Goal: Task Accomplishment & Management: Use online tool/utility

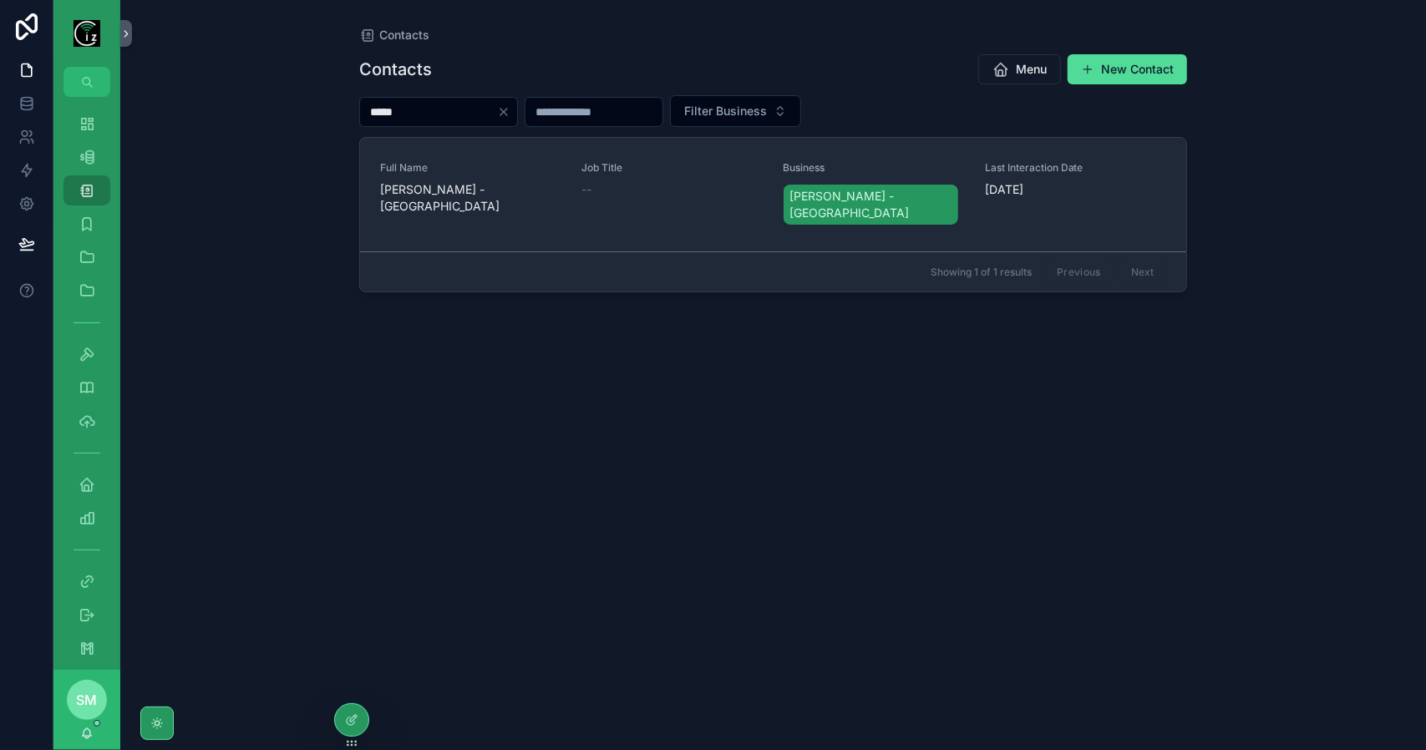
click at [507, 114] on icon "Clear" at bounding box center [503, 112] width 7 height 7
click at [83, 160] on icon "scrollable content" at bounding box center [87, 157] width 17 height 17
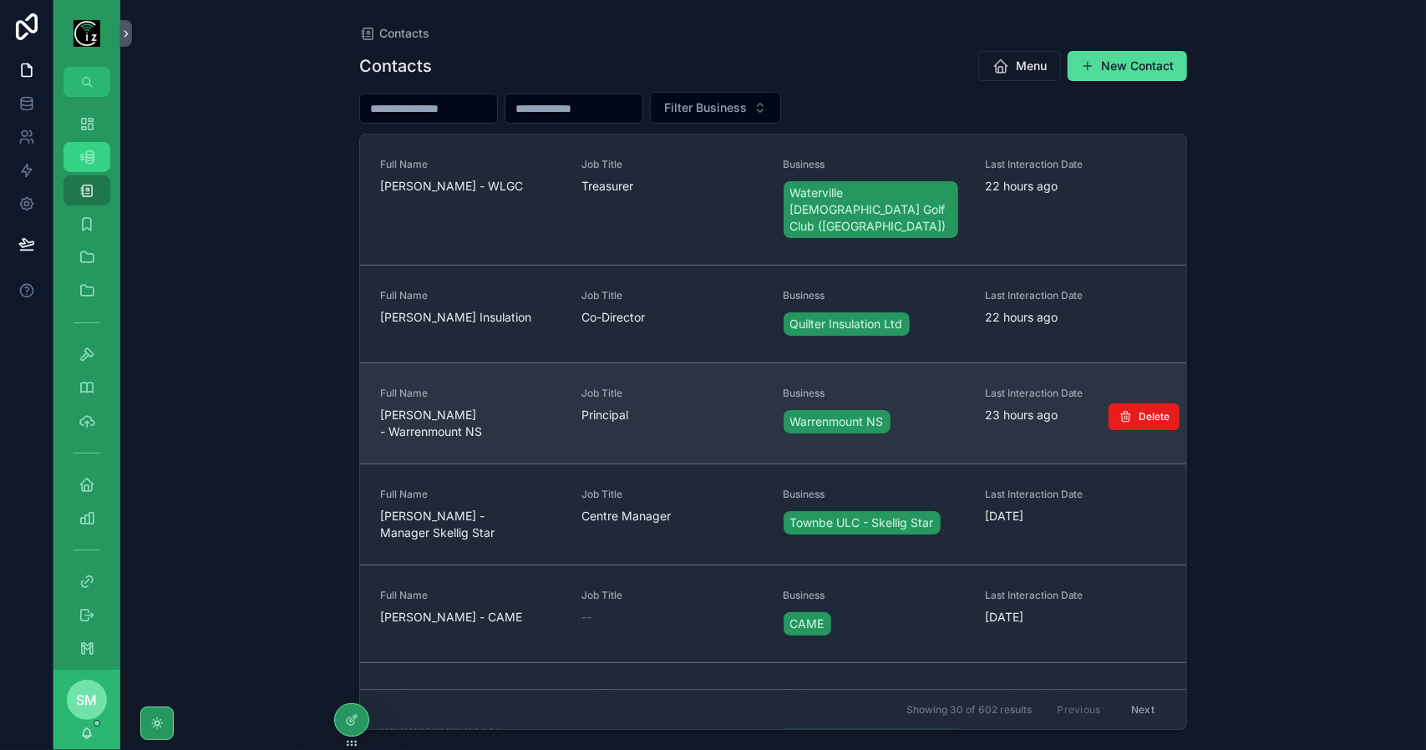
scroll to position [668, 0]
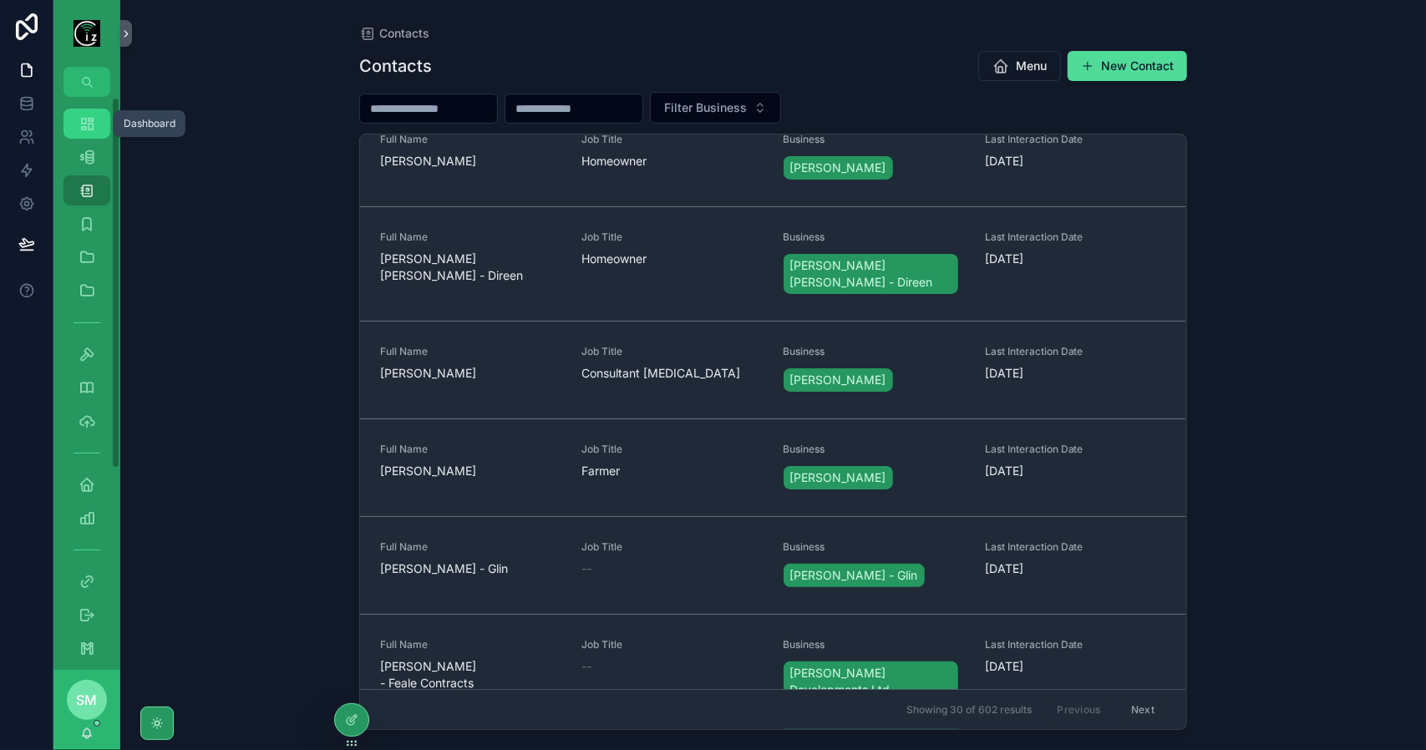
click at [92, 122] on icon "scrollable content" at bounding box center [87, 123] width 17 height 17
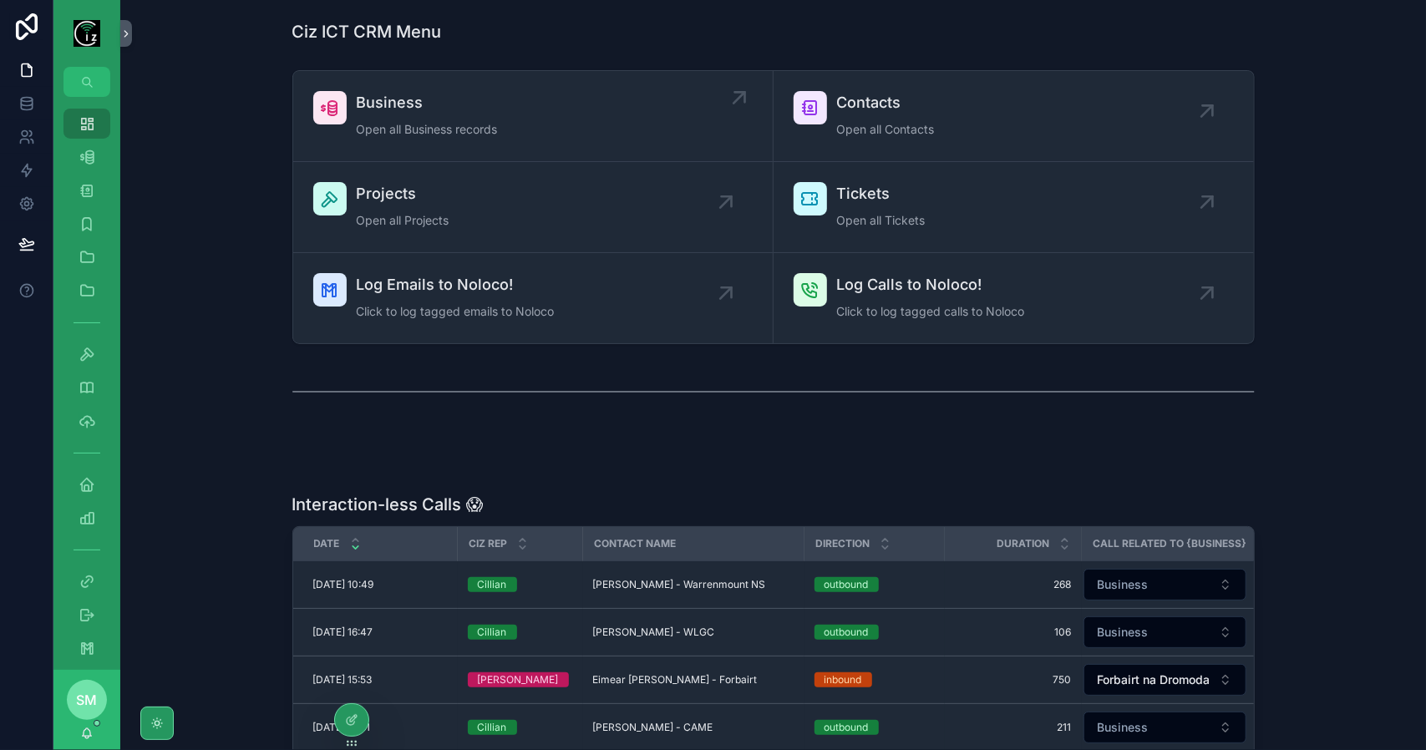
click at [464, 116] on div "Business Open all Business records" at bounding box center [427, 116] width 141 height 50
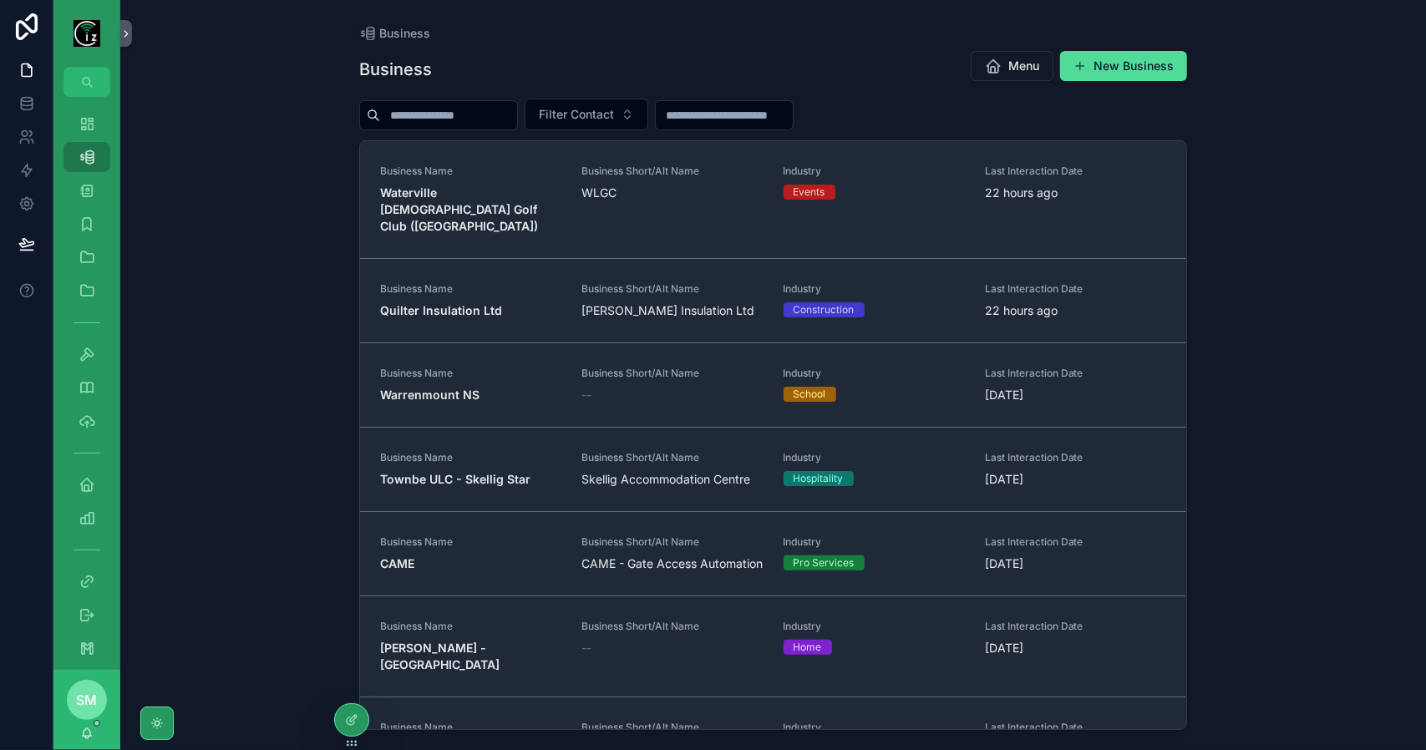
click at [464, 116] on input "scrollable content" at bounding box center [448, 115] width 137 height 23
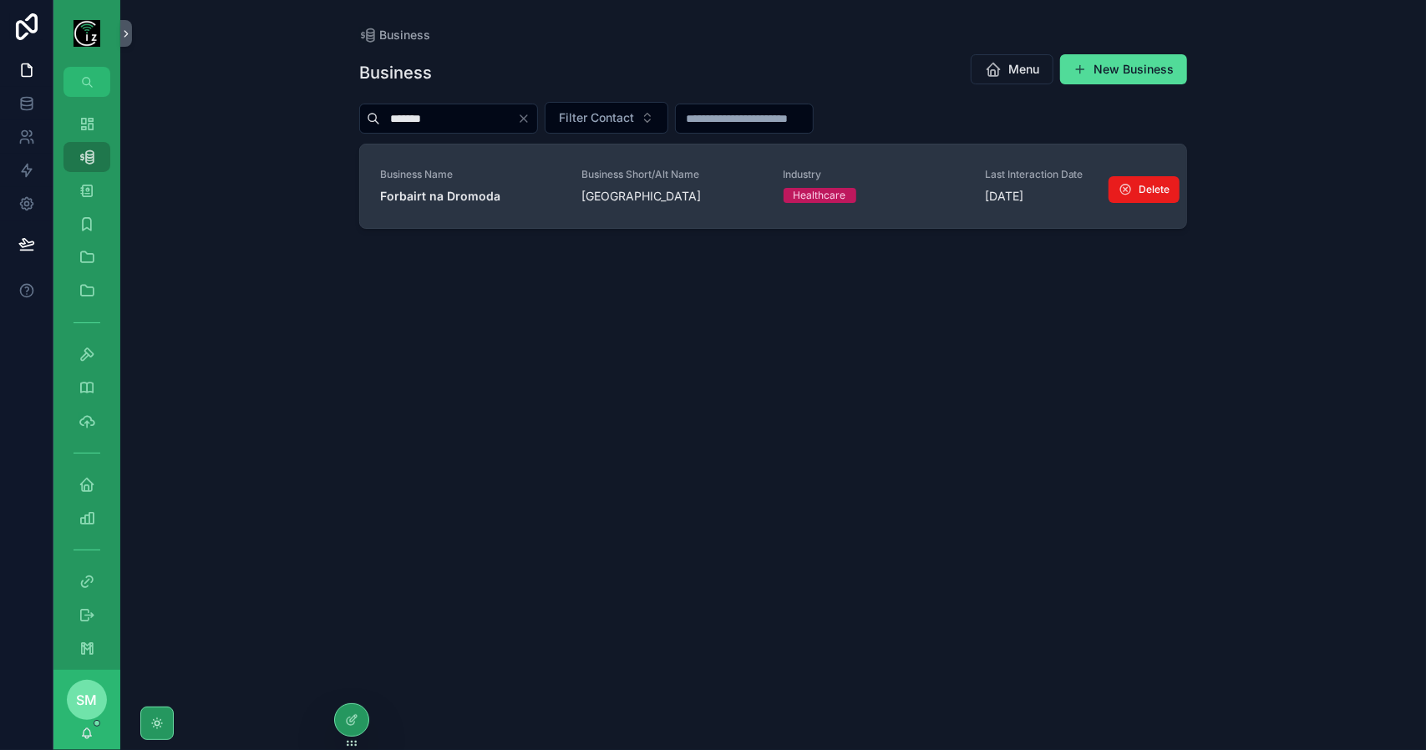
type input "*******"
click at [485, 189] on strong "Forbairt na Dromoda" at bounding box center [440, 196] width 120 height 14
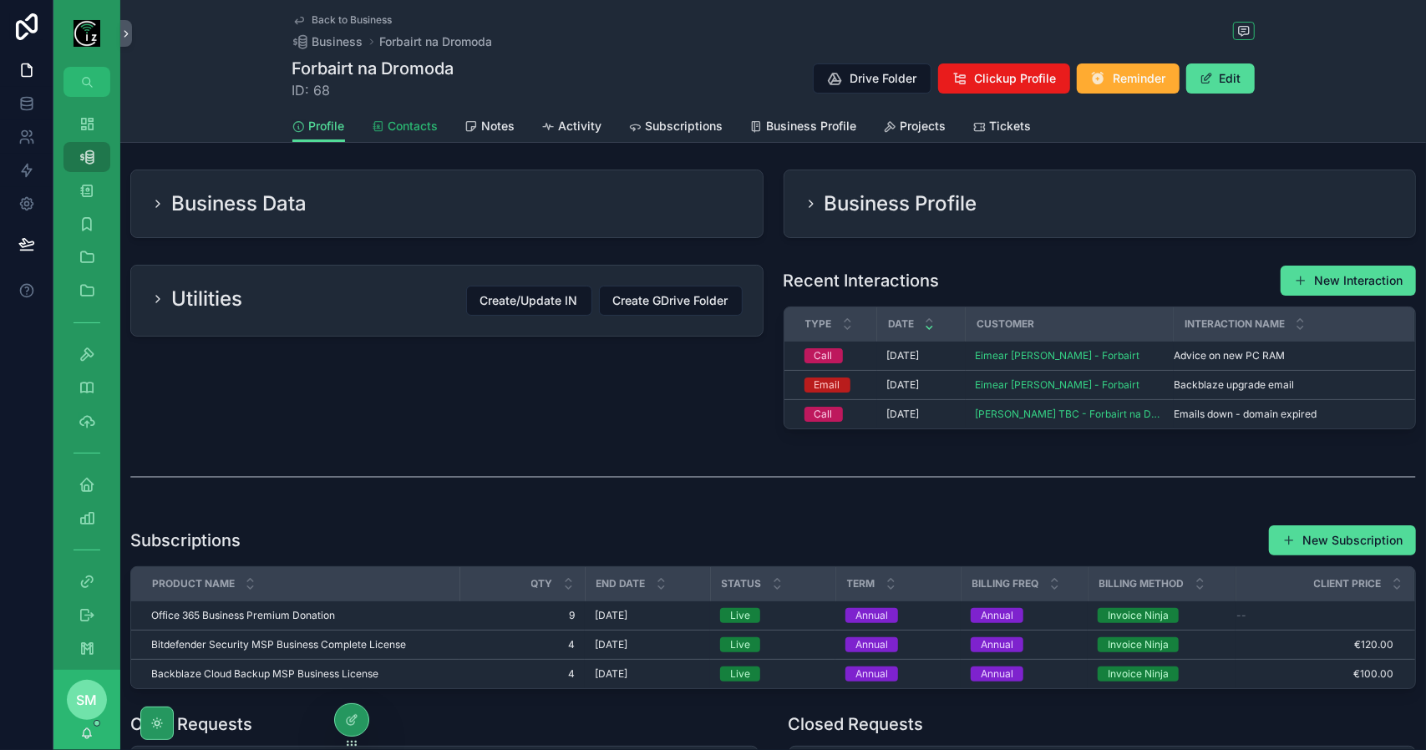
click at [372, 123] on icon "scrollable content" at bounding box center [378, 126] width 13 height 13
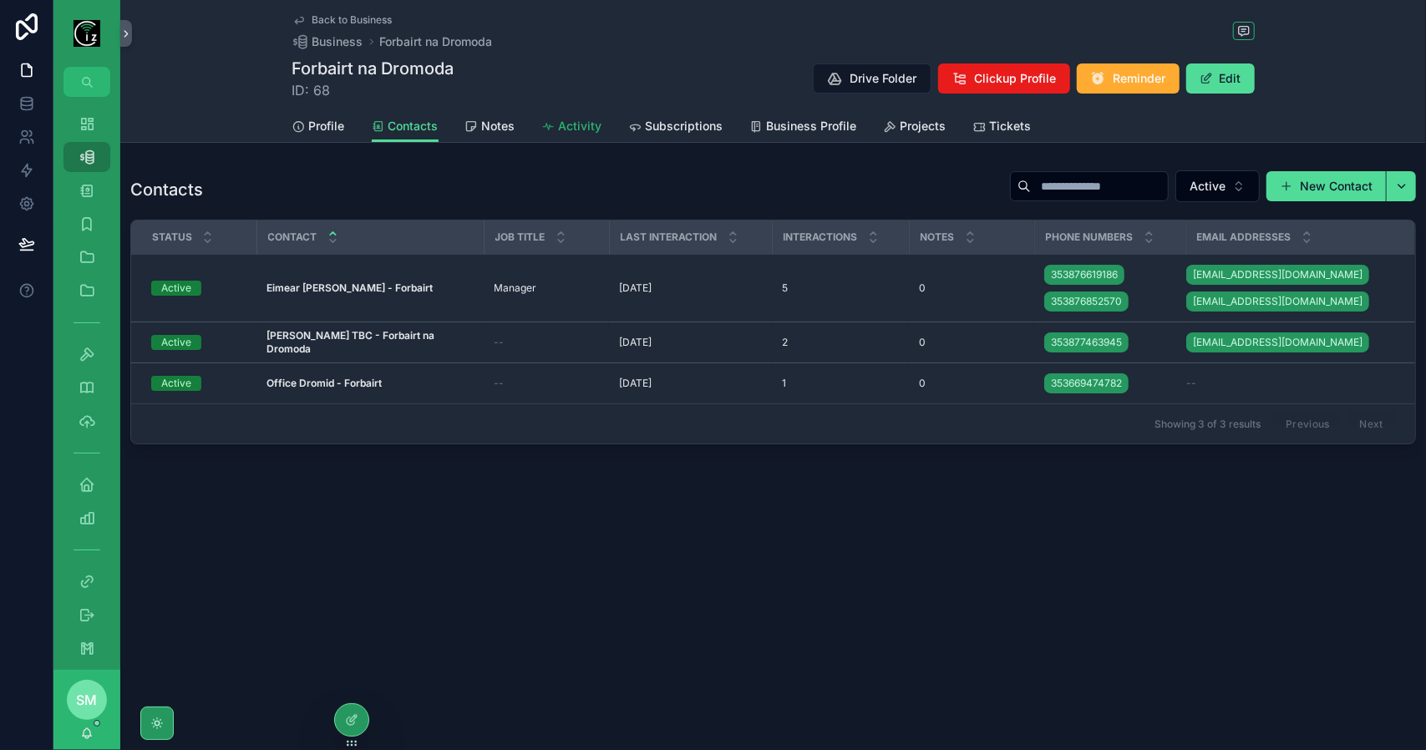
click at [583, 127] on span "Activity" at bounding box center [580, 126] width 43 height 17
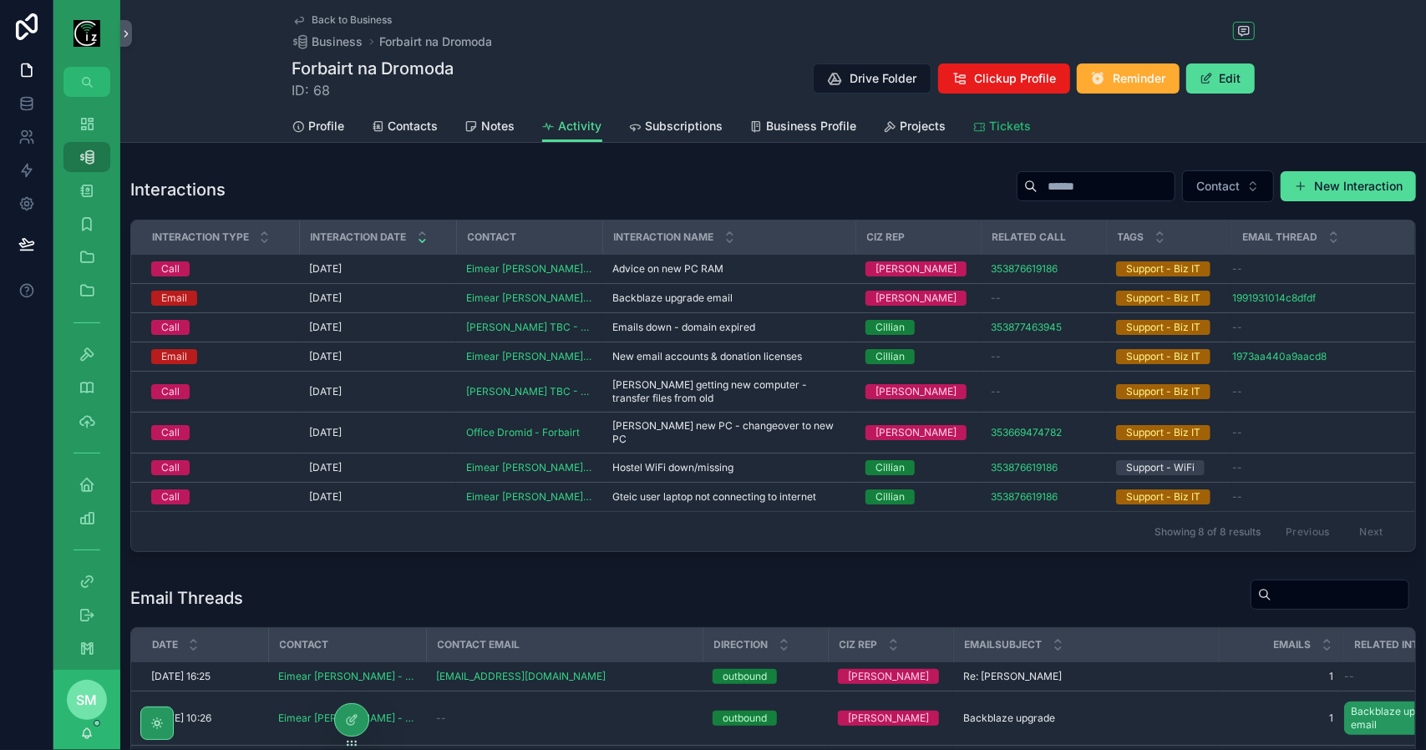
click at [990, 130] on span "Tickets" at bounding box center [1011, 126] width 42 height 17
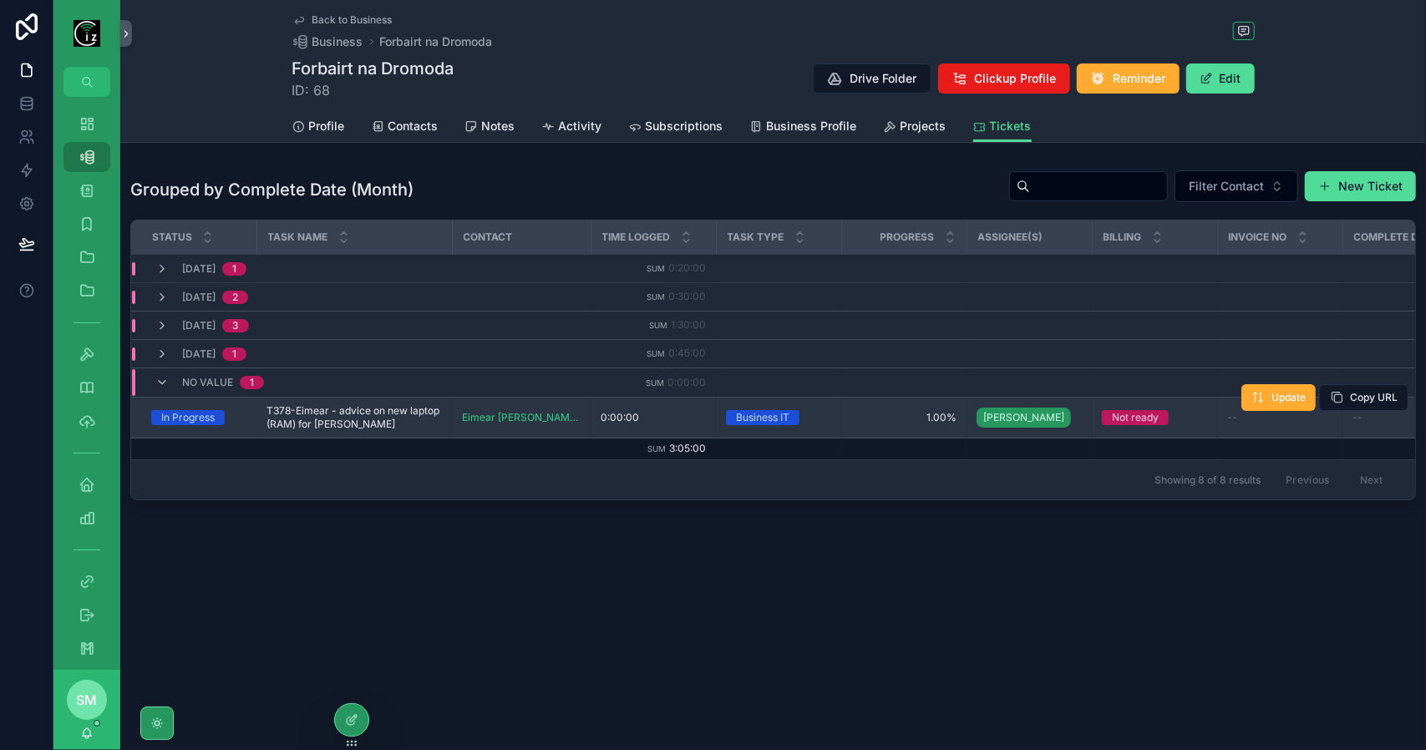
click at [406, 417] on span "T378-Eimear - advice on new laptop (RAM) for [PERSON_NAME]" at bounding box center [353, 417] width 175 height 27
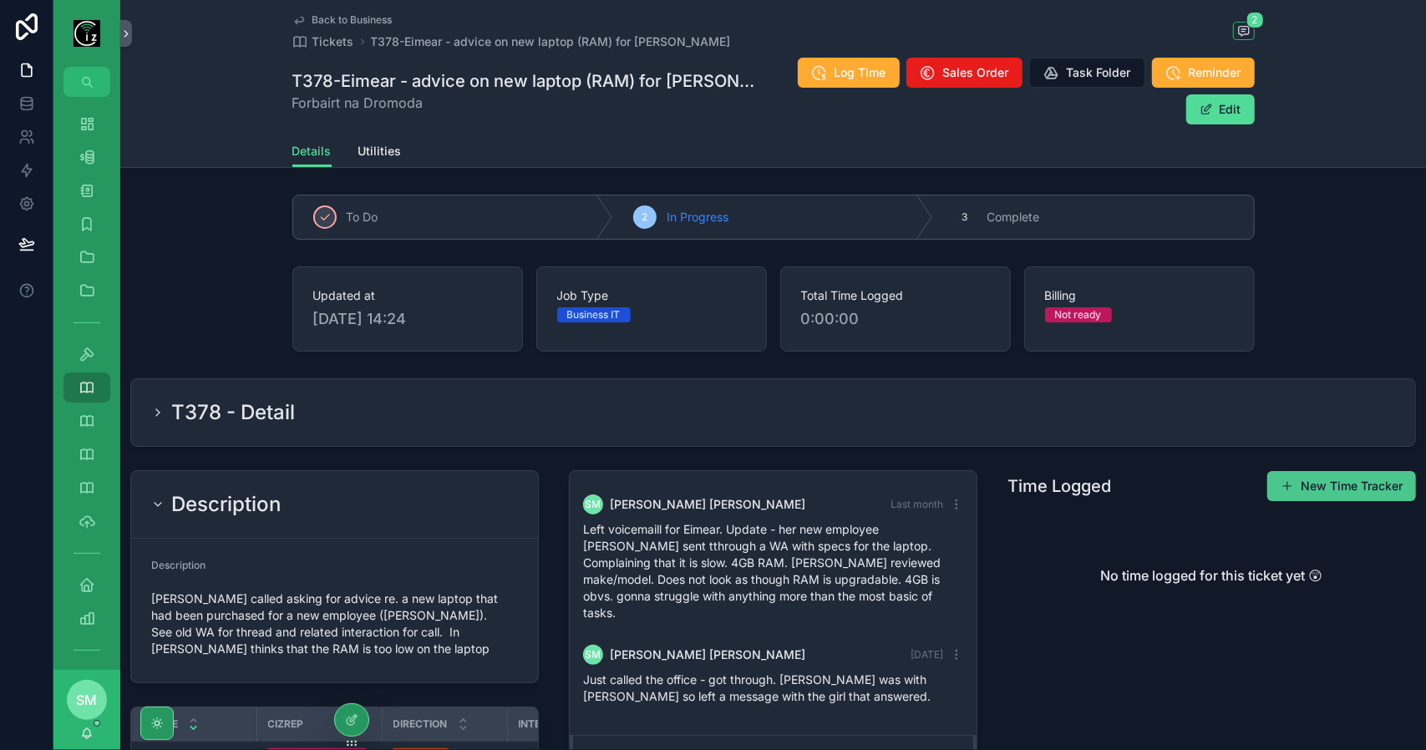
click at [1330, 471] on button "New Time Tracker" at bounding box center [1341, 486] width 149 height 30
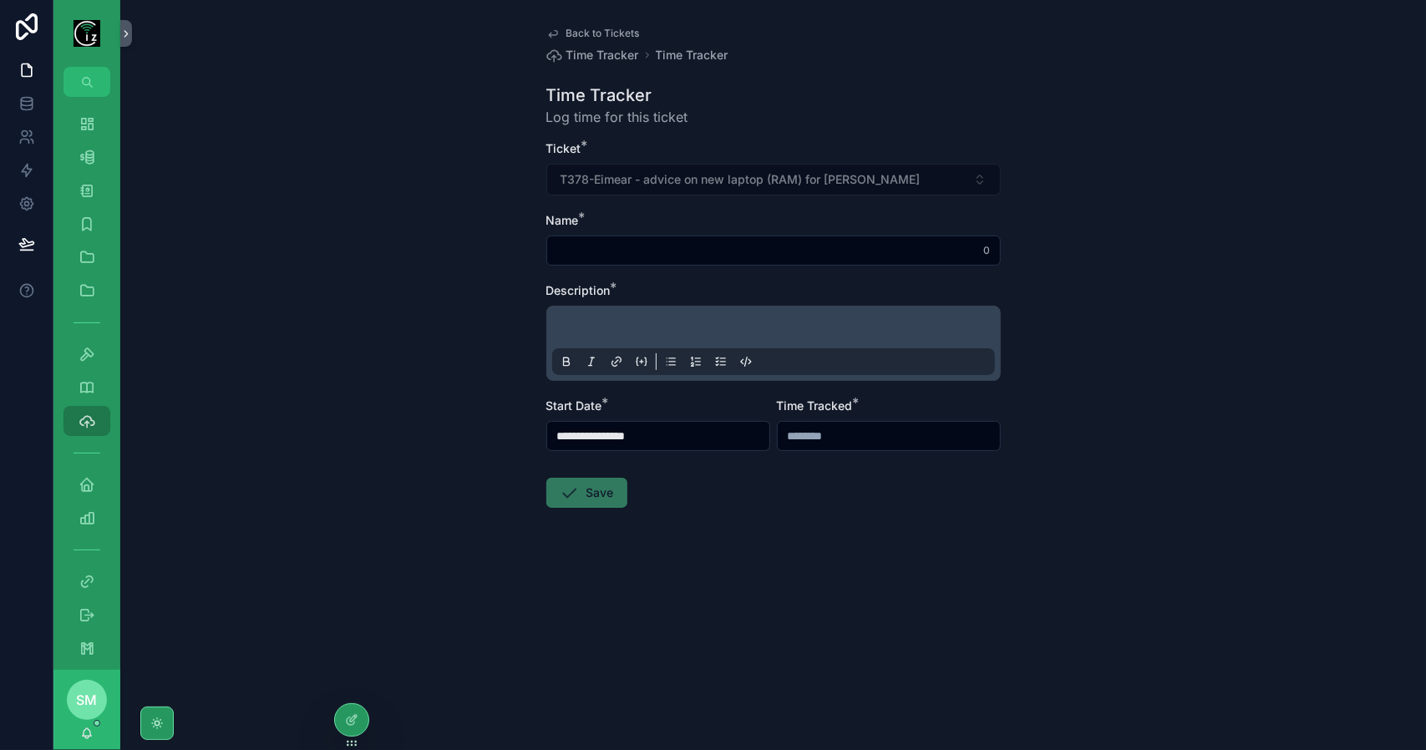
click at [658, 248] on input "scrollable content" at bounding box center [773, 250] width 453 height 23
paste input "**********"
drag, startPoint x: 921, startPoint y: 248, endPoint x: 498, endPoint y: 240, distance: 422.8
click at [498, 240] on div "**********" at bounding box center [773, 375] width 1306 height 750
type input "**********"
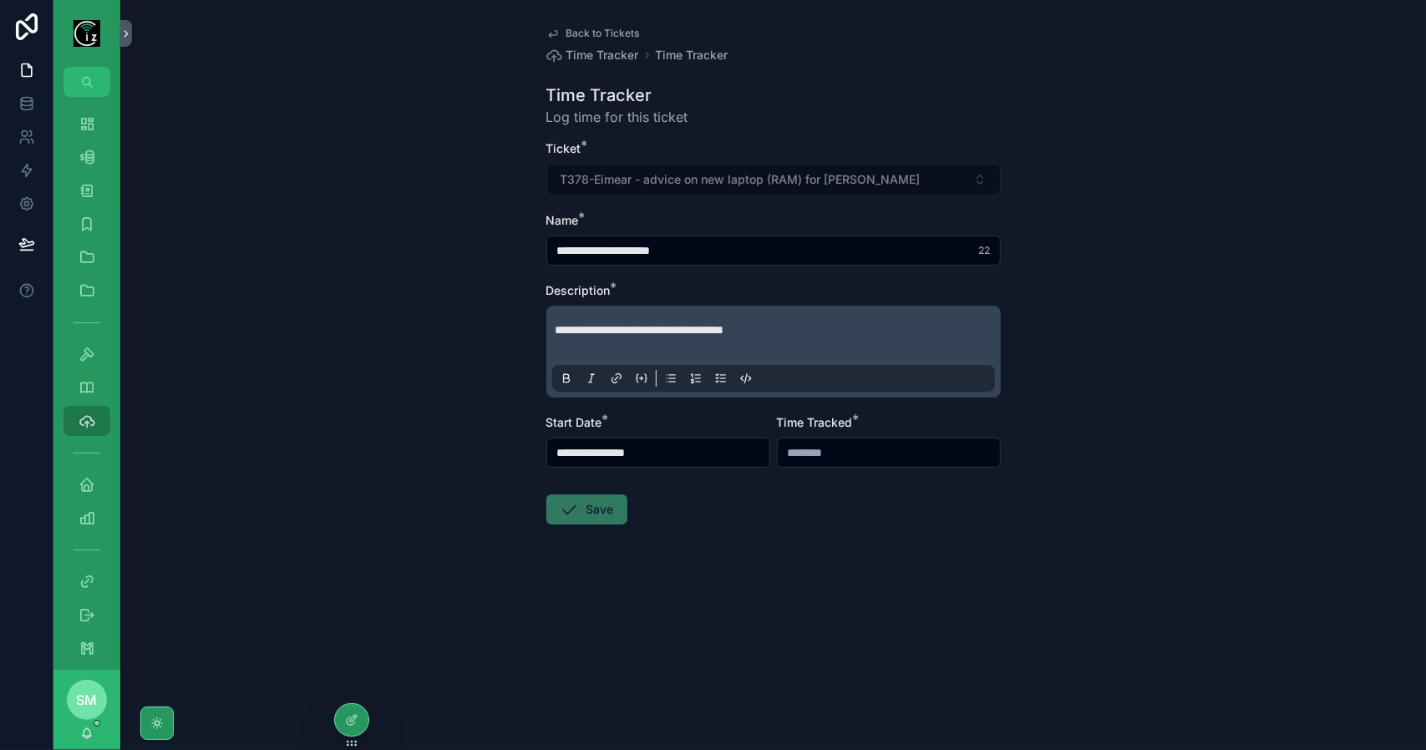
click at [672, 379] on icon "scrollable content" at bounding box center [670, 378] width 13 height 13
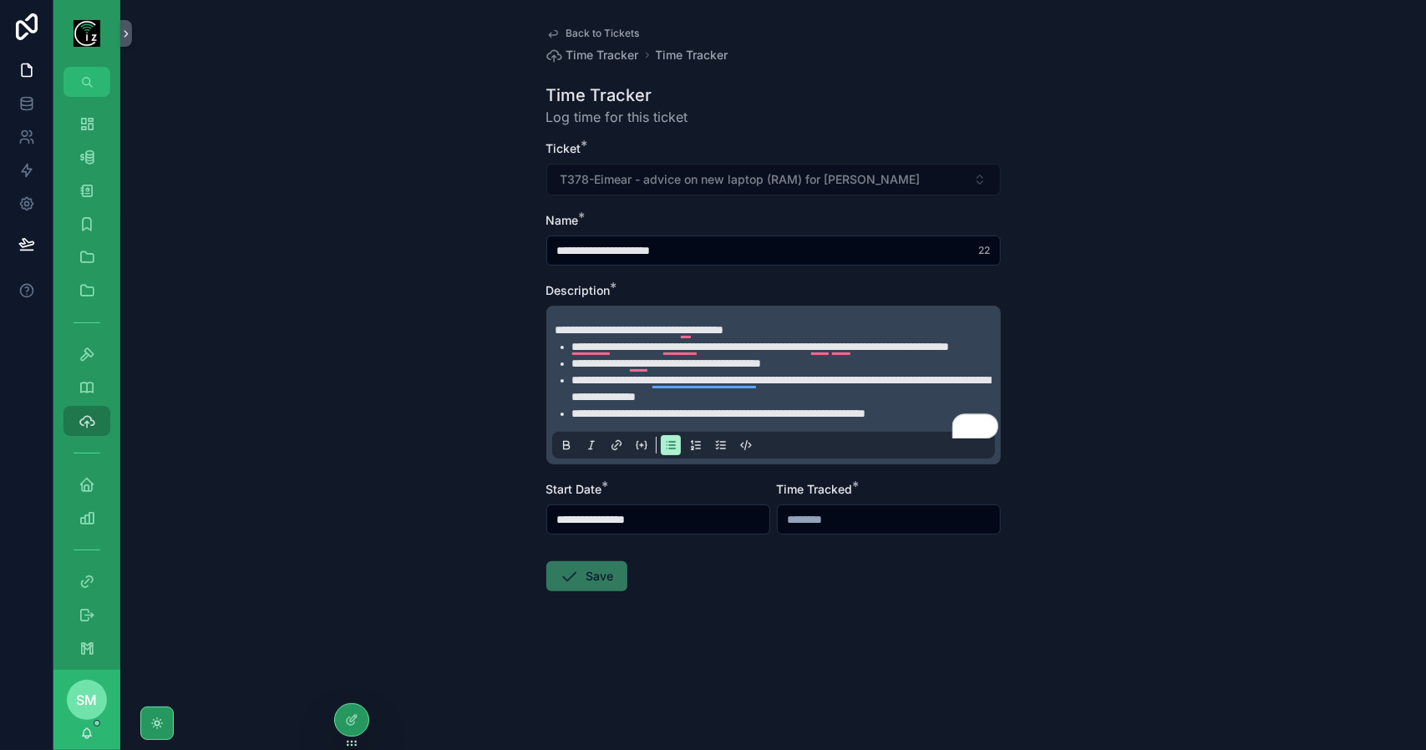
click at [666, 531] on input "**********" at bounding box center [658, 519] width 222 height 23
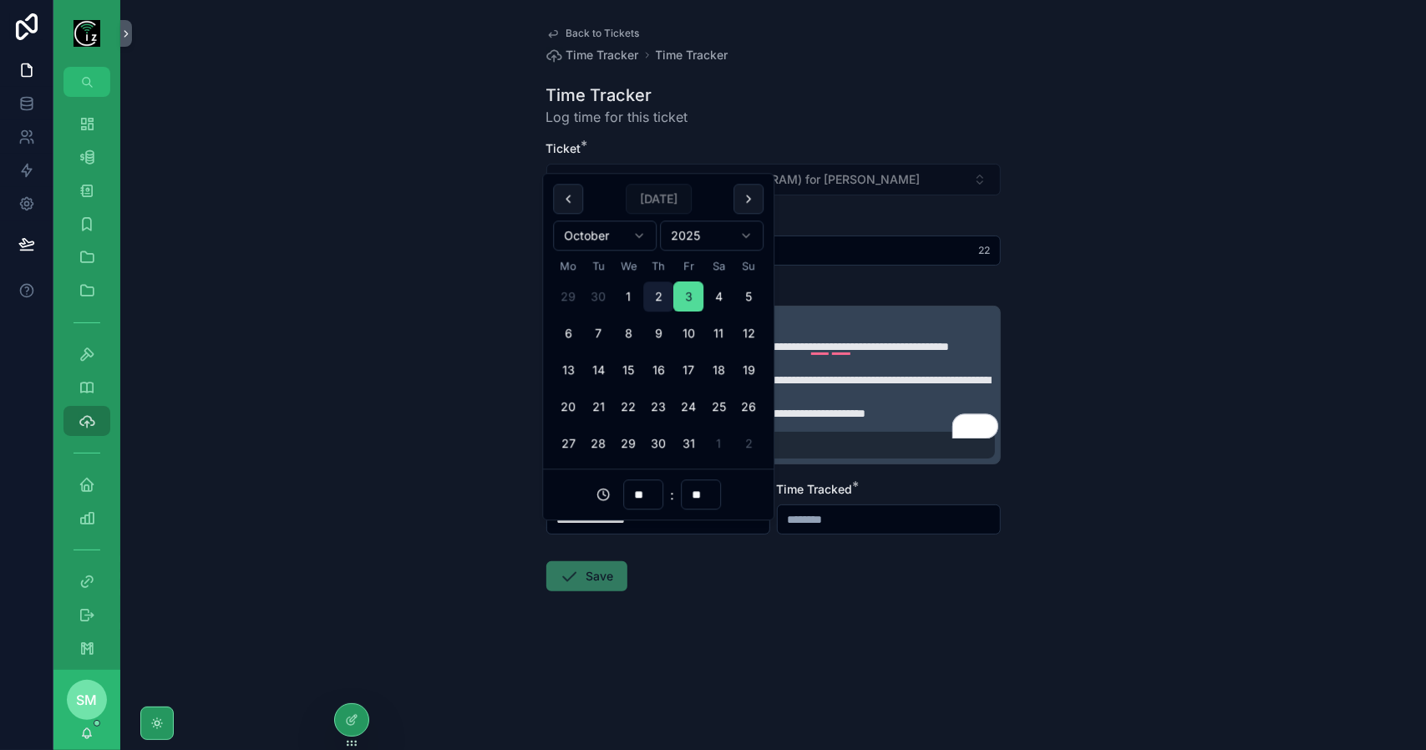
click at [662, 292] on button "2" at bounding box center [658, 297] width 30 height 30
click at [644, 497] on input "**" at bounding box center [643, 495] width 38 height 23
click at [632, 243] on div "15" at bounding box center [643, 249] width 75 height 27
type input "**********"
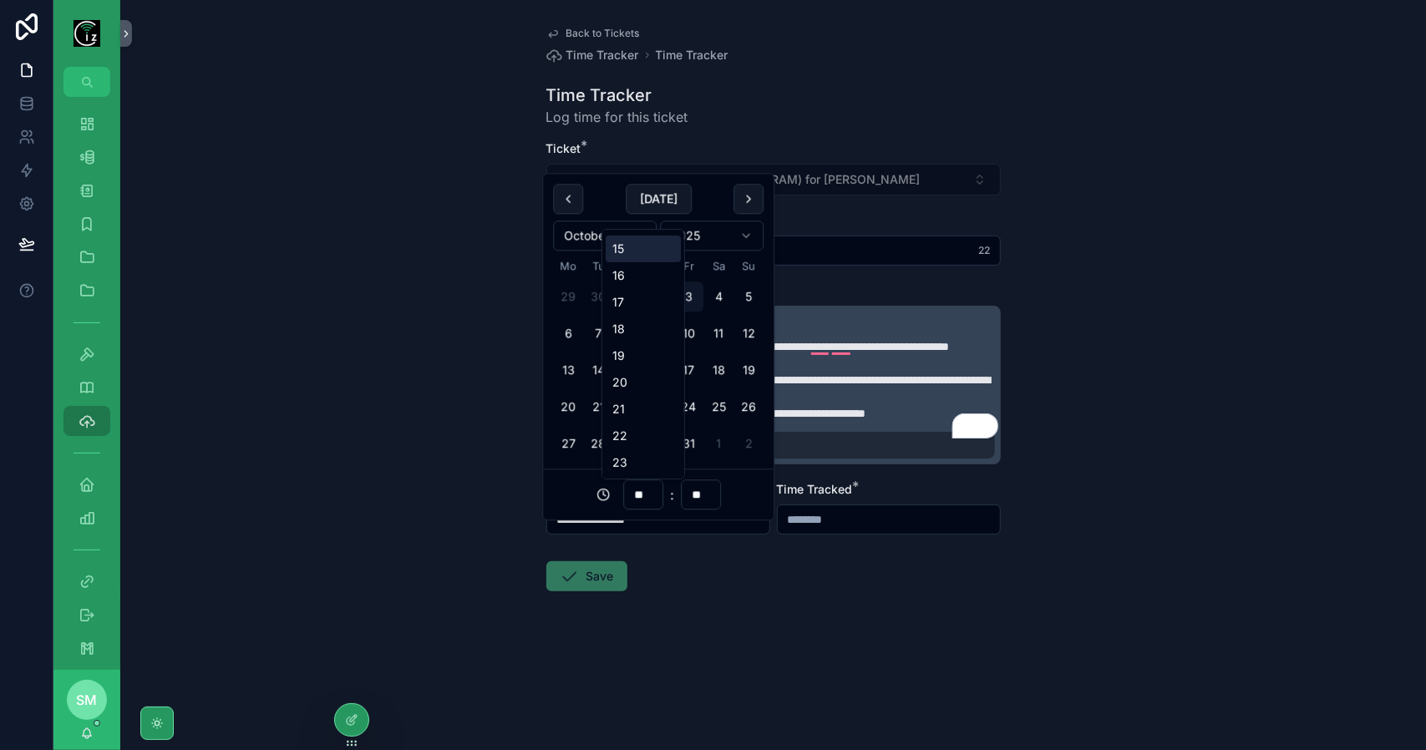
type input "**"
click at [700, 487] on input "**" at bounding box center [701, 495] width 38 height 23
click at [691, 409] on div "45" at bounding box center [699, 409] width 75 height 27
type input "**********"
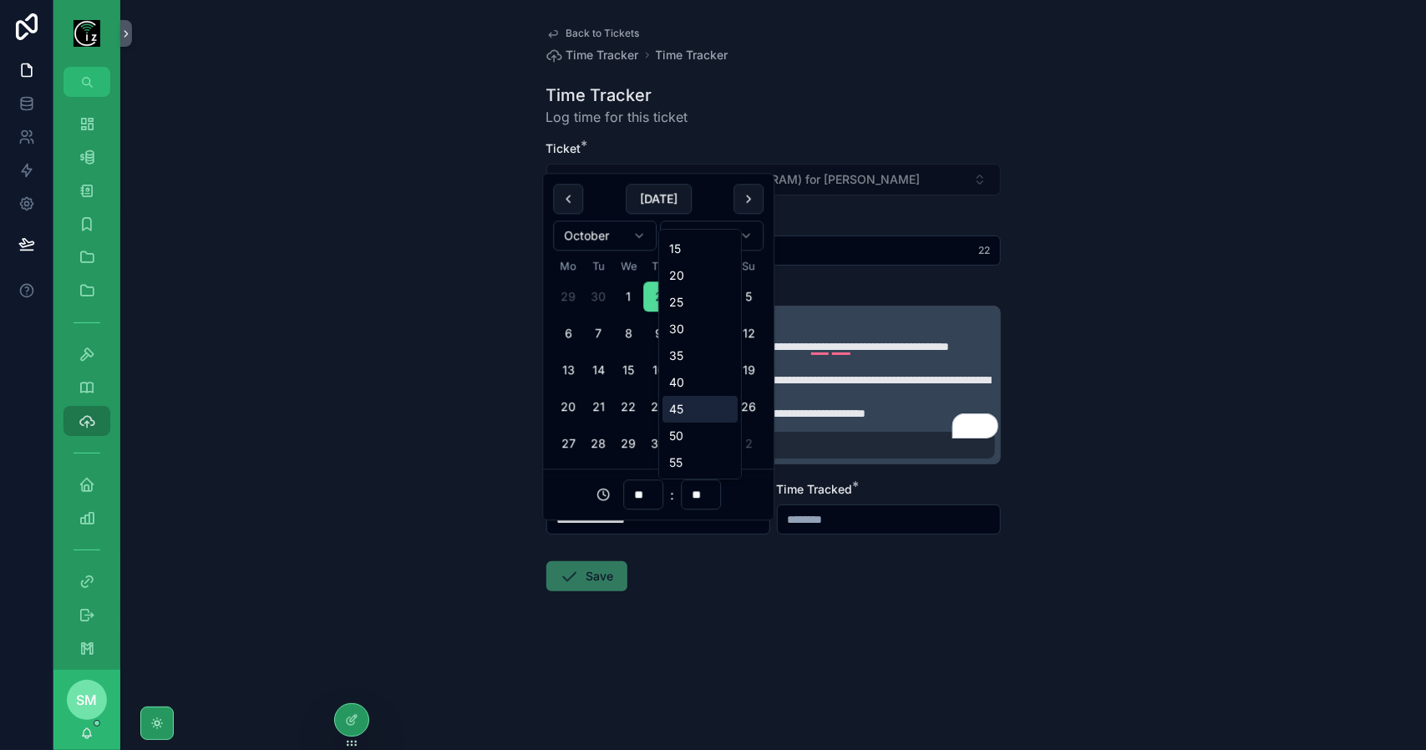
type input "**"
click at [850, 531] on input "scrollable content" at bounding box center [889, 519] width 222 height 23
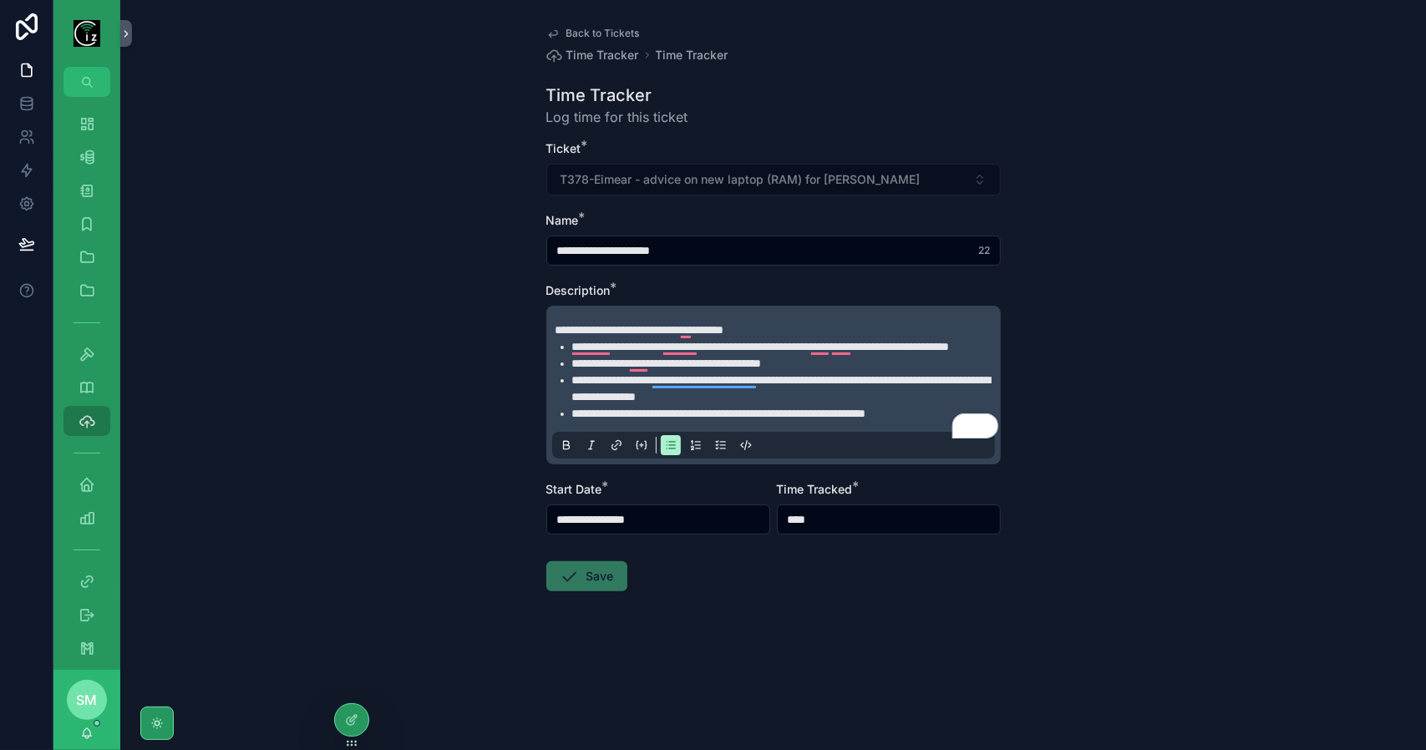
type input "*******"
click at [819, 603] on form "**********" at bounding box center [773, 419] width 454 height 558
click at [866, 419] on span "**********" at bounding box center [719, 414] width 294 height 12
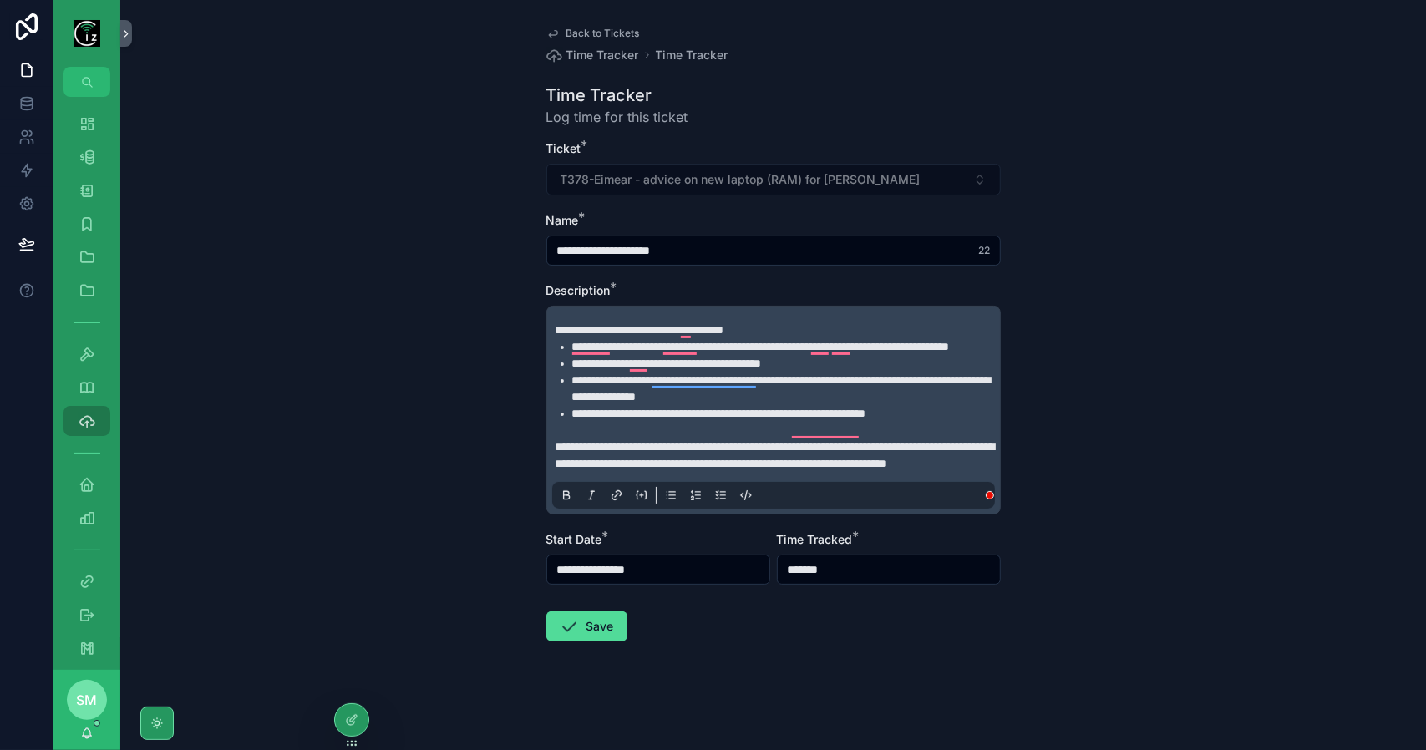
click at [912, 469] on span "**********" at bounding box center [775, 455] width 439 height 28
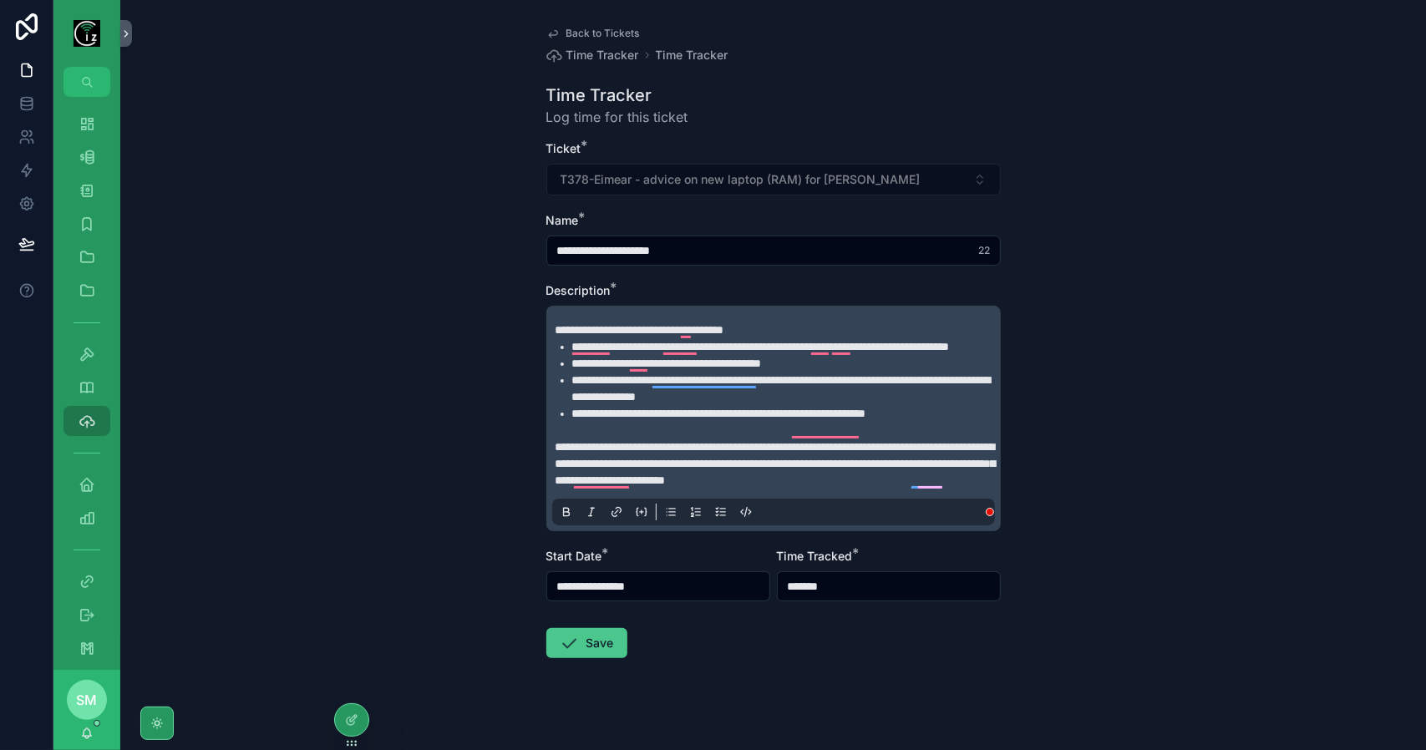
click at [592, 658] on button "Save" at bounding box center [586, 643] width 81 height 30
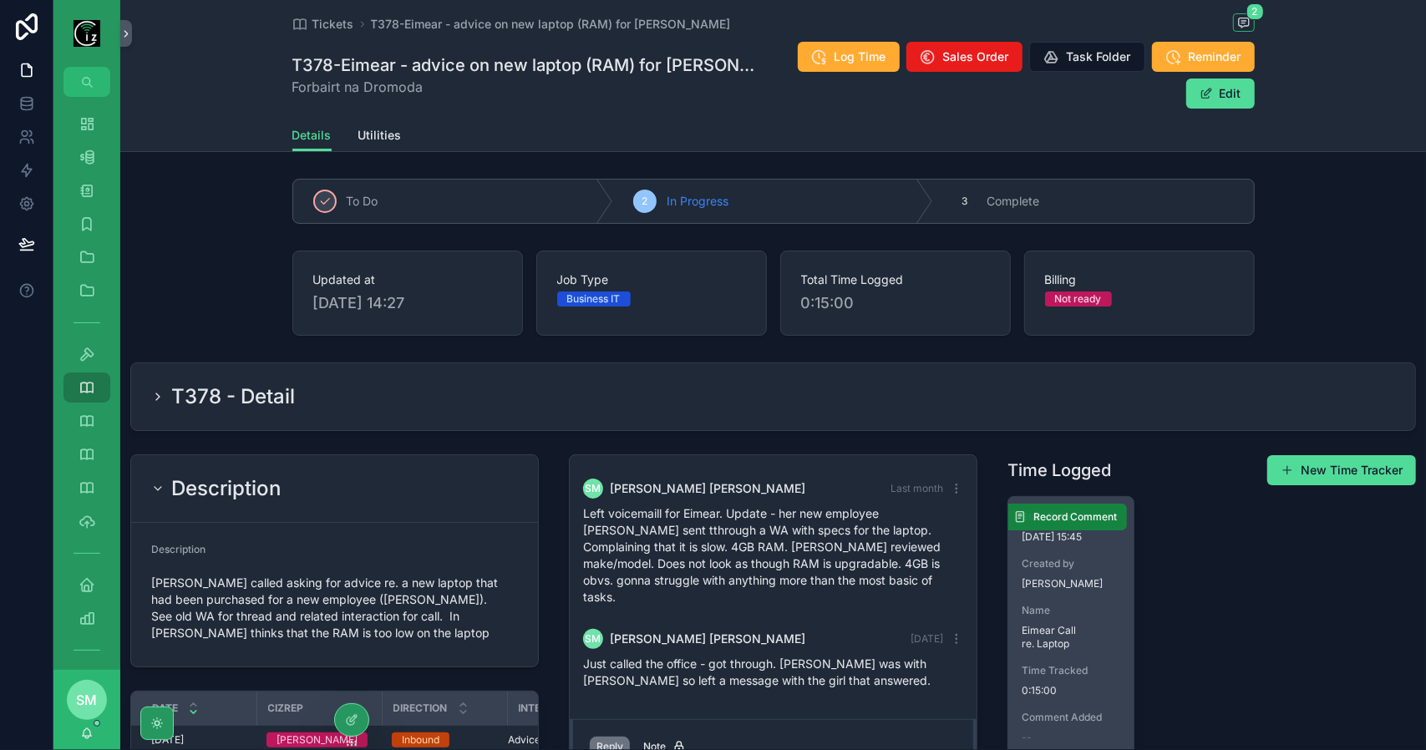
click at [1068, 510] on span "Record Comment" at bounding box center [1075, 516] width 84 height 13
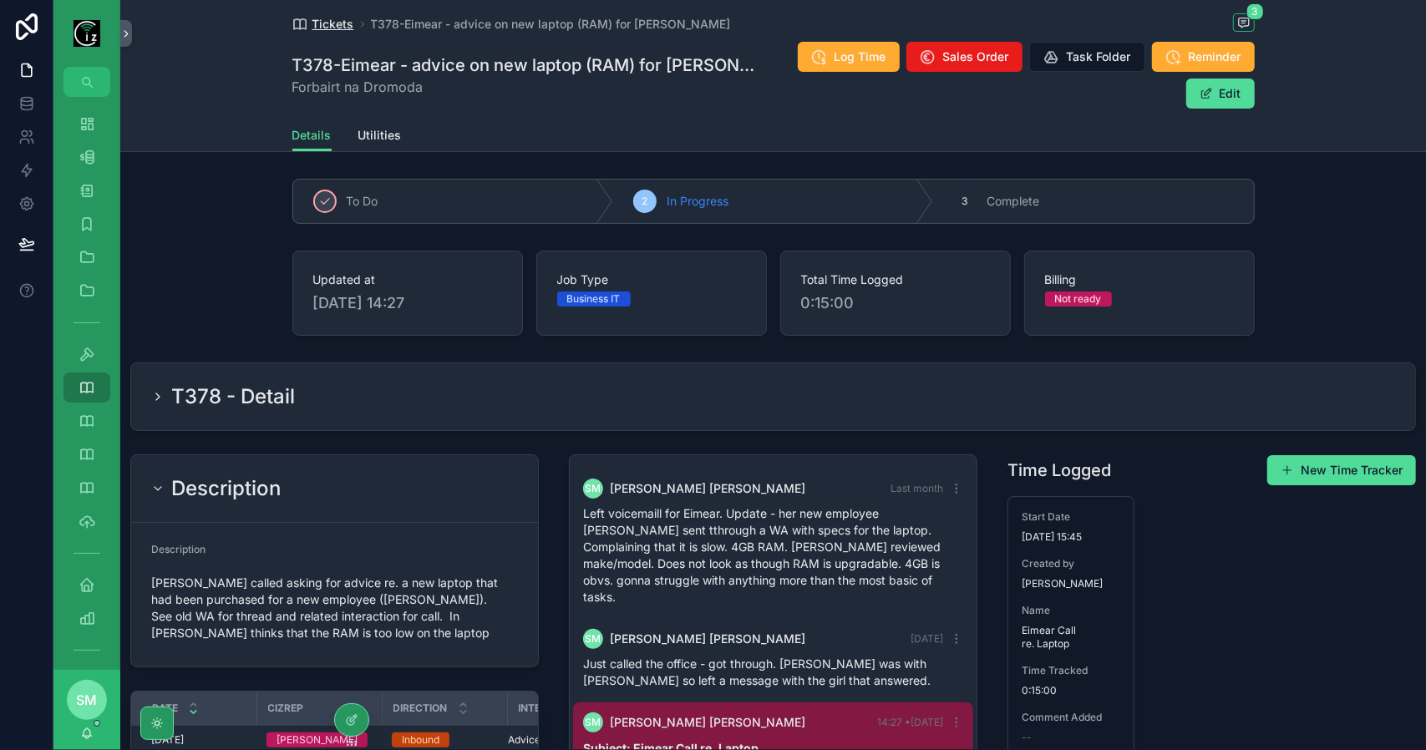
click at [315, 25] on span "Tickets" at bounding box center [333, 24] width 42 height 17
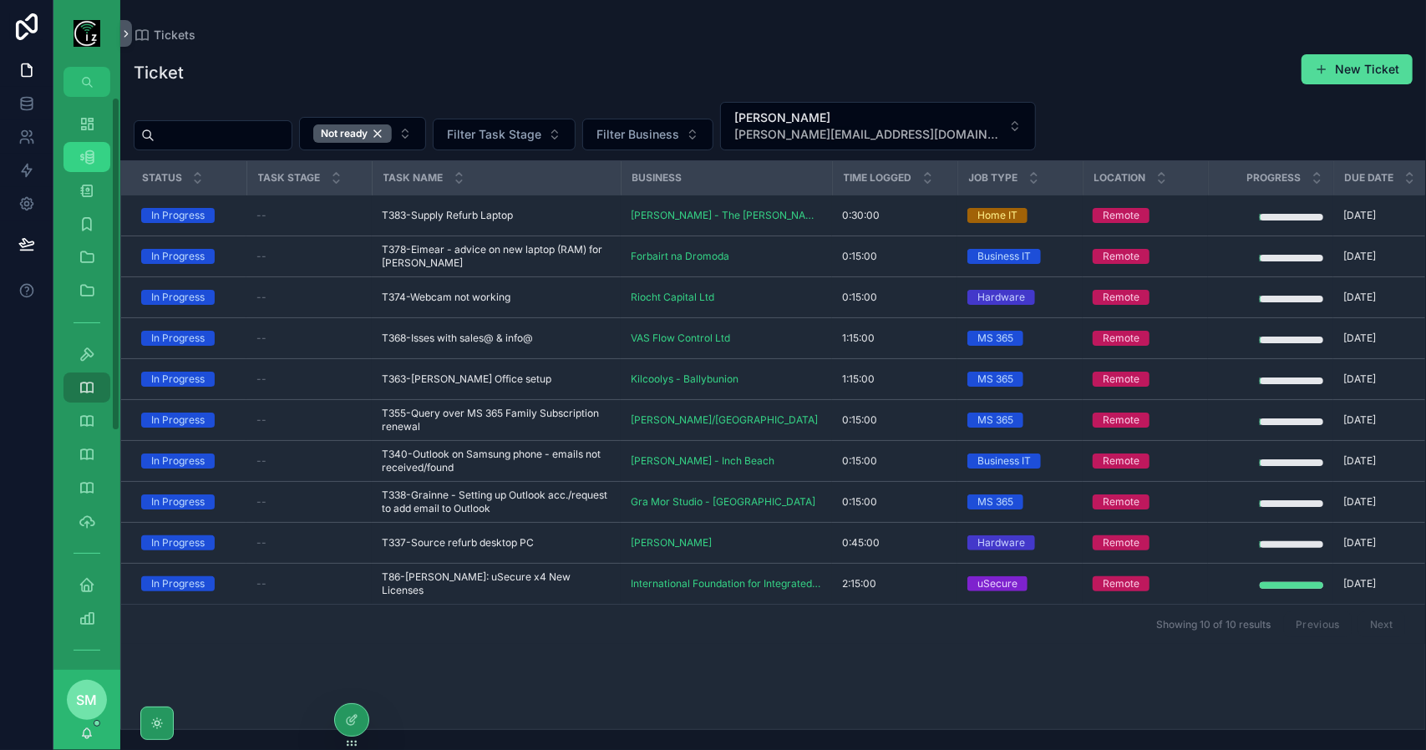
click at [77, 158] on div "Business 541" at bounding box center [87, 157] width 27 height 27
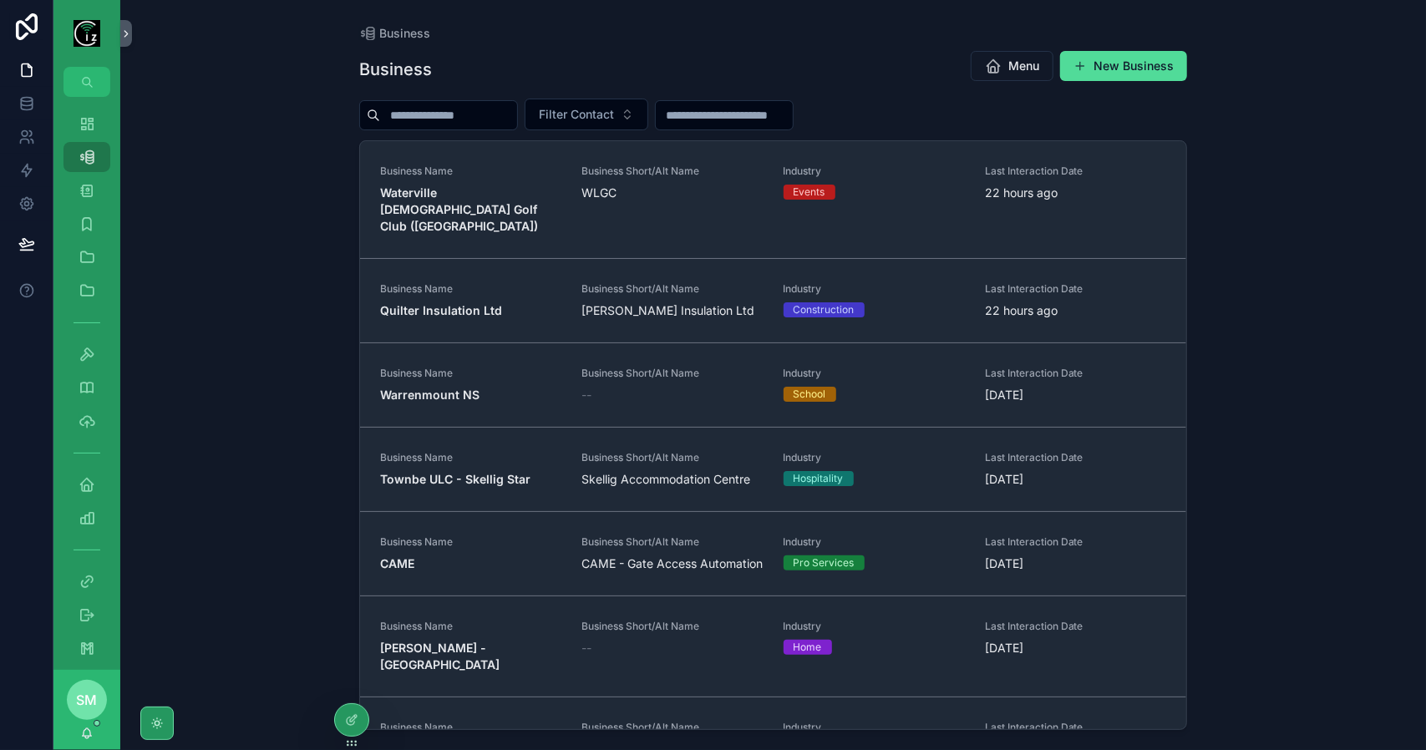
click at [409, 113] on input "scrollable content" at bounding box center [448, 115] width 137 height 23
click at [86, 184] on icon "scrollable content" at bounding box center [87, 190] width 17 height 17
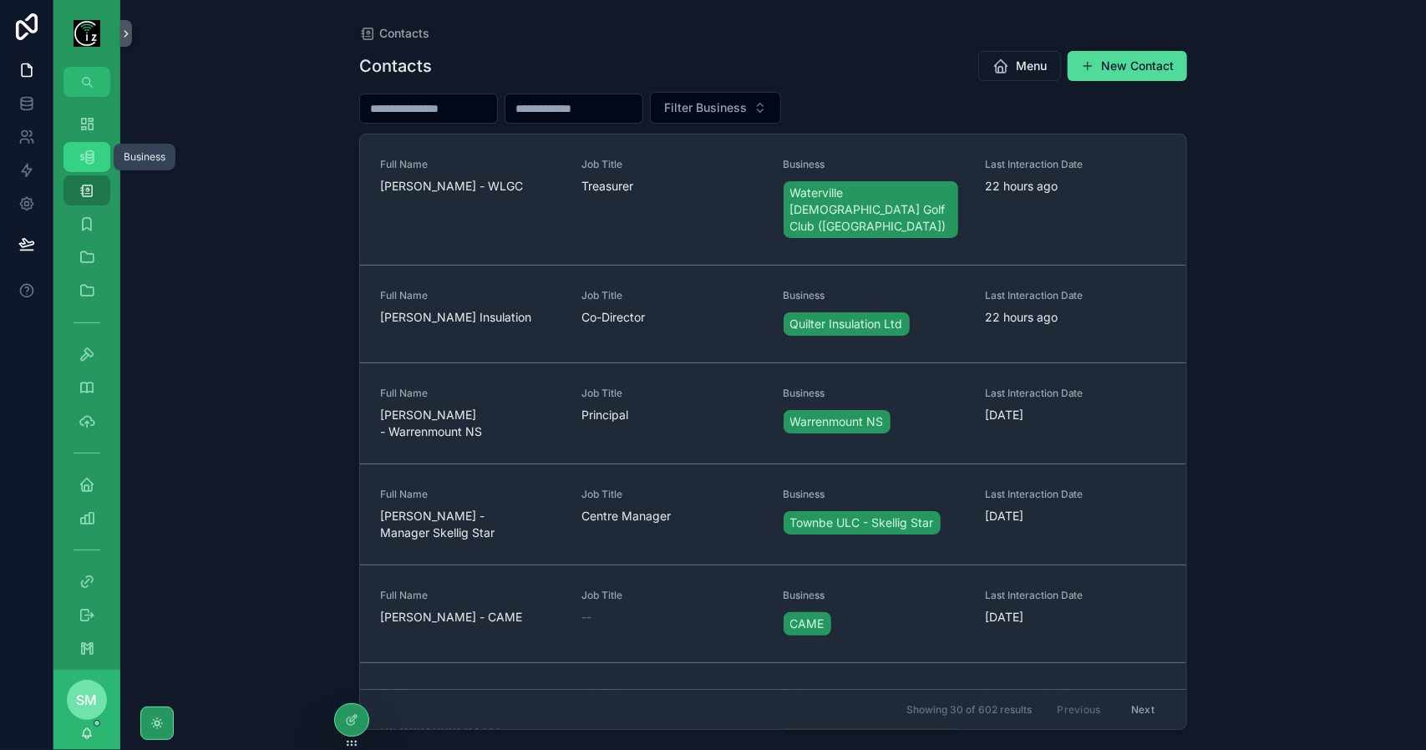
click at [88, 150] on icon "scrollable content" at bounding box center [87, 157] width 17 height 17
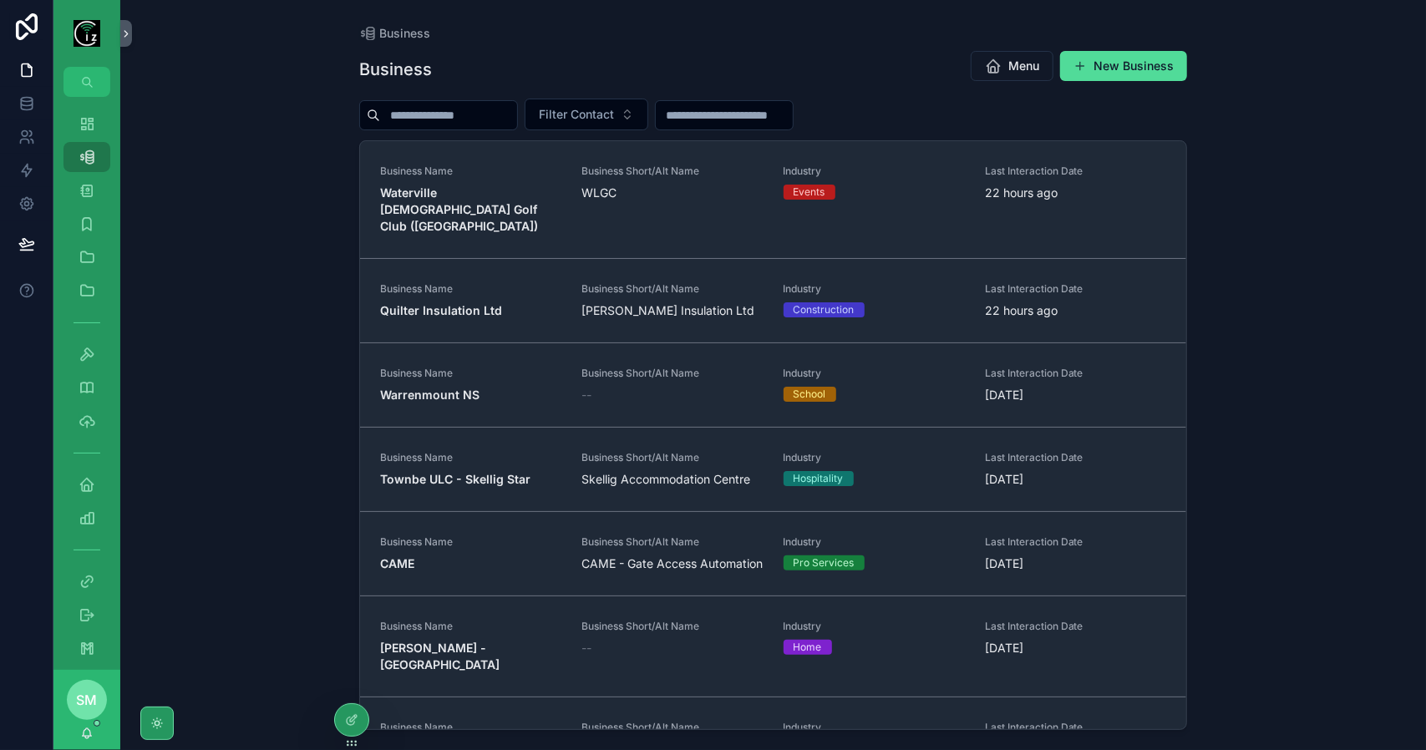
click at [425, 100] on div "scrollable content" at bounding box center [438, 115] width 159 height 30
click at [424, 111] on input "scrollable content" at bounding box center [448, 115] width 137 height 23
type input "*"
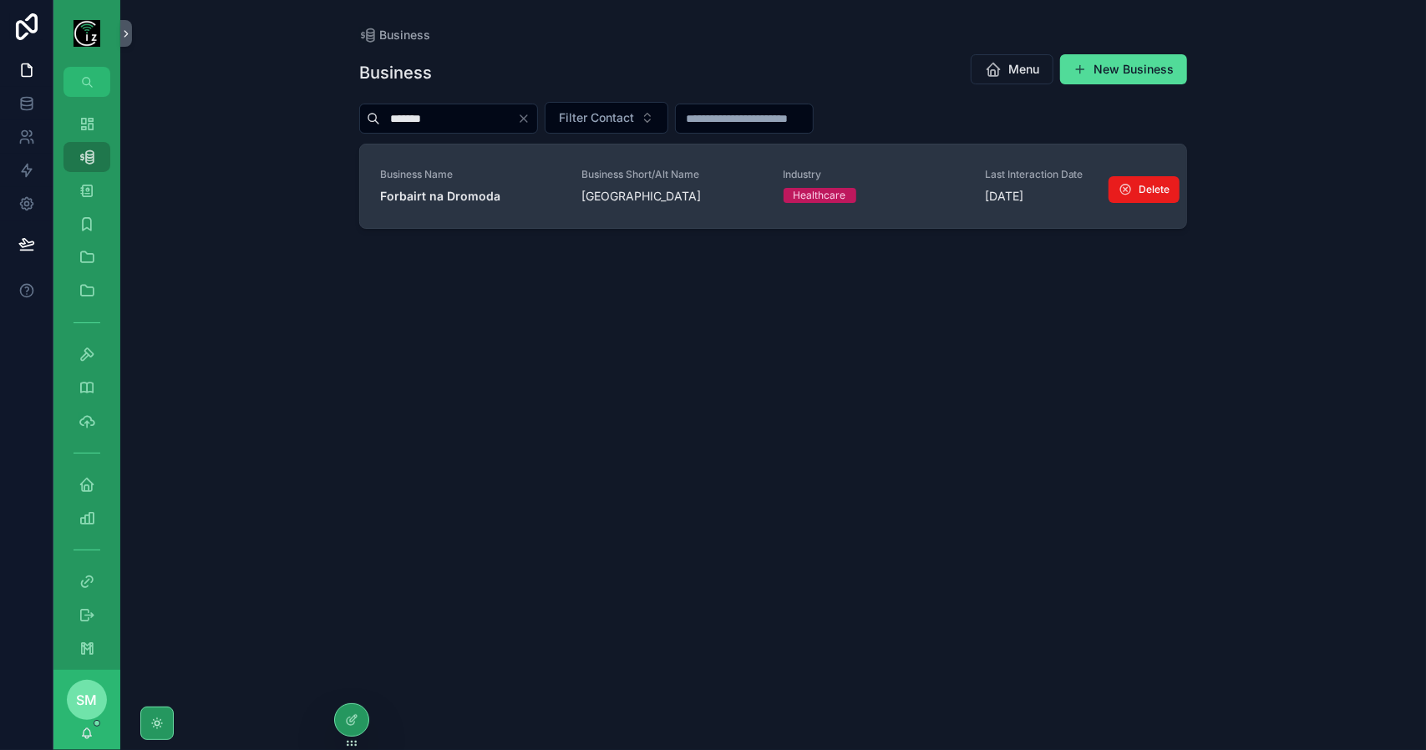
type input "*******"
click at [500, 185] on div "Business Name Forbairt na Dromoda" at bounding box center [470, 186] width 181 height 37
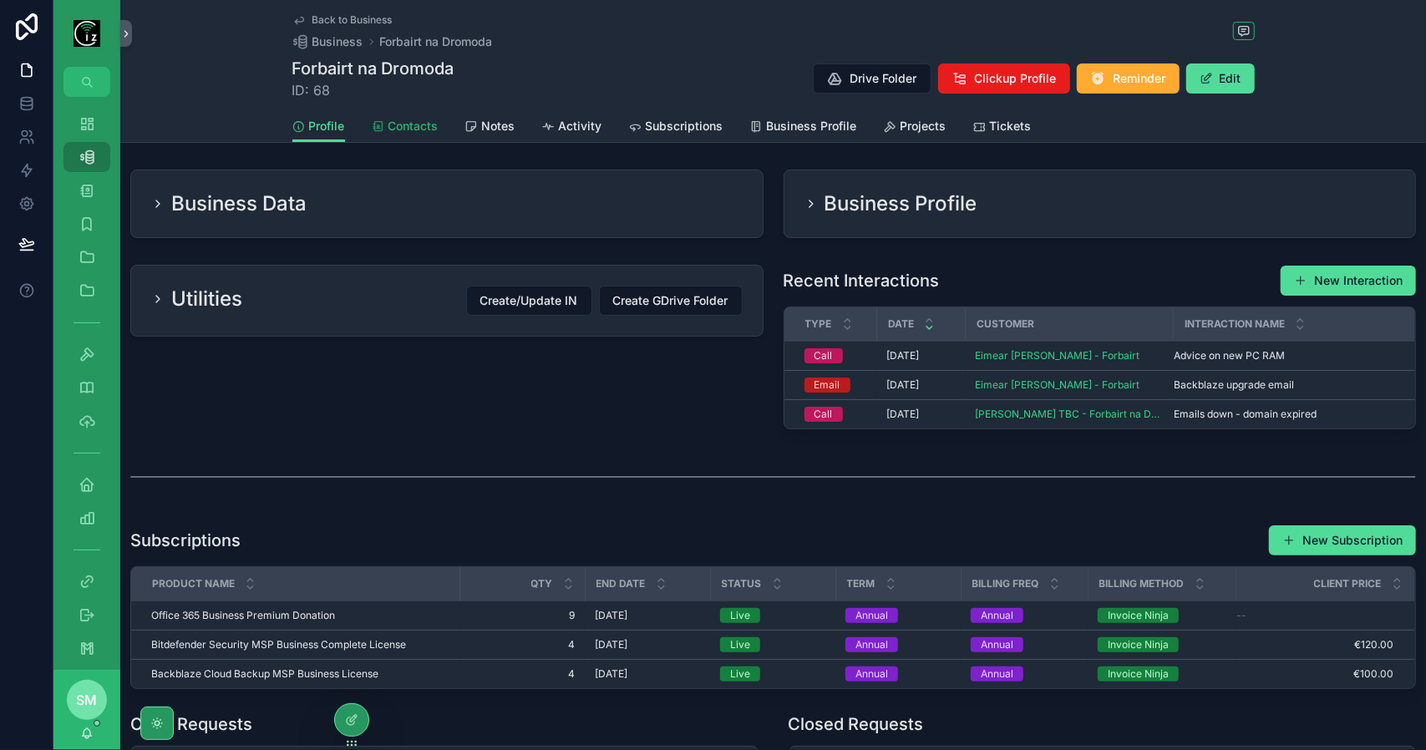
click at [421, 127] on span "Contacts" at bounding box center [413, 126] width 50 height 17
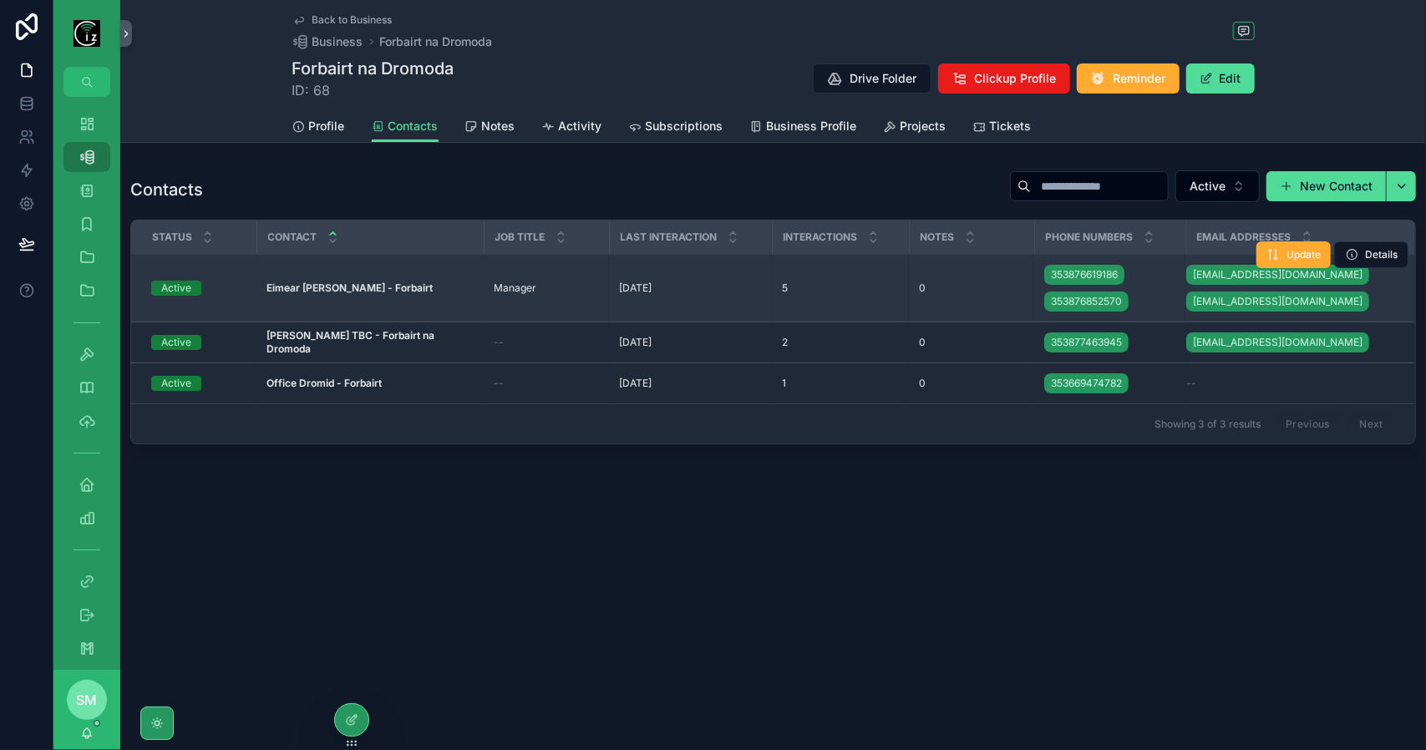
click at [401, 292] on strong "Eimear [PERSON_NAME] - Forbairt" at bounding box center [349, 288] width 166 height 13
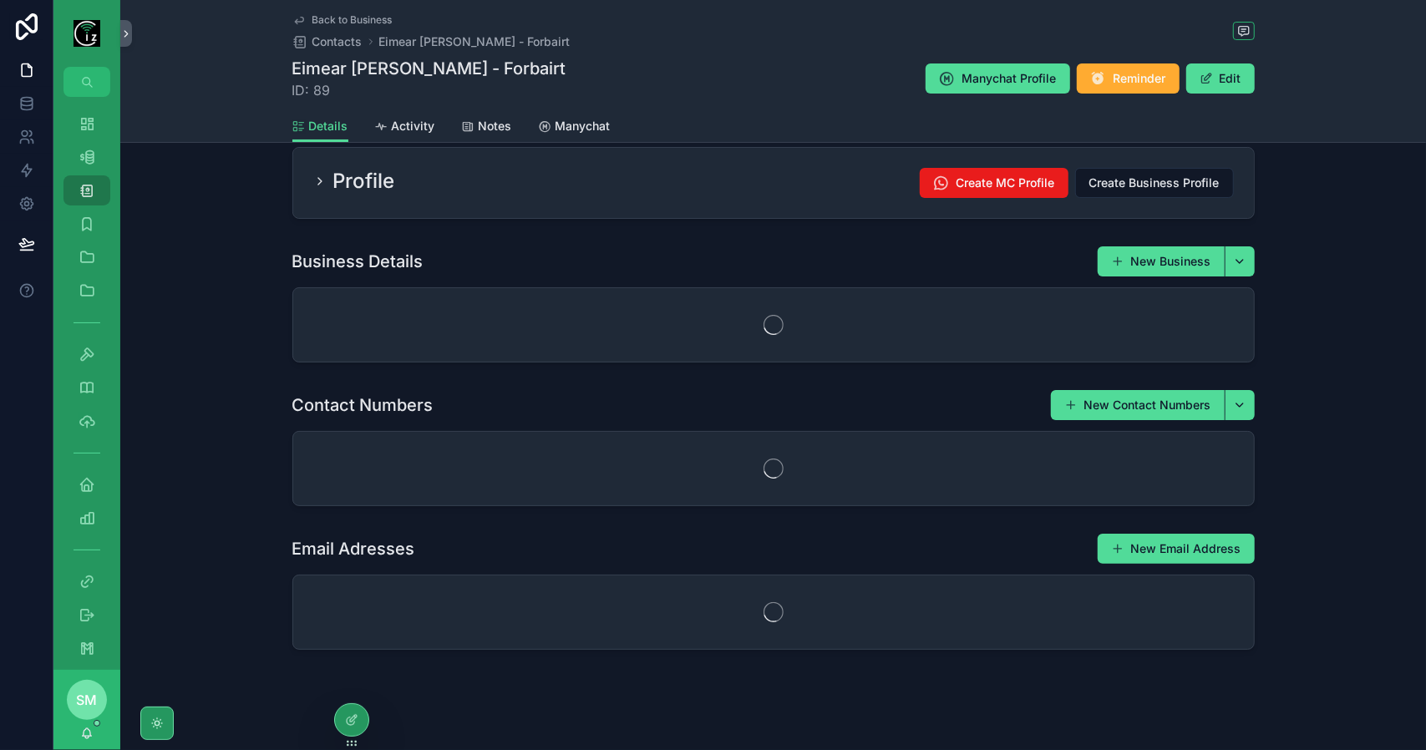
scroll to position [98, 0]
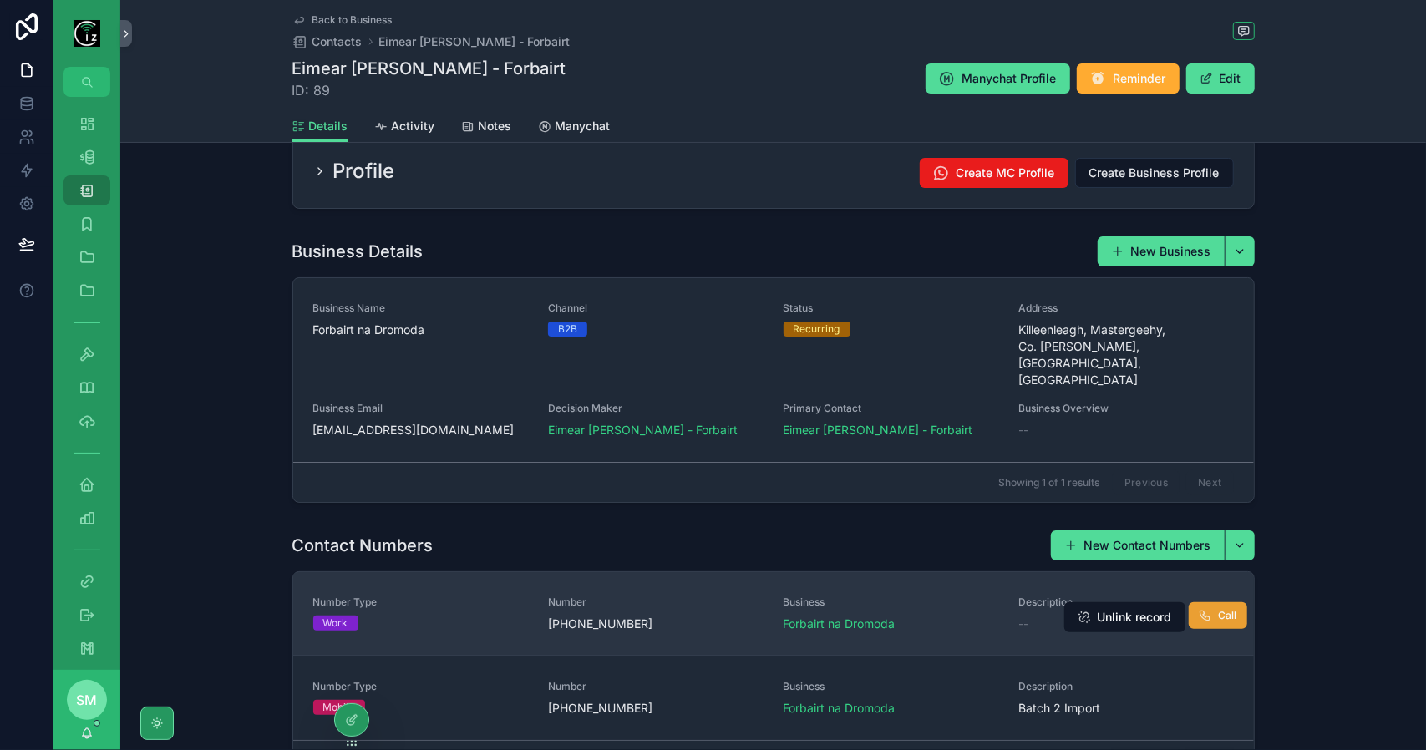
click at [1219, 609] on span "Call" at bounding box center [1228, 615] width 18 height 13
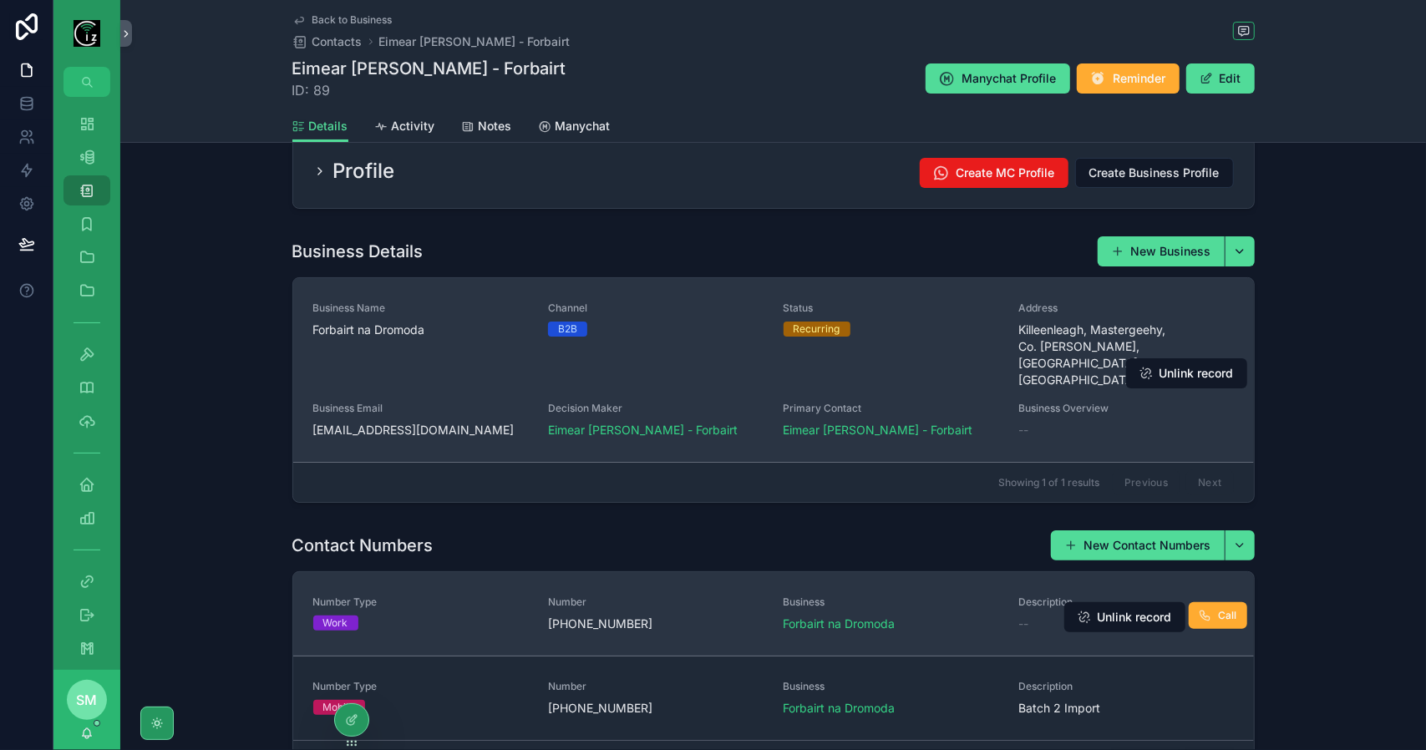
click at [428, 422] on span "[EMAIL_ADDRESS][DOMAIN_NAME]" at bounding box center [421, 430] width 216 height 17
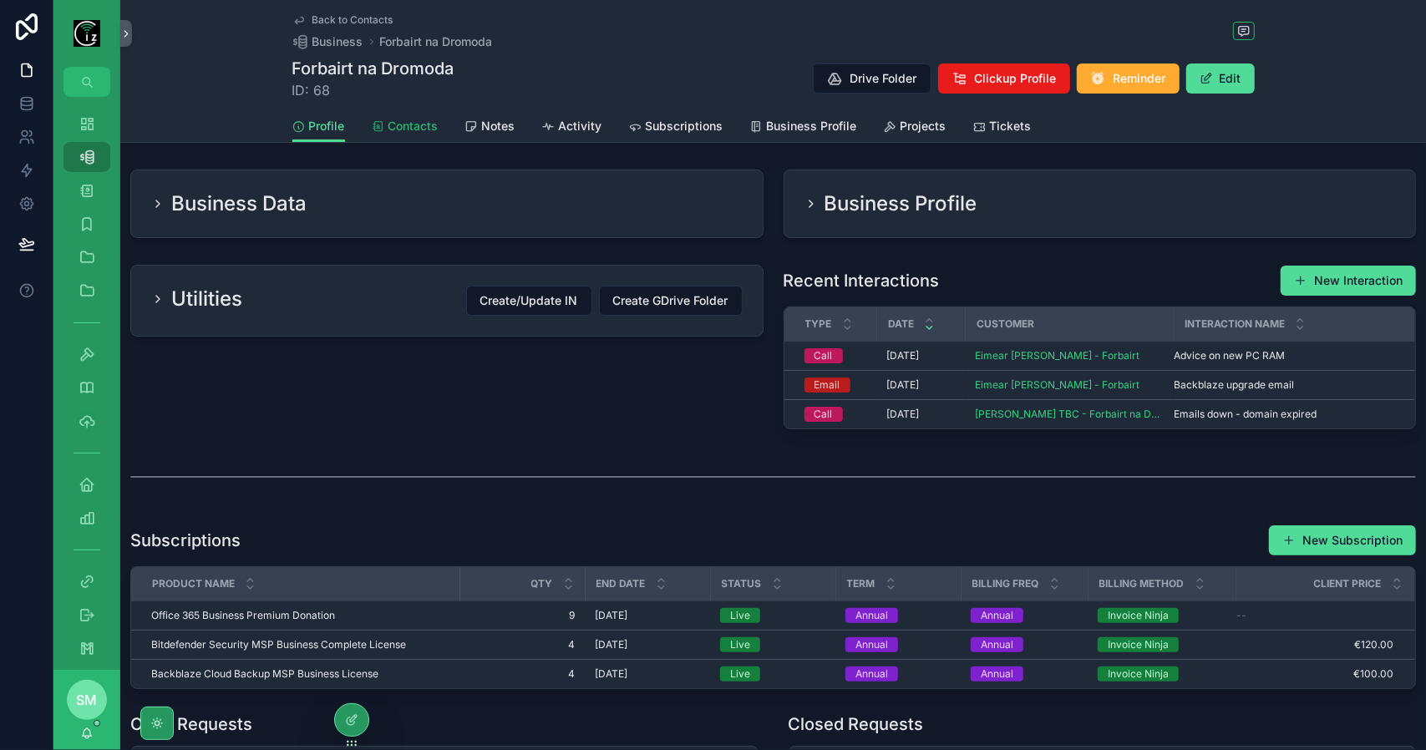
click at [421, 114] on link "Contacts" at bounding box center [405, 127] width 67 height 33
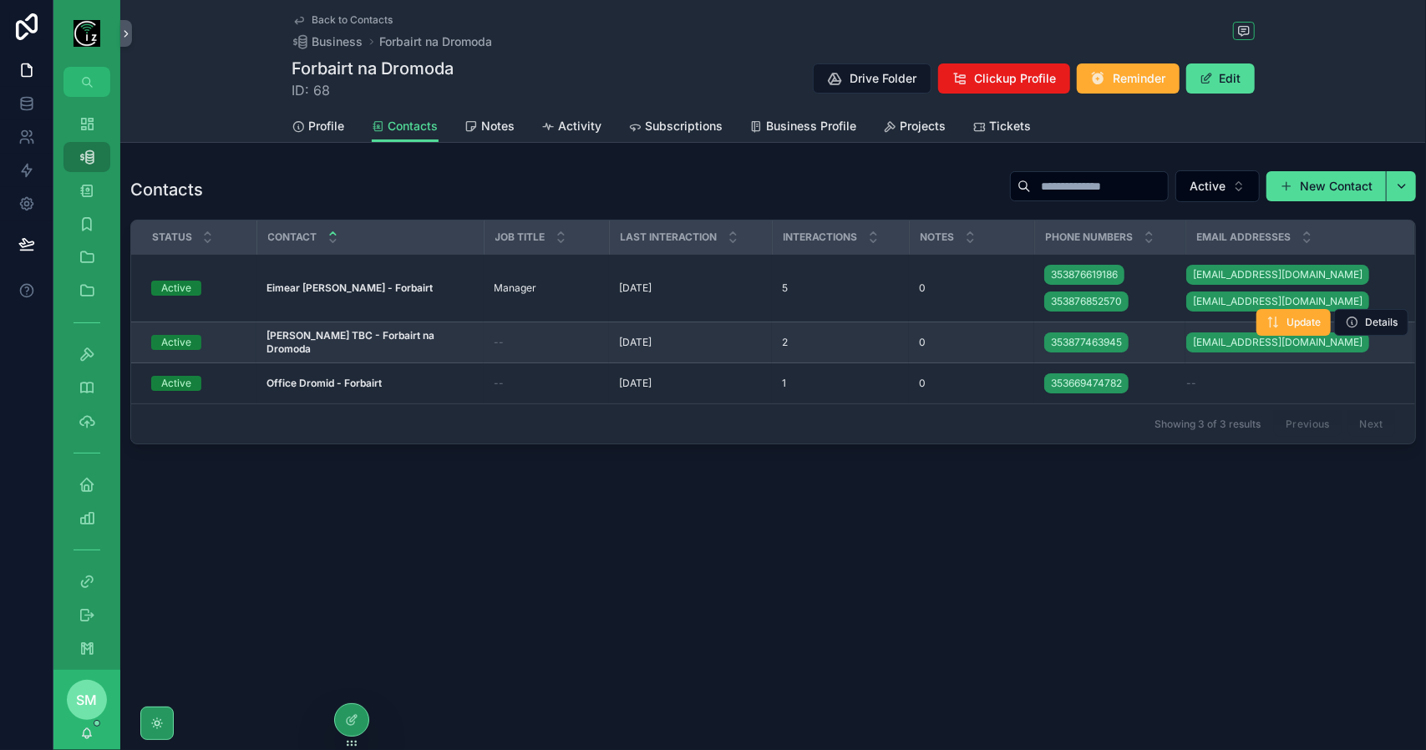
click at [408, 344] on strong "[PERSON_NAME] TBC - Forbairt na Dromoda" at bounding box center [351, 342] width 170 height 26
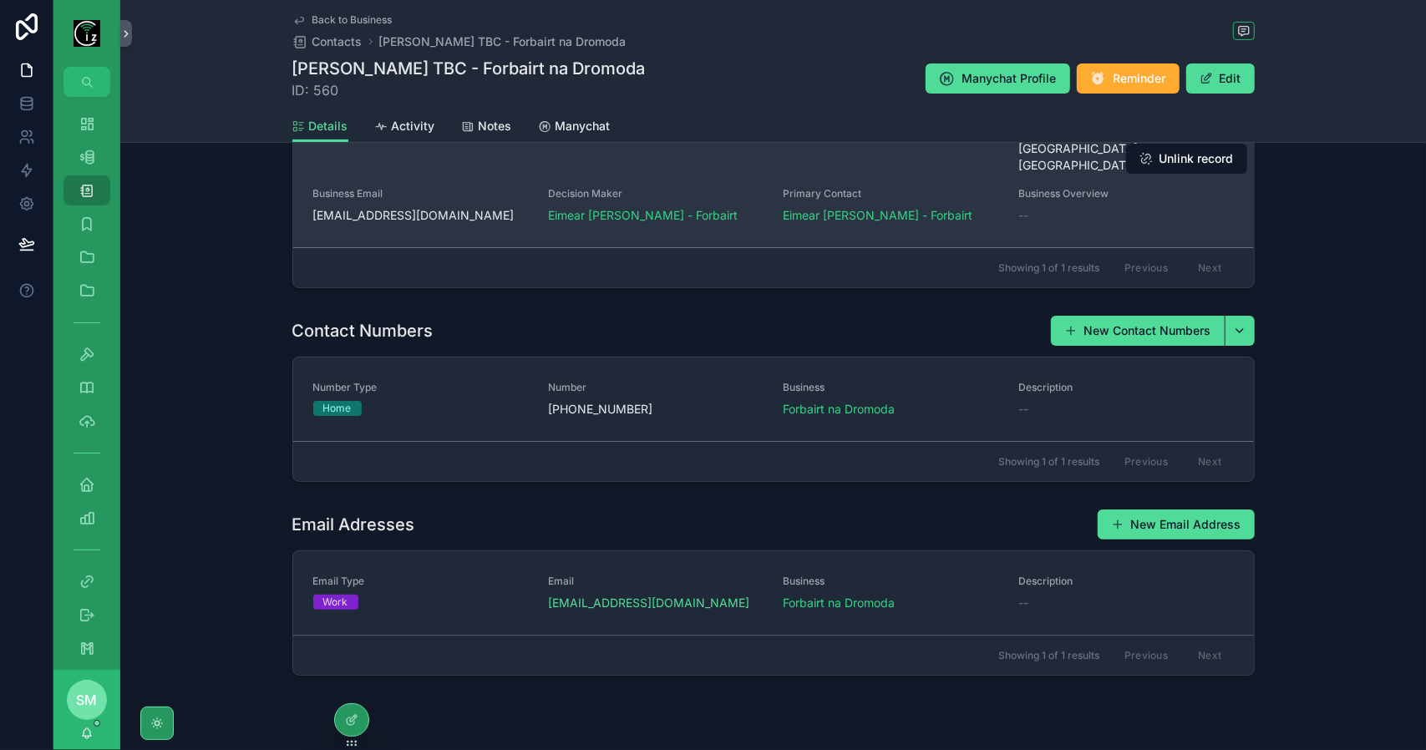
scroll to position [314, 0]
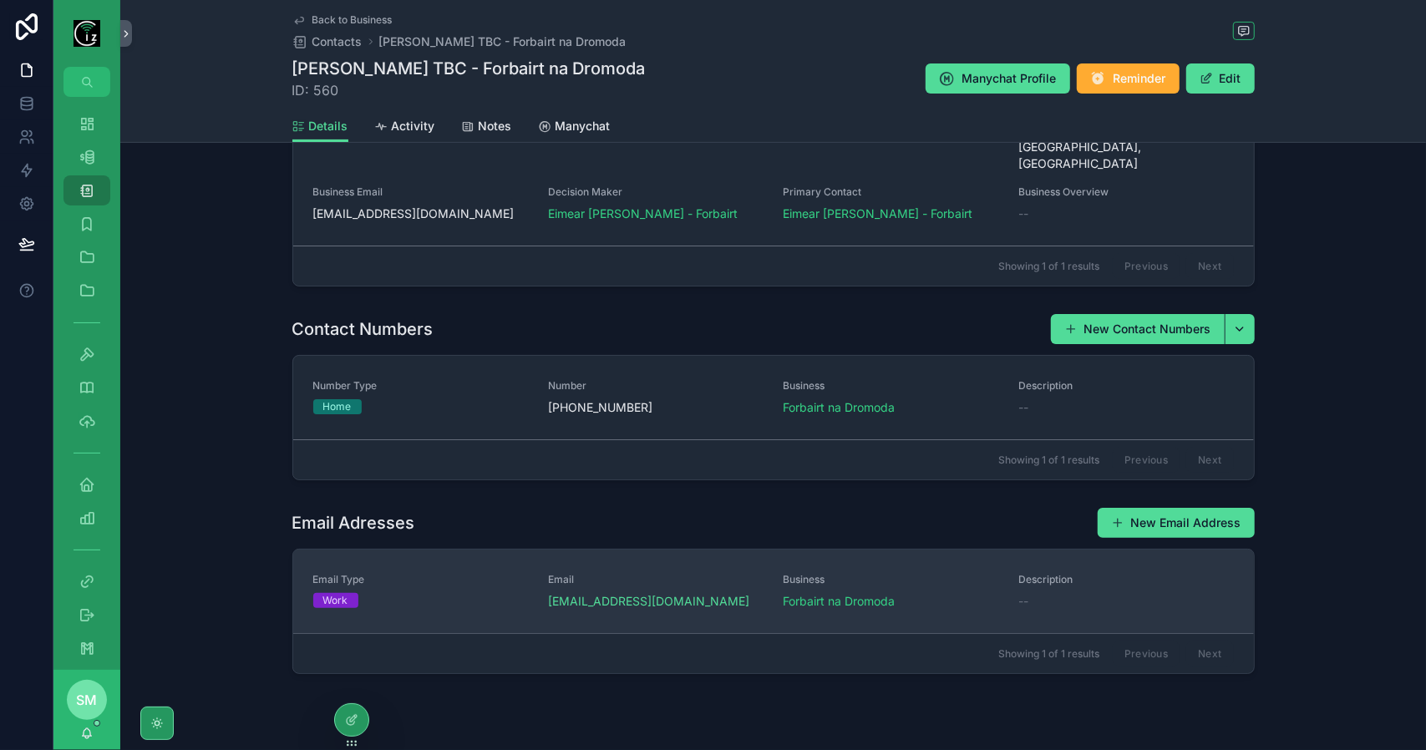
click at [495, 573] on span "Email Type" at bounding box center [421, 579] width 216 height 13
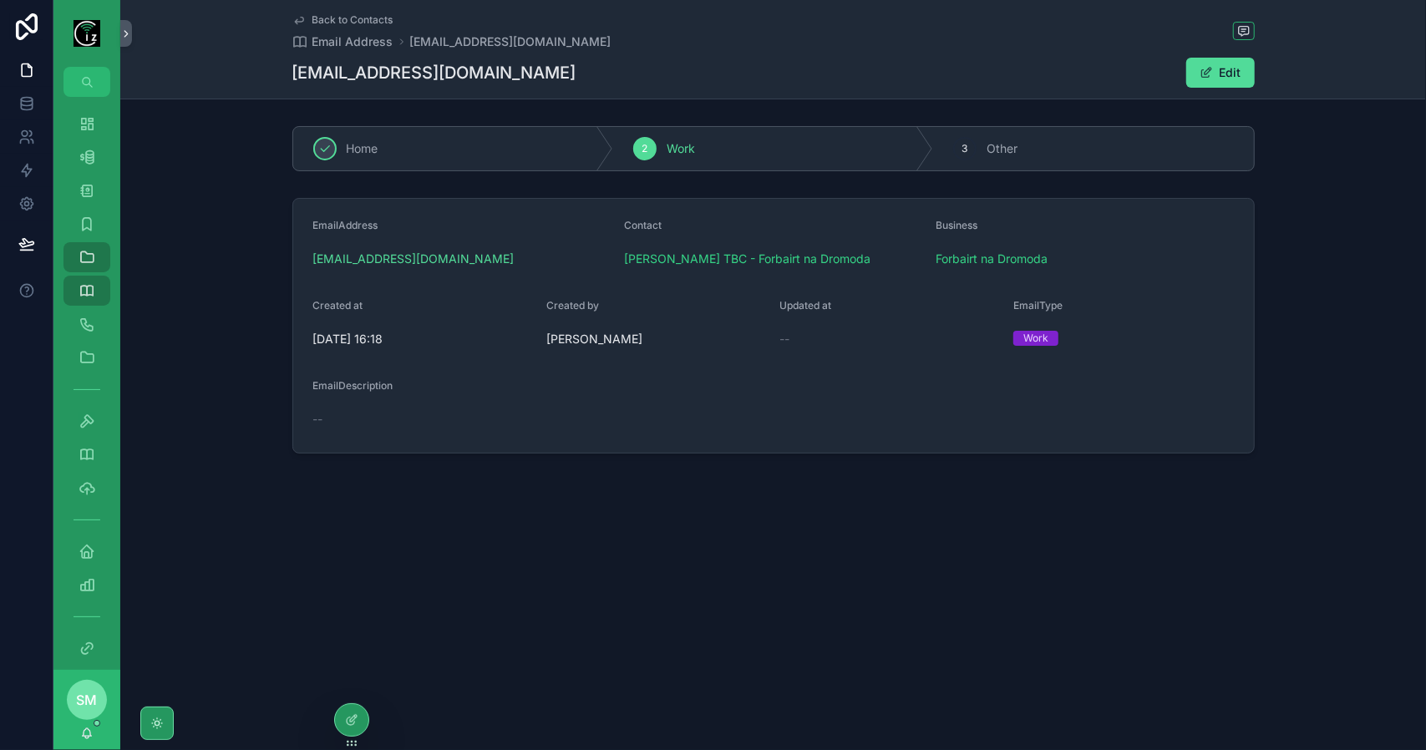
click at [357, 14] on span "Back to Contacts" at bounding box center [352, 19] width 81 height 13
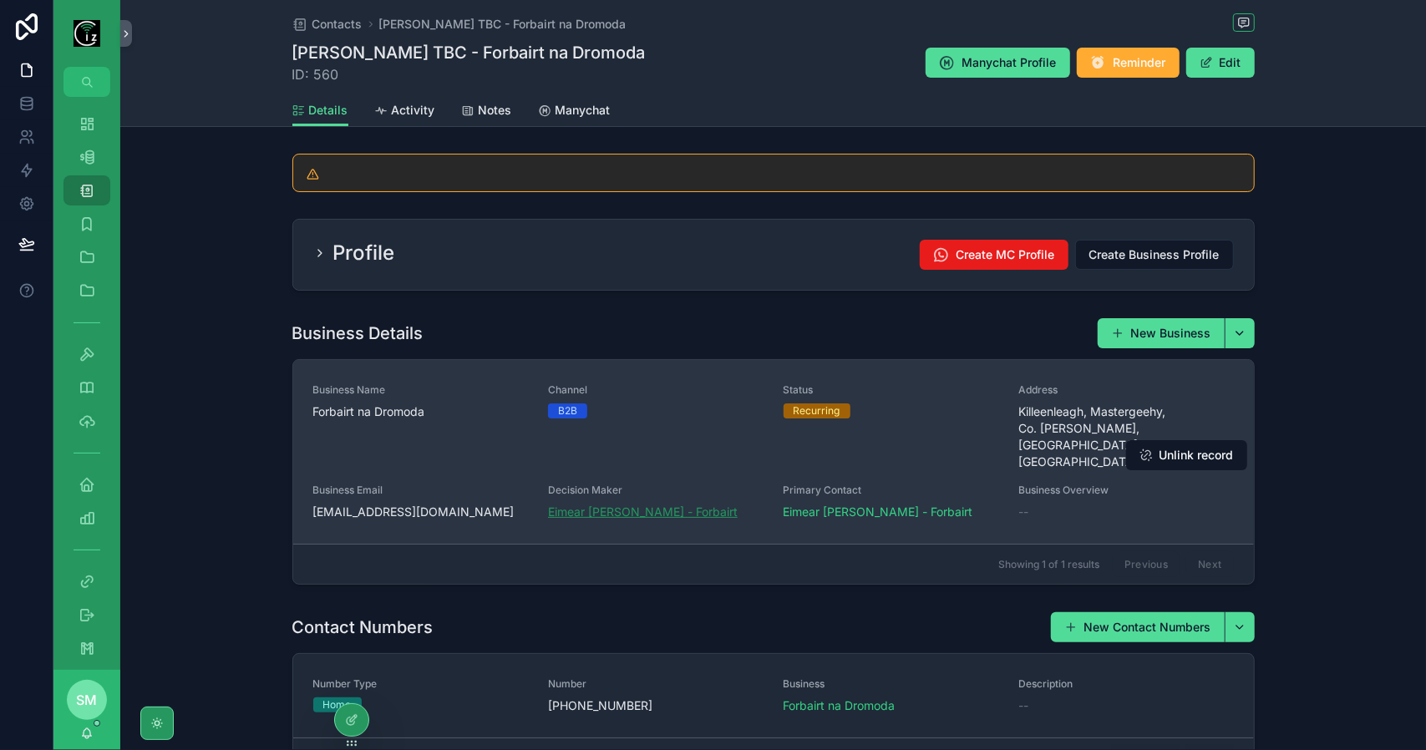
click at [628, 504] on span "Eimear [PERSON_NAME] - Forbairt" at bounding box center [643, 512] width 190 height 17
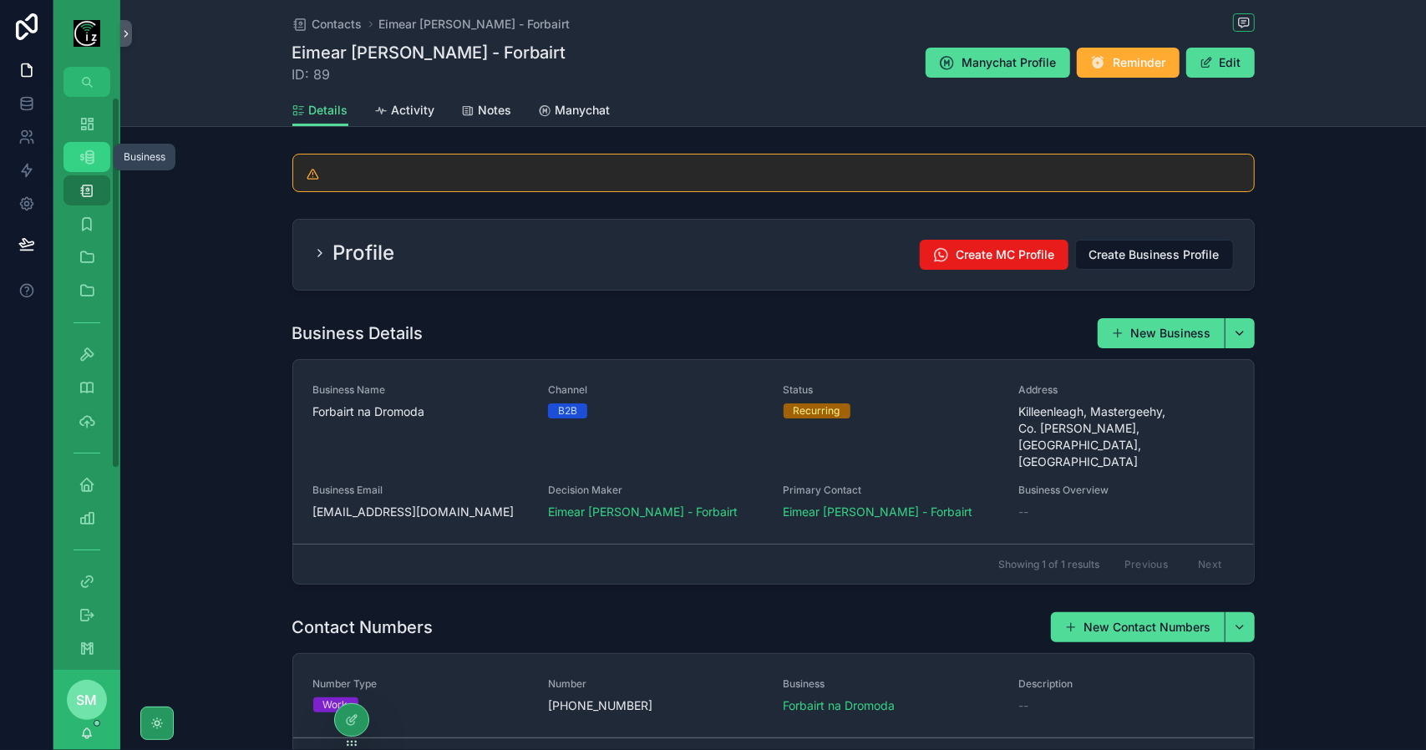
click at [90, 159] on icon "scrollable content" at bounding box center [87, 157] width 17 height 17
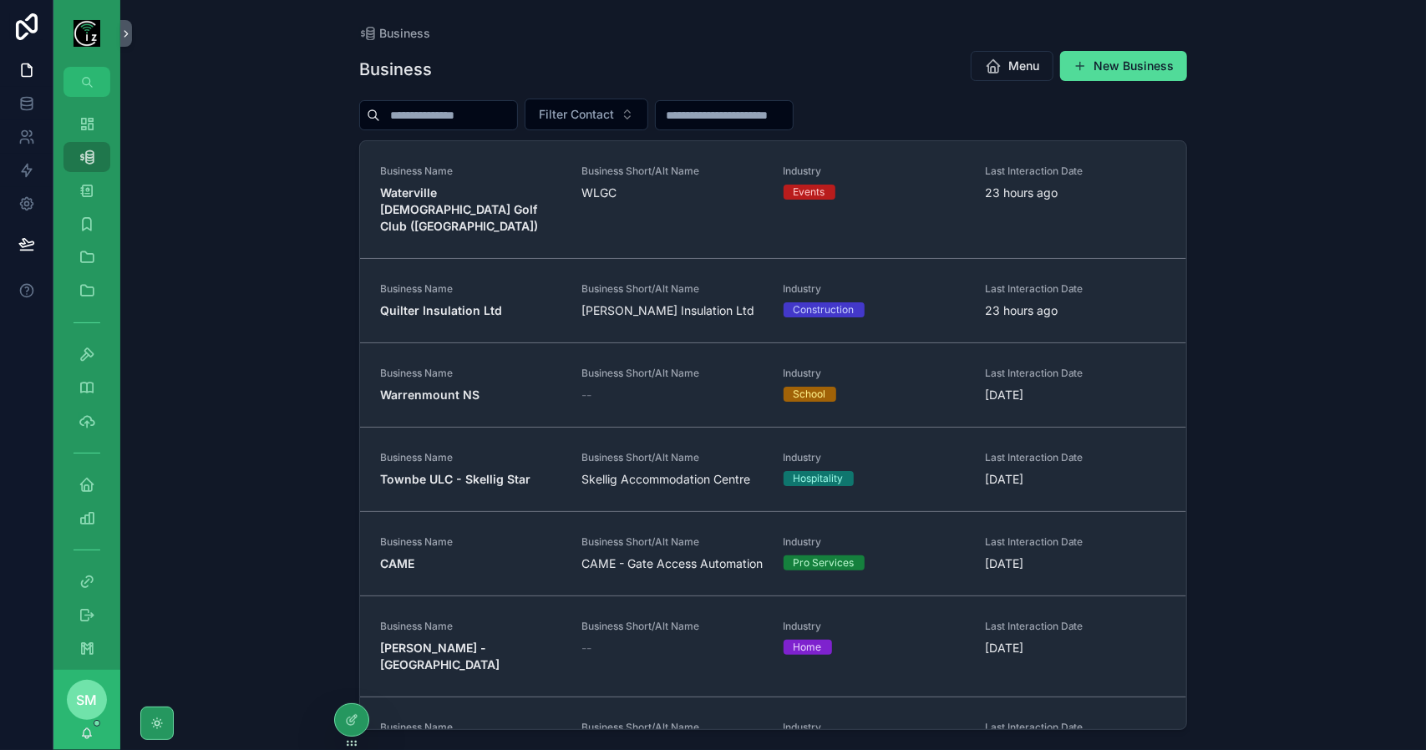
click at [479, 119] on input "scrollable content" at bounding box center [448, 115] width 137 height 23
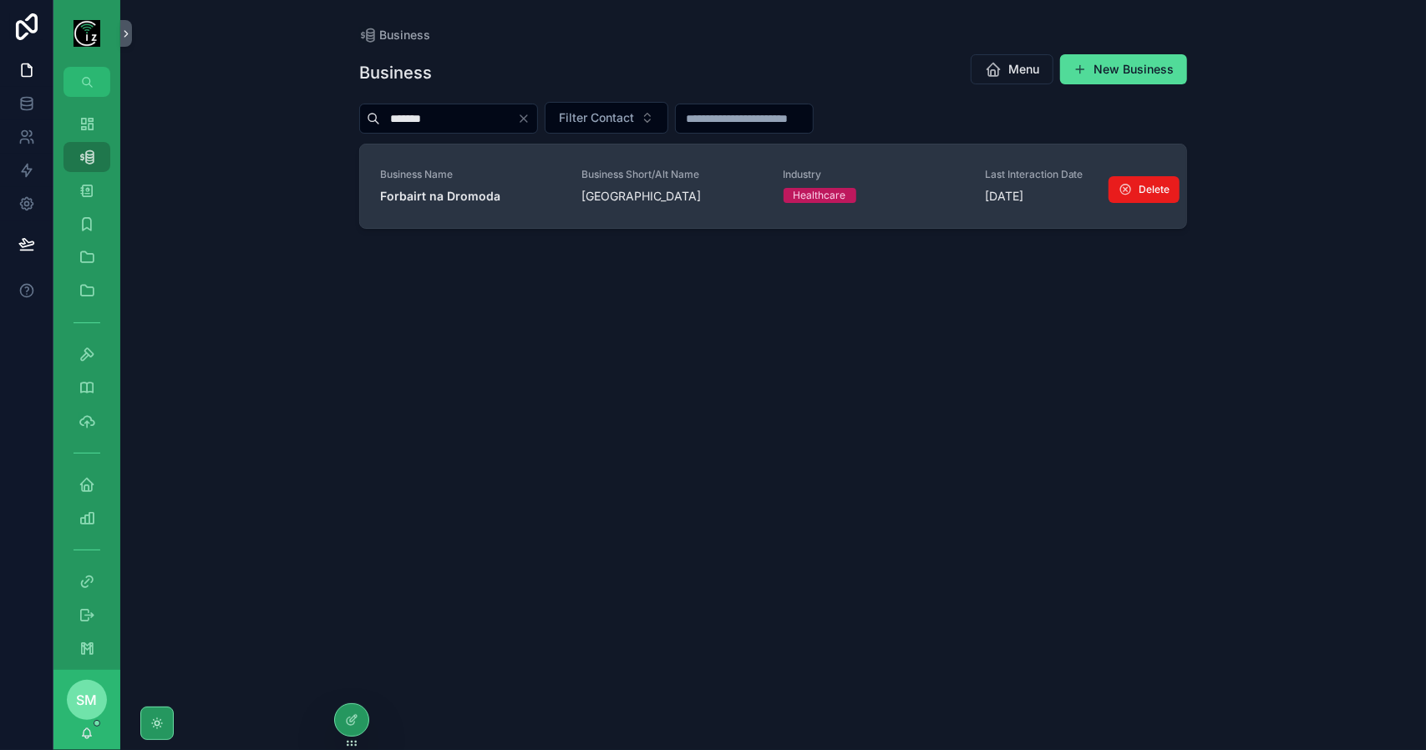
type input "*******"
click at [480, 196] on strong "Forbairt na Dromoda" at bounding box center [440, 196] width 120 height 14
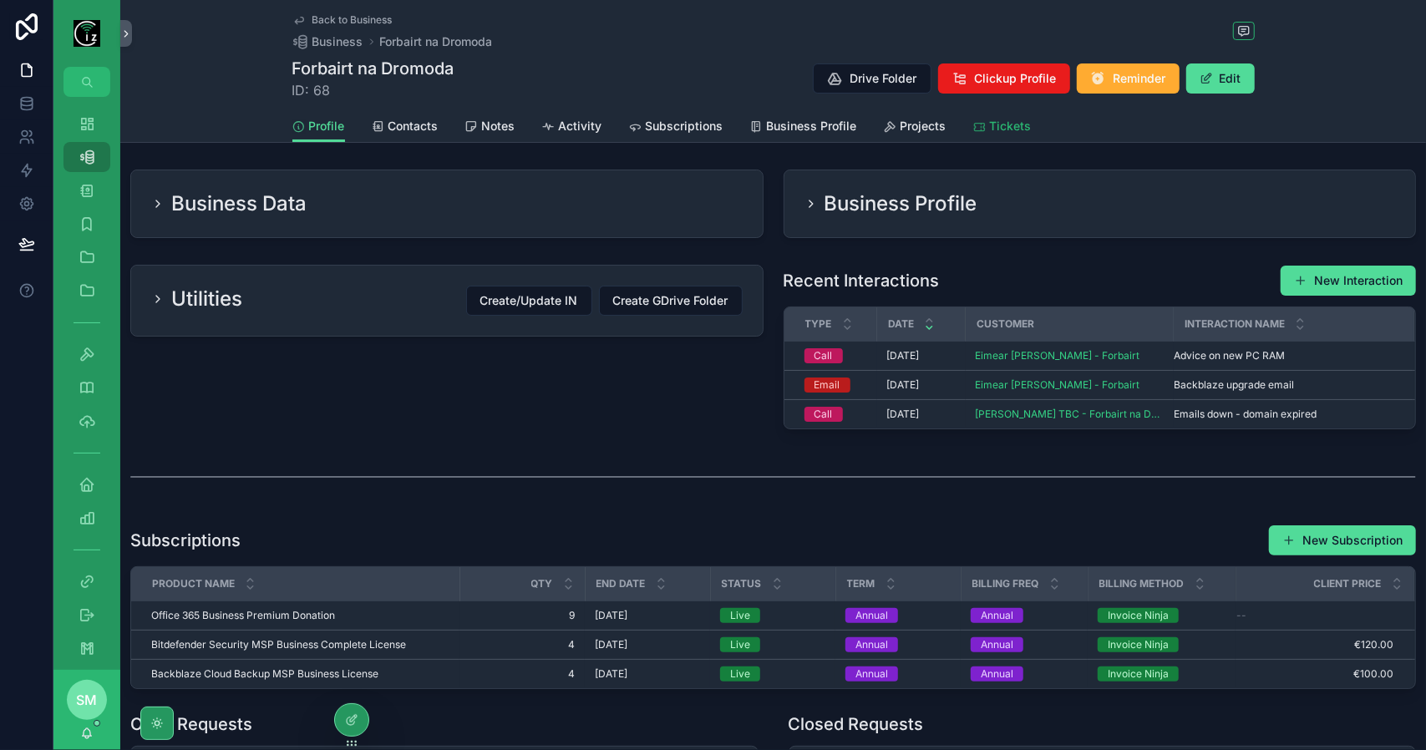
click at [995, 126] on span "Tickets" at bounding box center [1011, 126] width 42 height 17
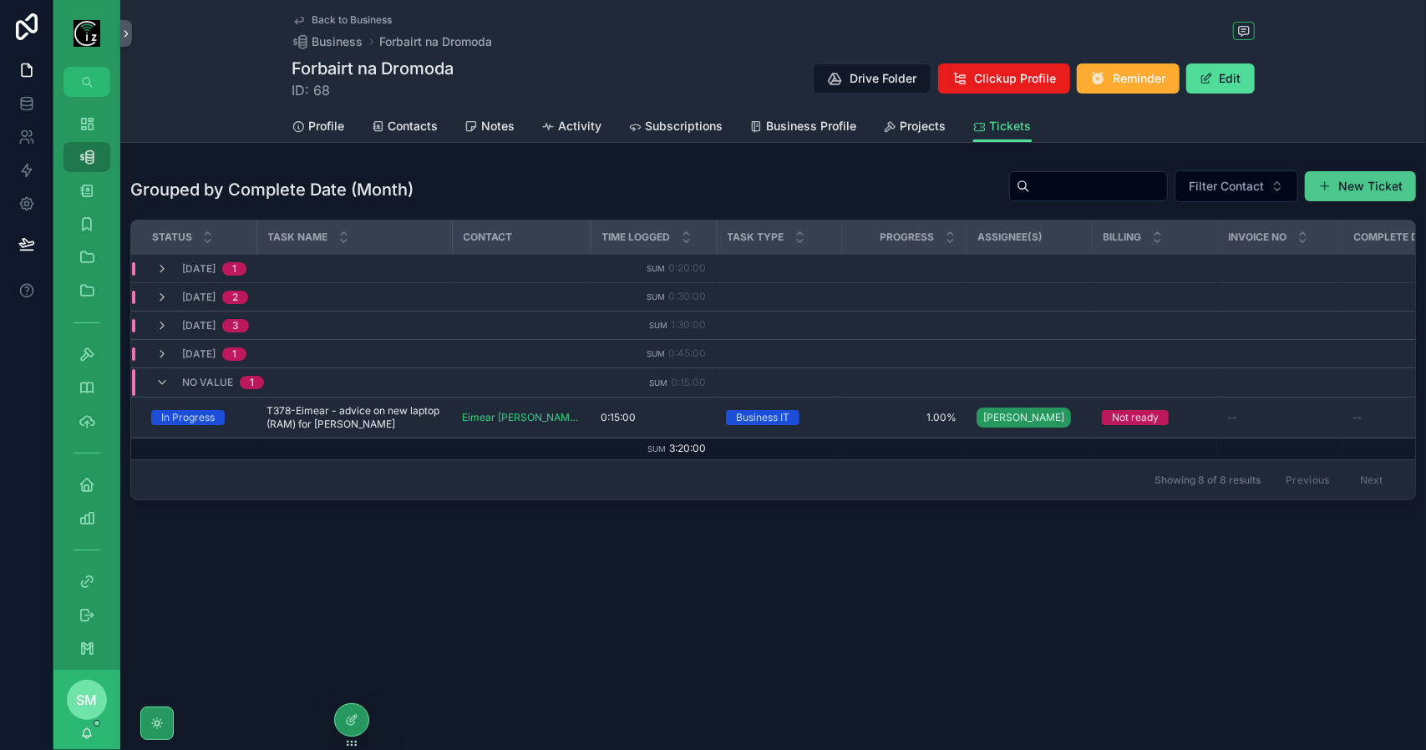
click at [1356, 194] on button "New Ticket" at bounding box center [1360, 186] width 111 height 30
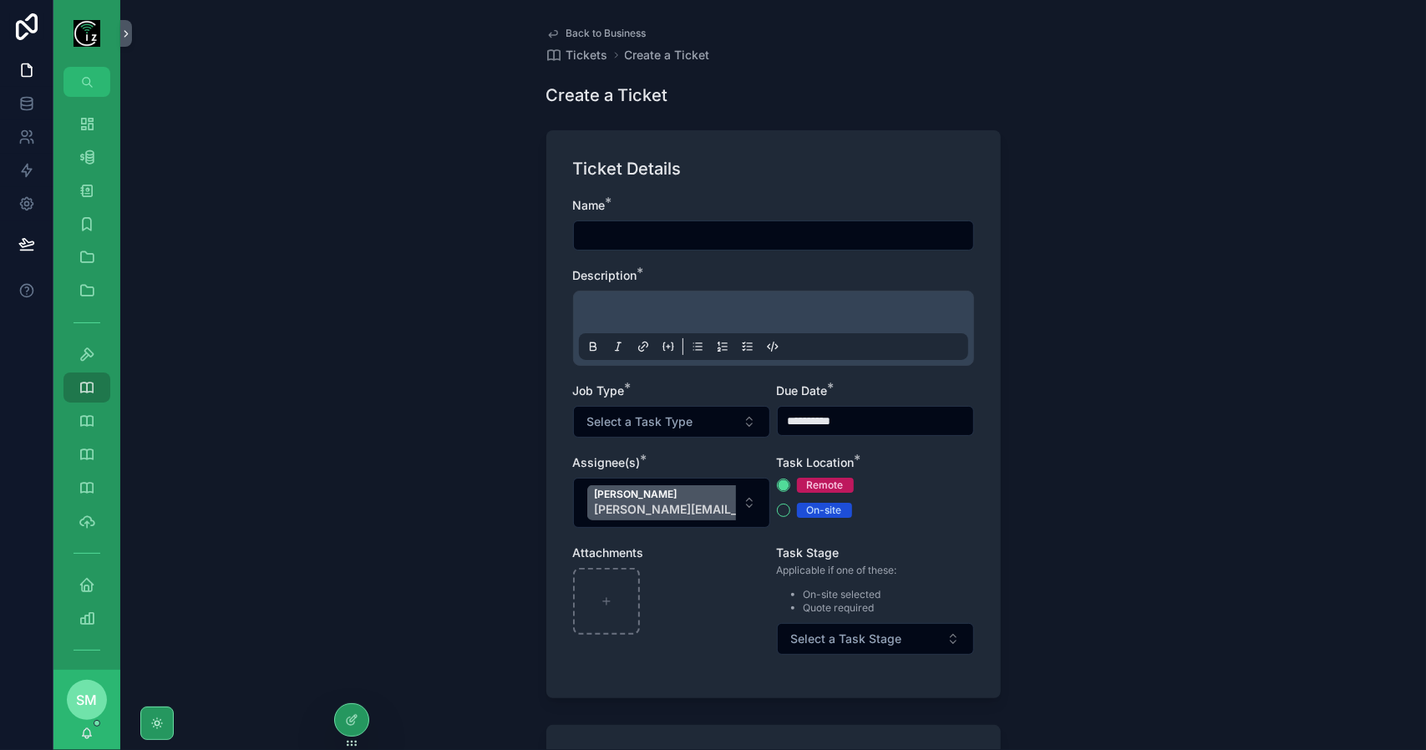
click at [660, 235] on input "scrollable content" at bounding box center [773, 235] width 399 height 23
type input "**********"
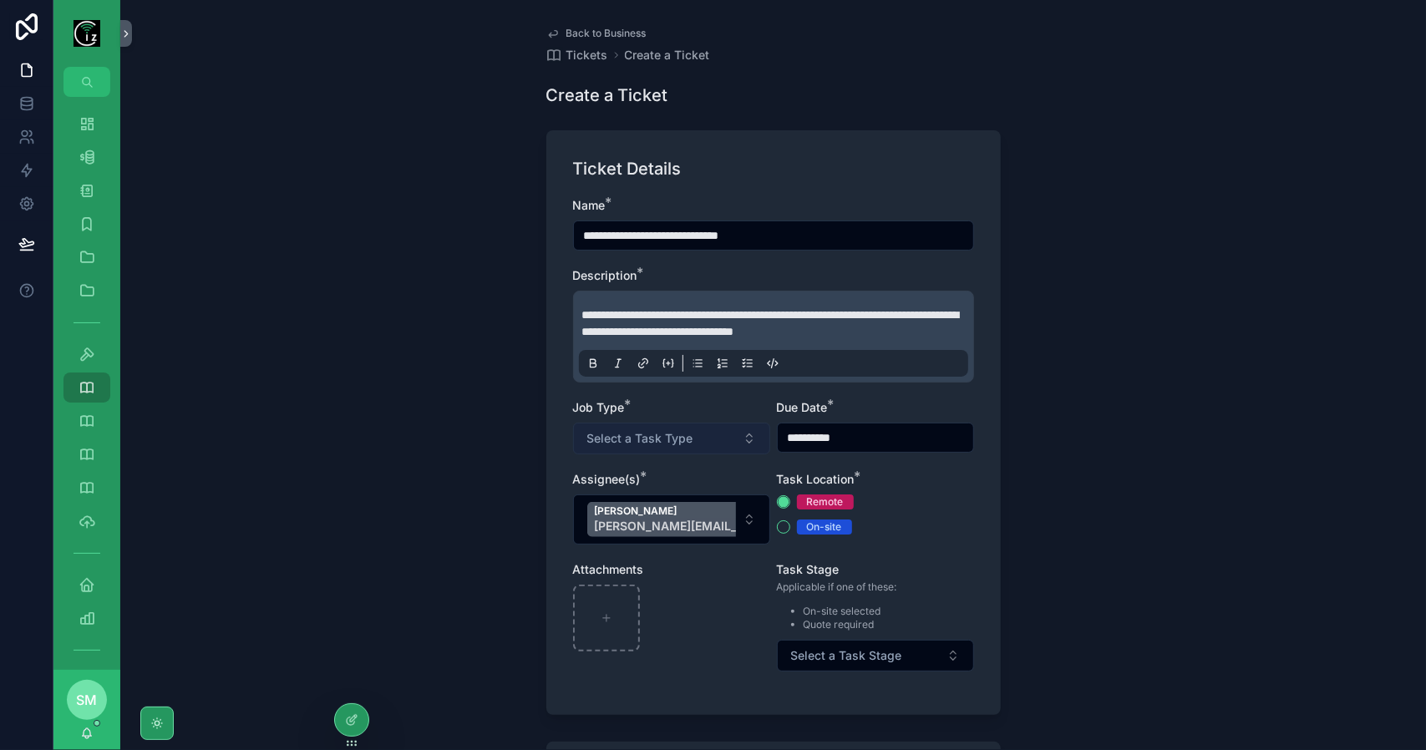
click at [680, 440] on span "Select a Task Type" at bounding box center [640, 438] width 106 height 17
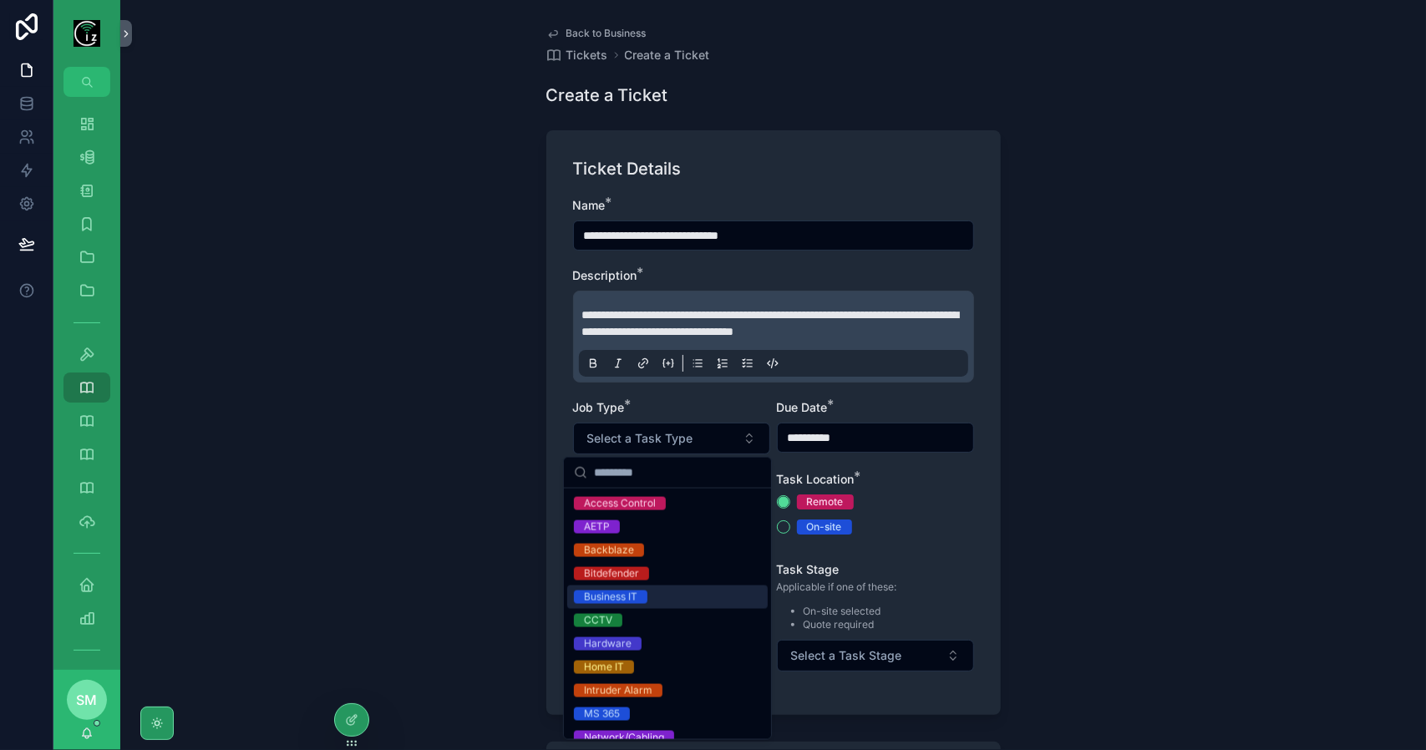
click at [673, 597] on div "Business IT" at bounding box center [667, 597] width 200 height 23
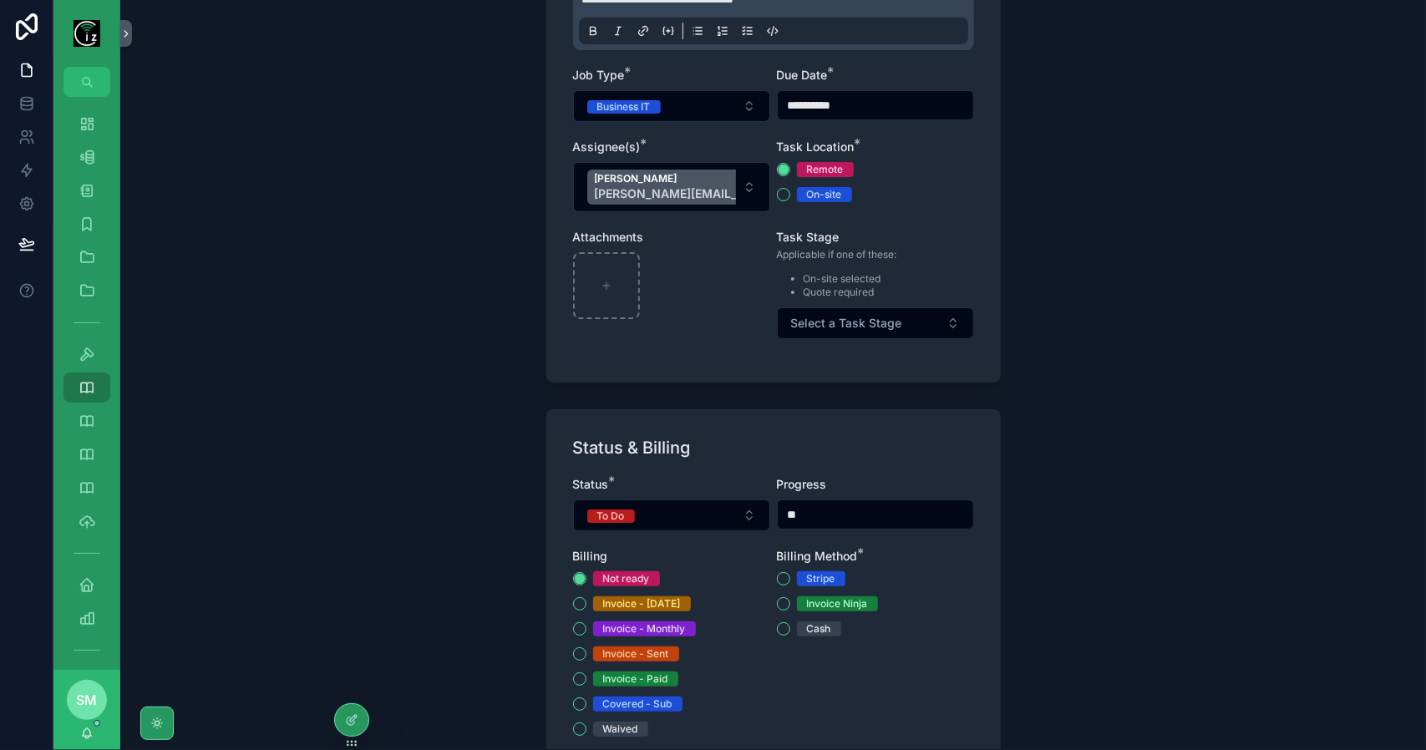
scroll to position [334, 0]
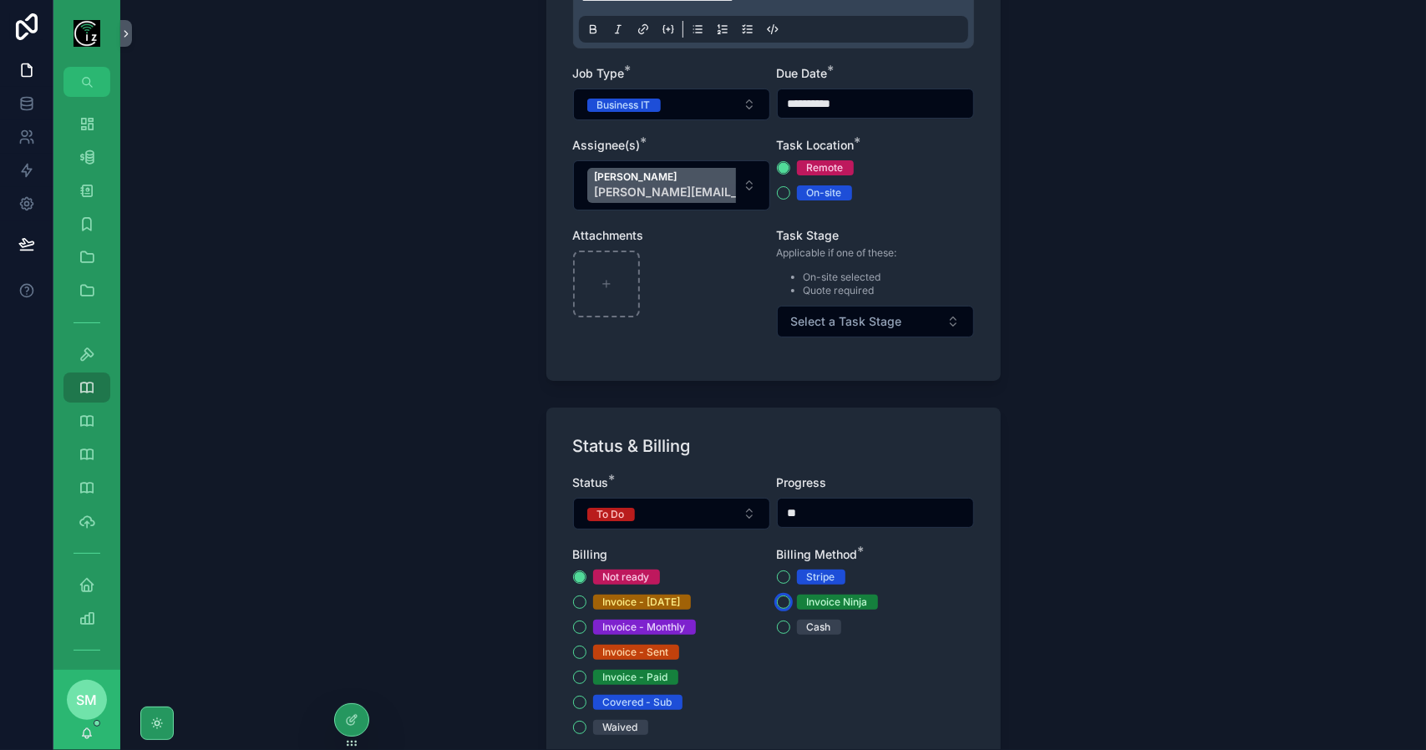
click at [783, 597] on button "Invoice Ninja" at bounding box center [783, 602] width 13 height 13
click at [687, 498] on button "To Do" at bounding box center [671, 514] width 197 height 32
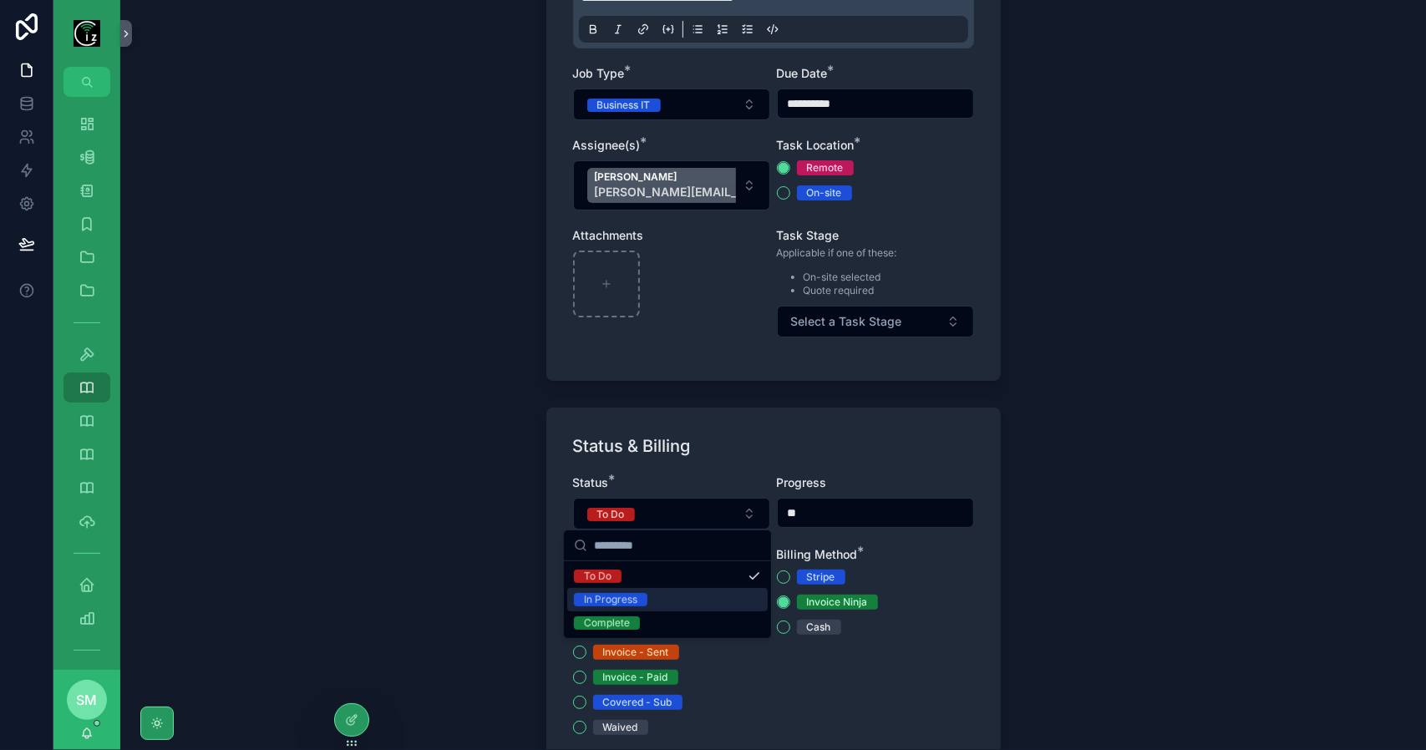
click at [678, 593] on div "In Progress" at bounding box center [667, 599] width 200 height 23
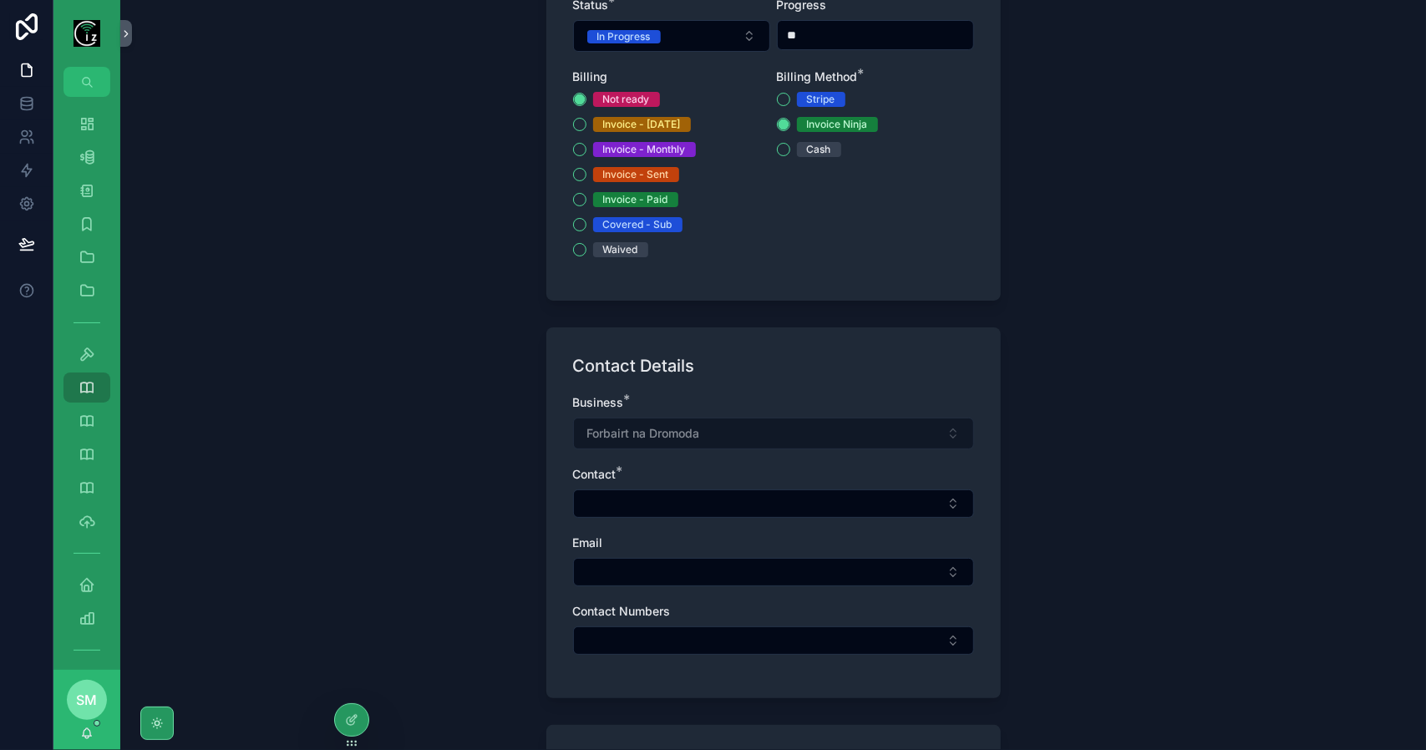
scroll to position [835, 0]
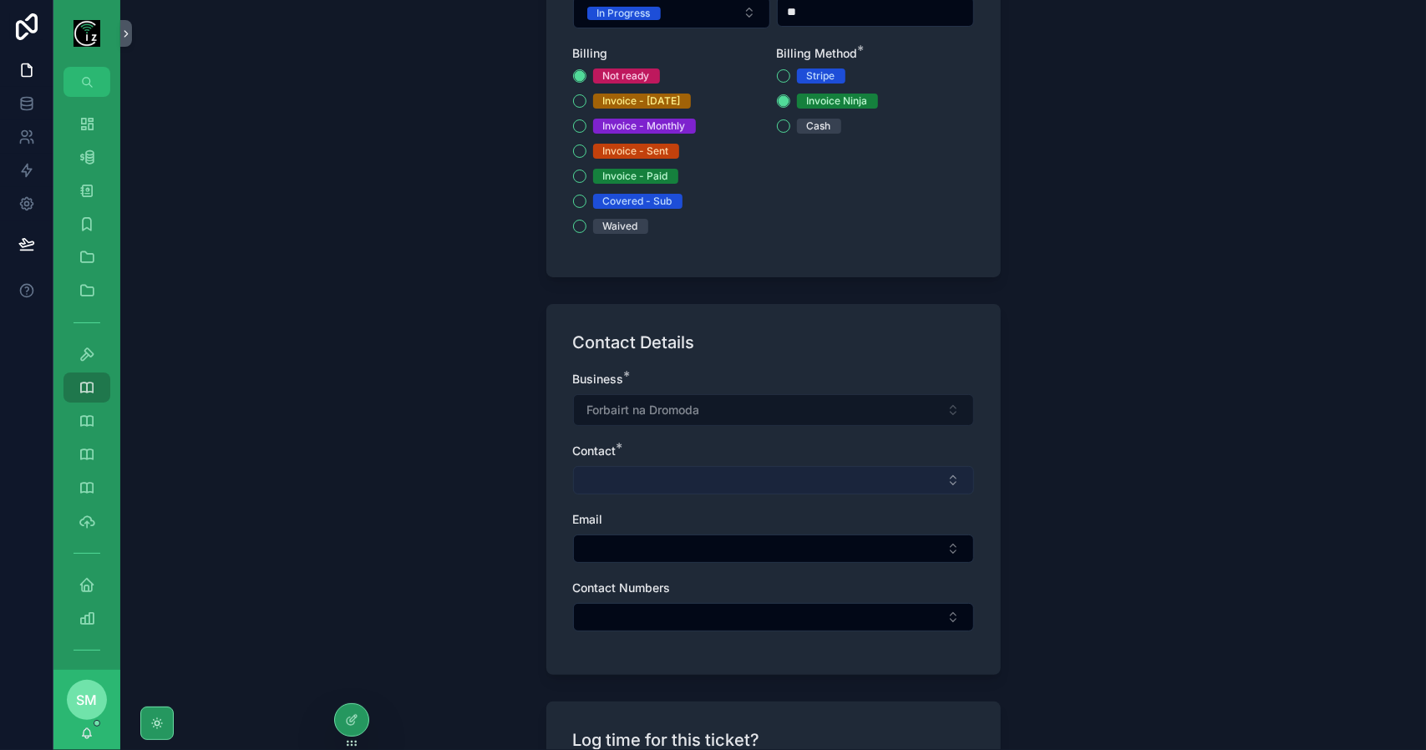
click at [735, 479] on button "Select Button" at bounding box center [773, 480] width 401 height 28
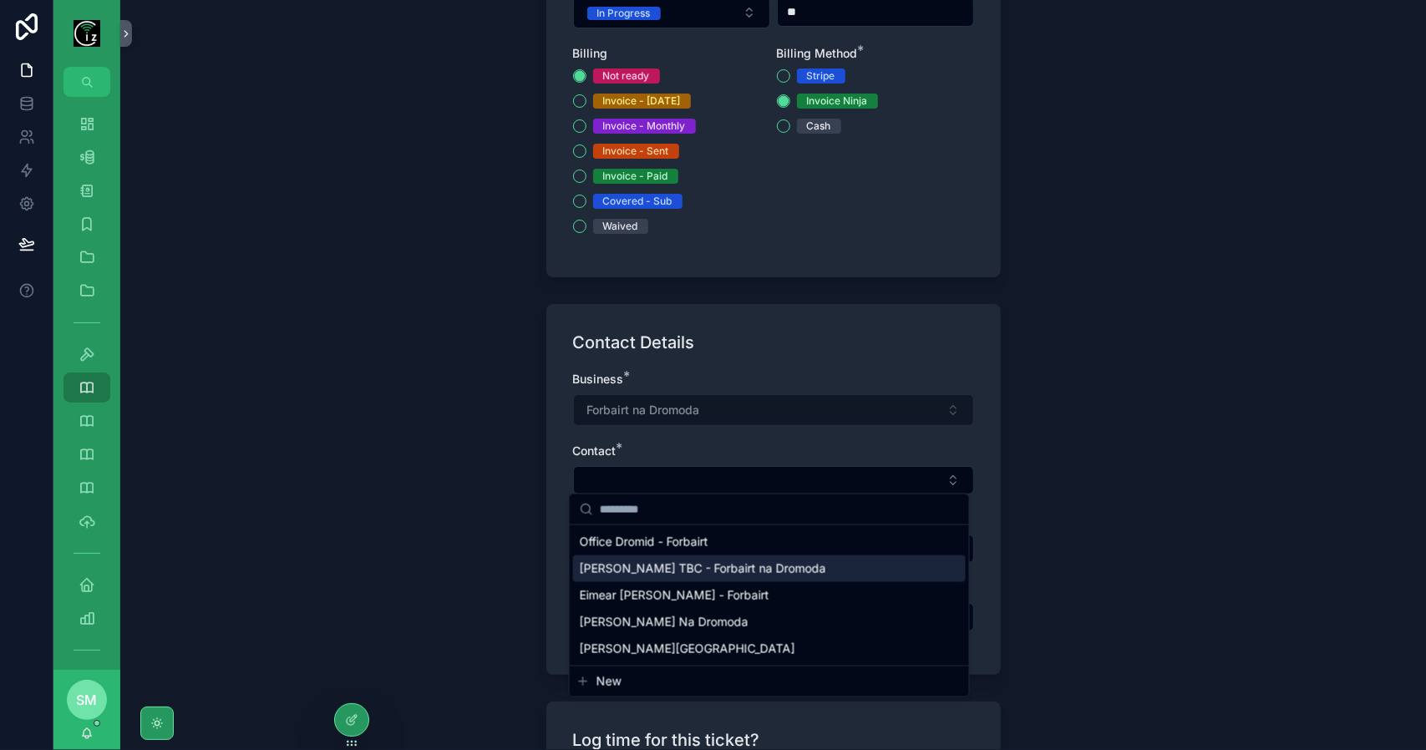
click at [731, 561] on span "[PERSON_NAME] TBC - Forbairt na Dromoda" at bounding box center [703, 569] width 246 height 17
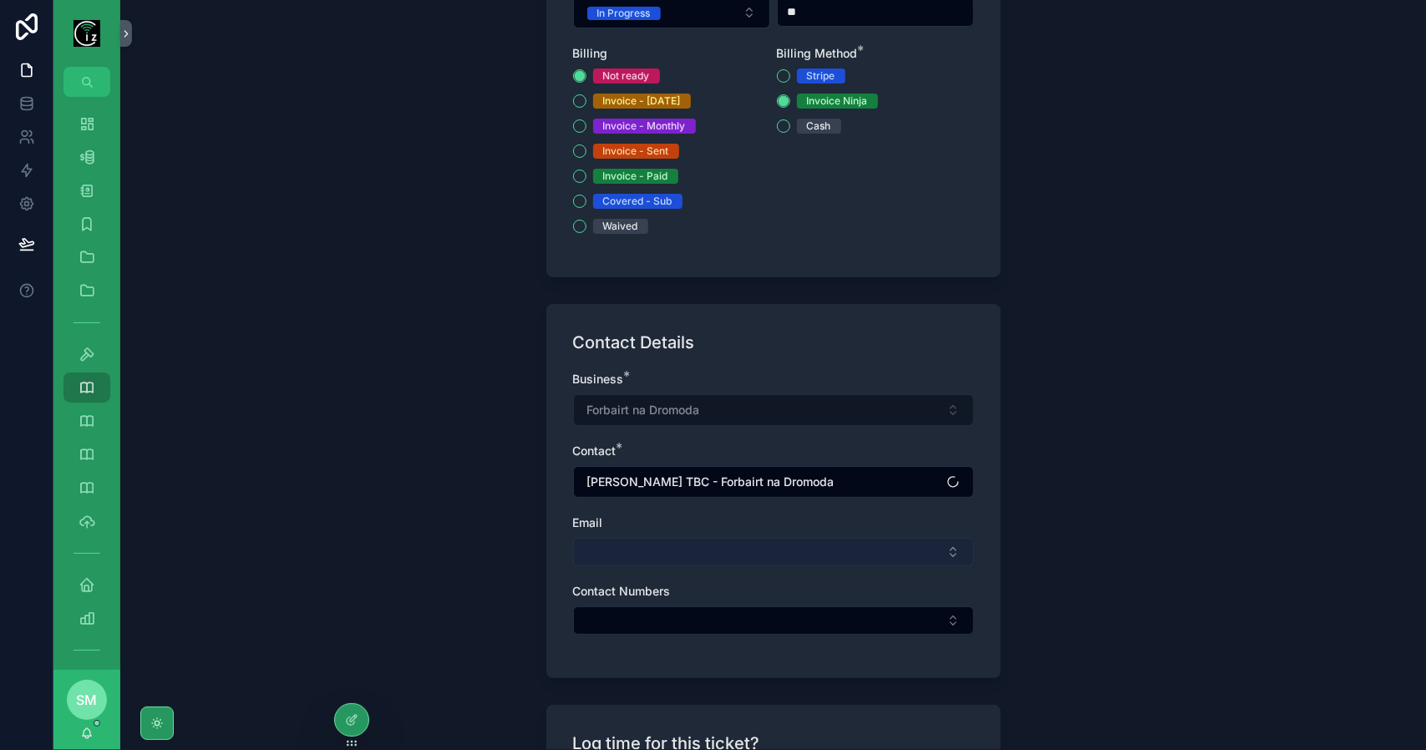
click at [726, 551] on button "Select Button" at bounding box center [773, 552] width 401 height 28
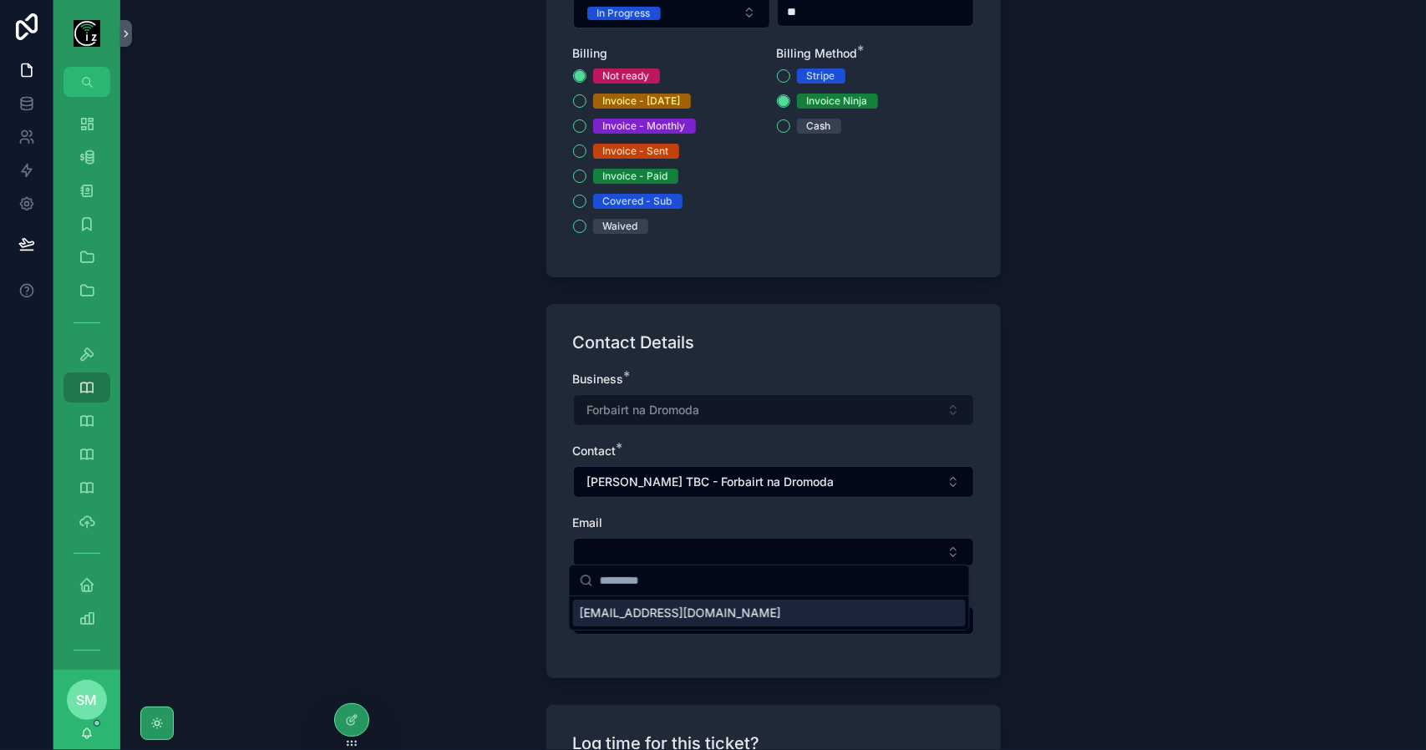
click at [718, 616] on div "[EMAIL_ADDRESS][DOMAIN_NAME]" at bounding box center [769, 613] width 393 height 27
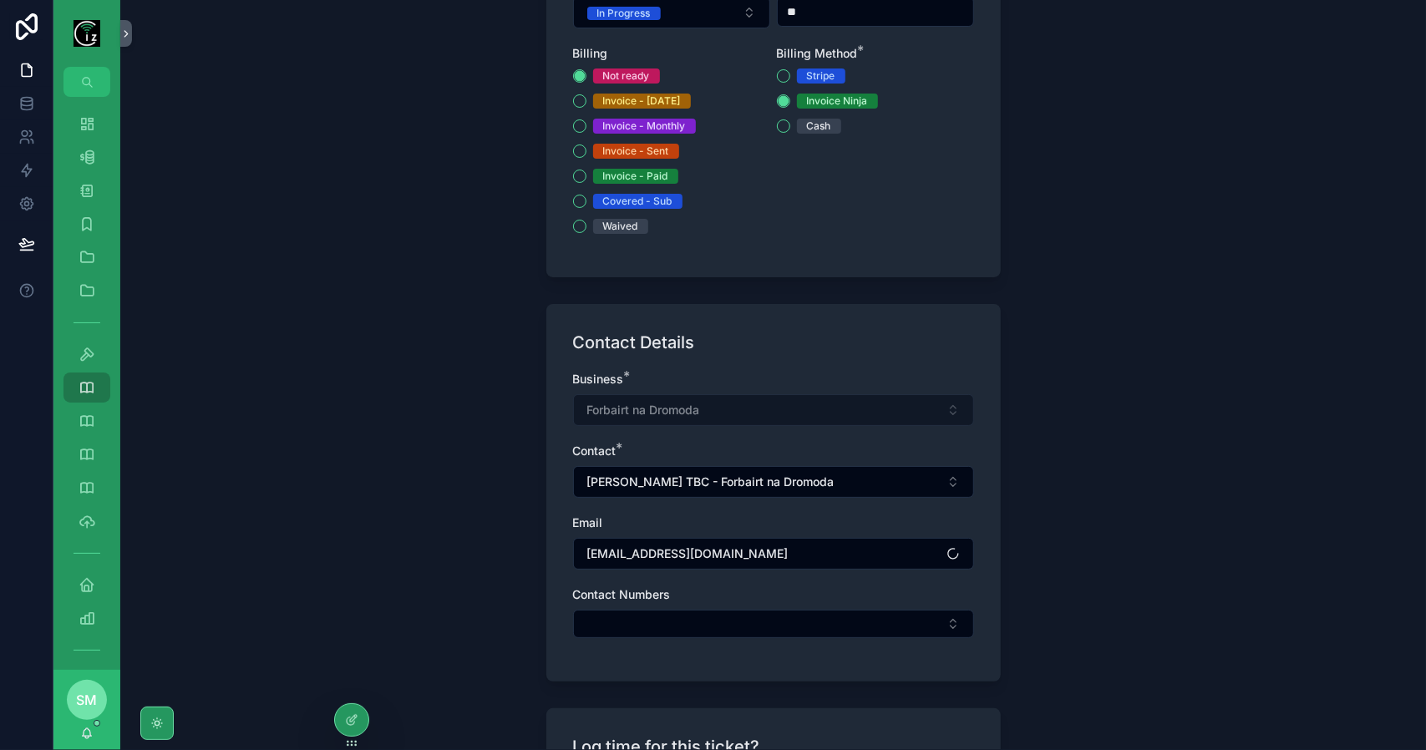
click at [718, 616] on button "Select Button" at bounding box center [773, 624] width 401 height 28
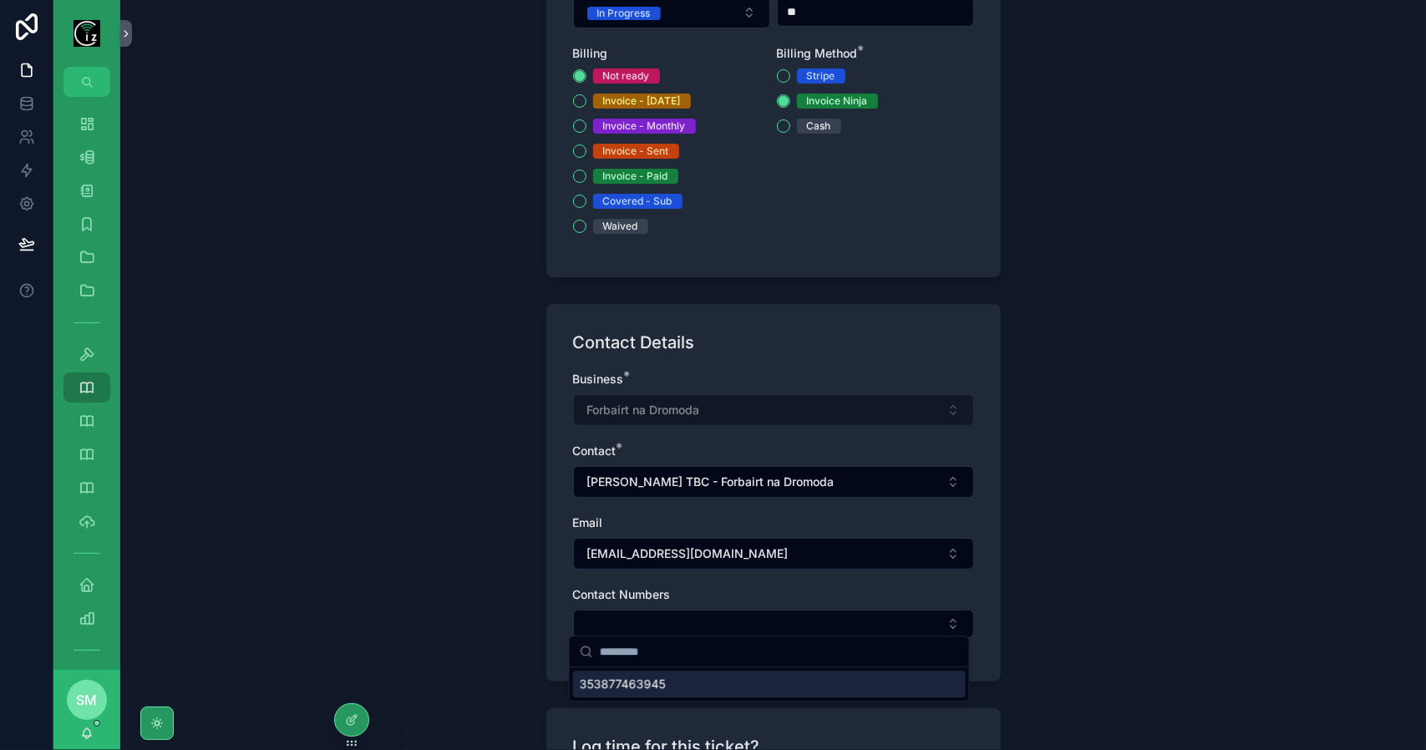
click at [710, 683] on div "353877463945" at bounding box center [769, 684] width 393 height 27
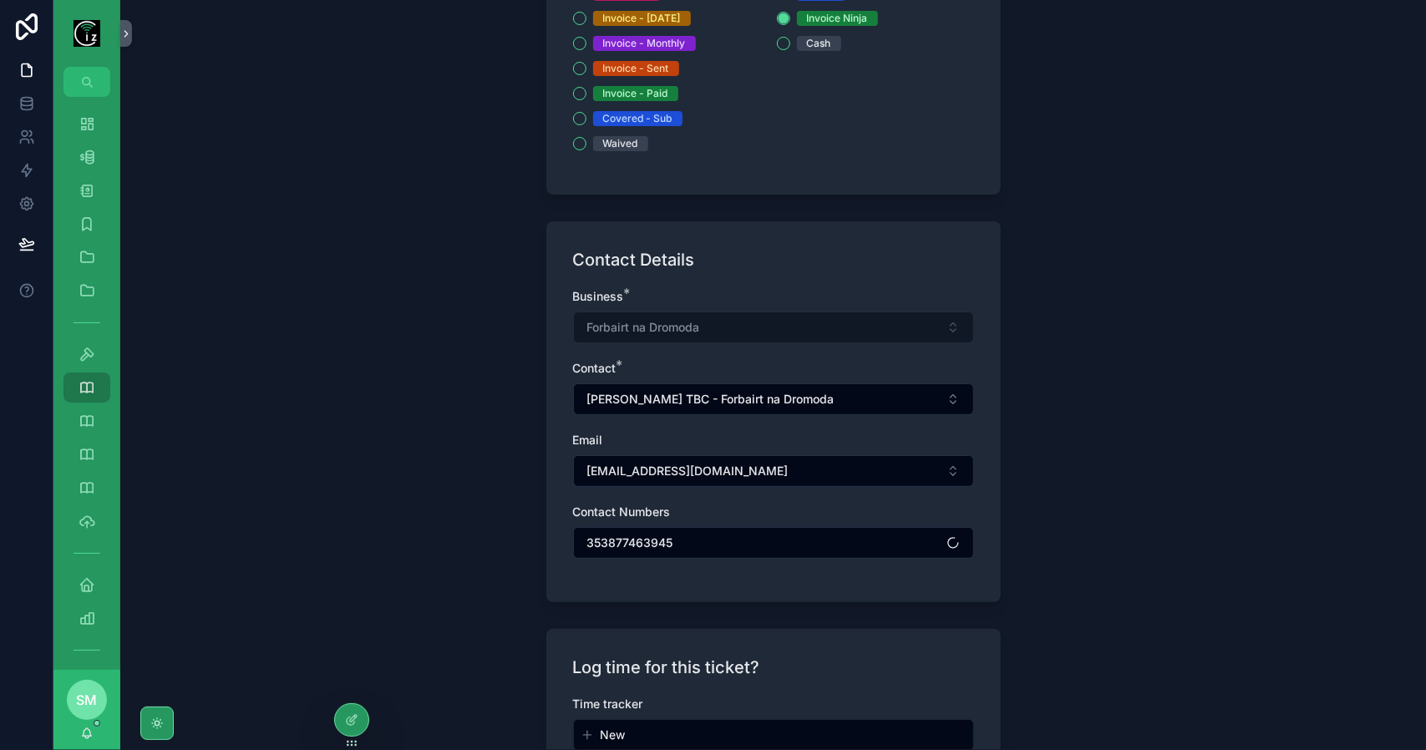
scroll to position [1119, 0]
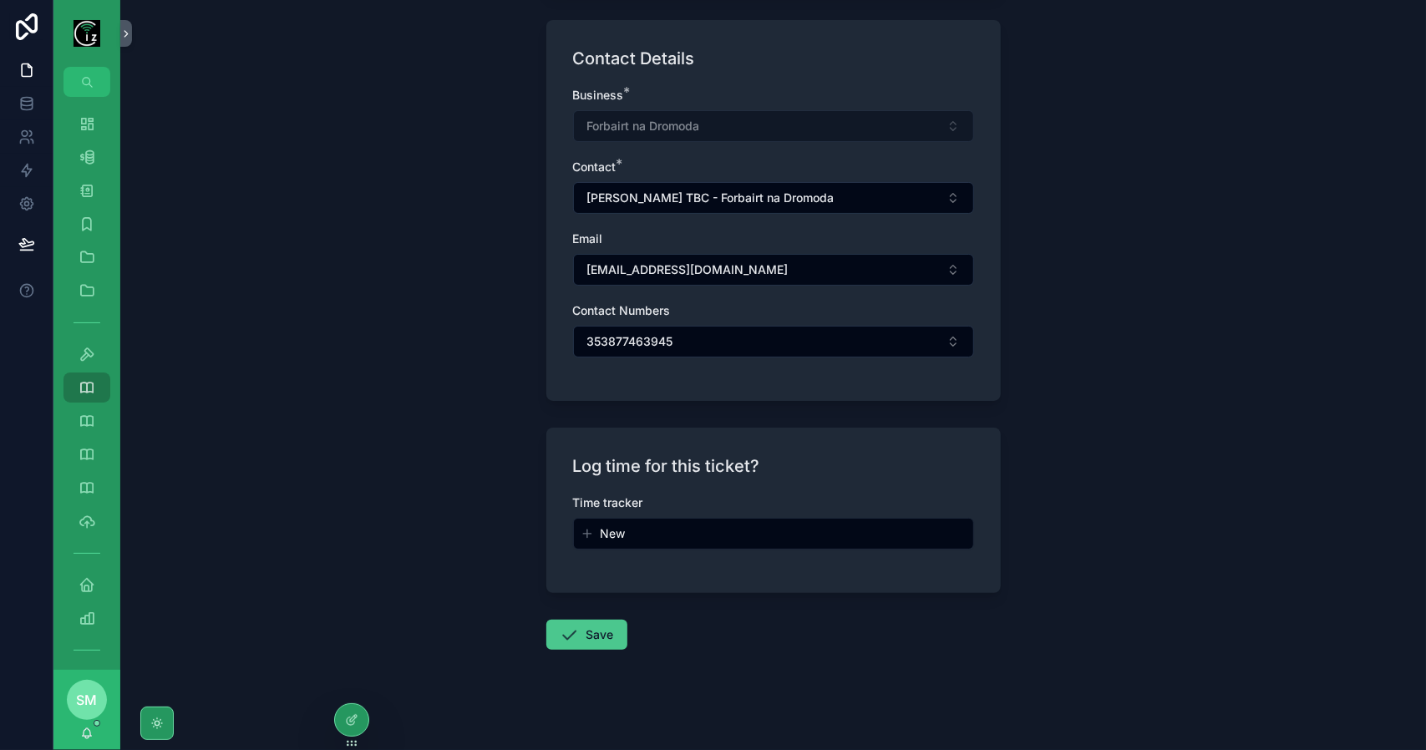
click at [607, 624] on button "Save" at bounding box center [586, 635] width 81 height 30
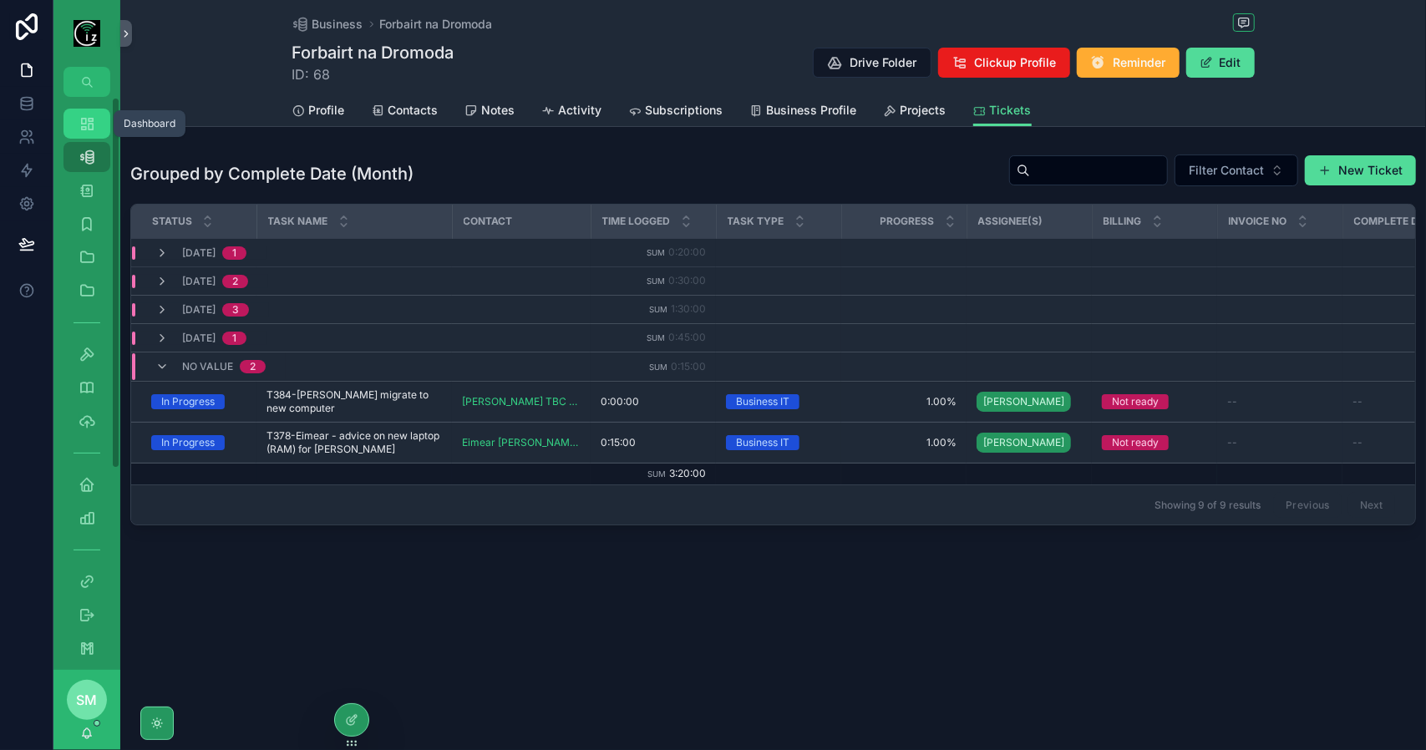
click at [87, 126] on icon "scrollable content" at bounding box center [87, 123] width 17 height 17
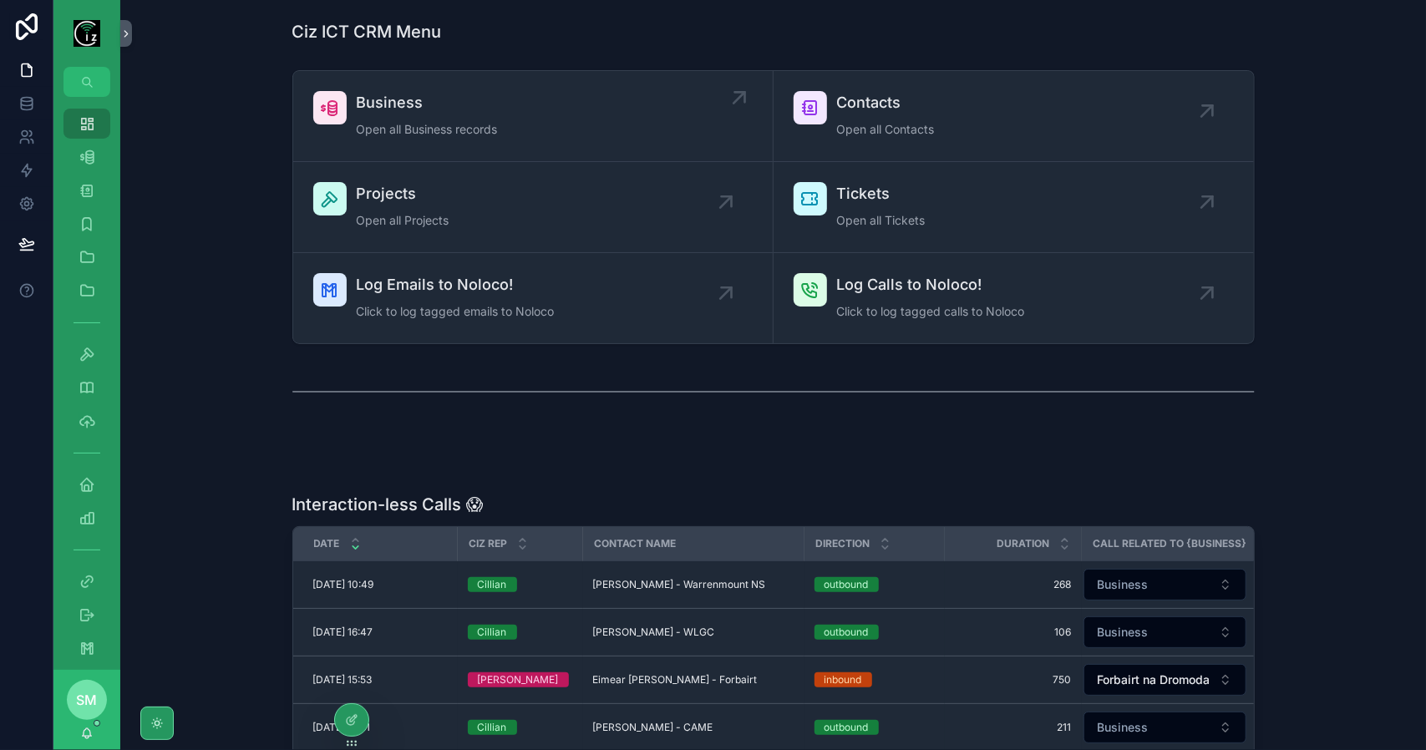
click at [482, 138] on div "Business Open all Business records" at bounding box center [427, 116] width 141 height 50
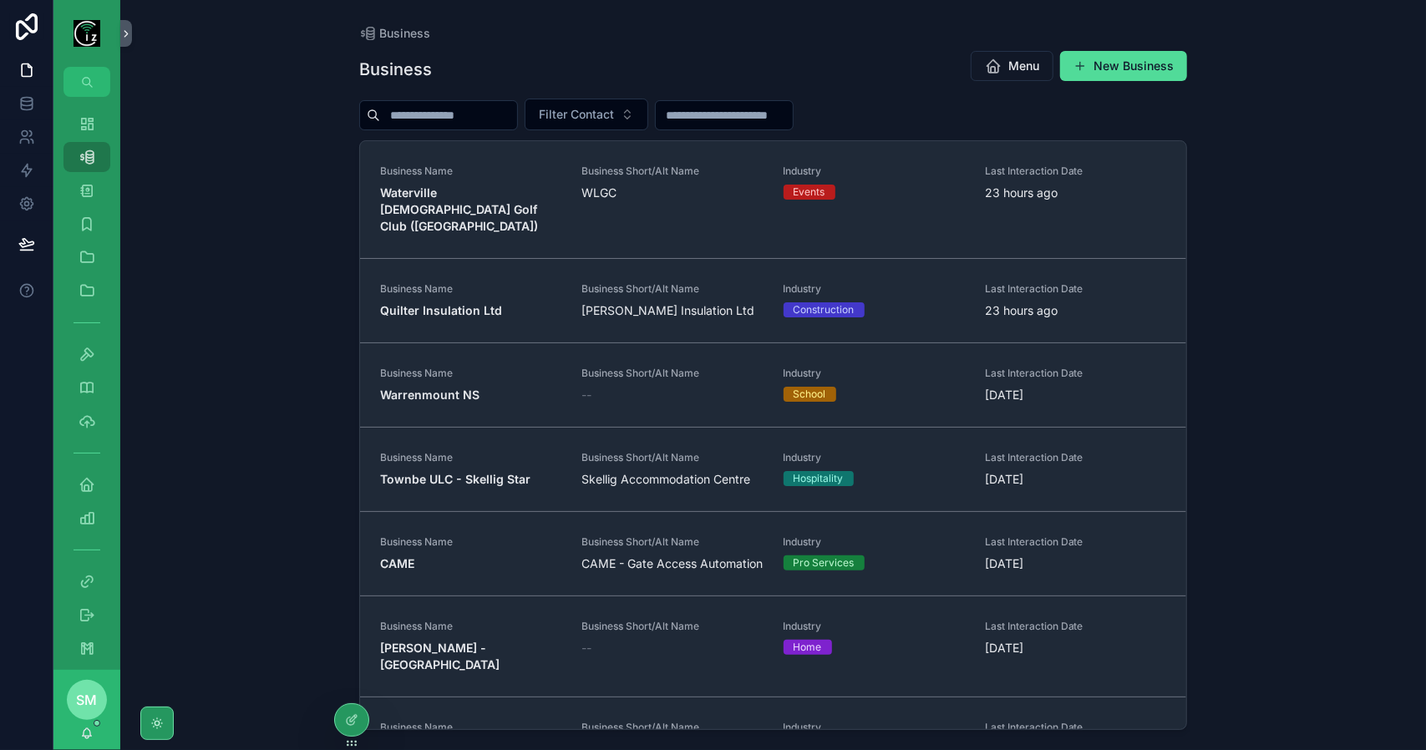
click at [471, 119] on input "scrollable content" at bounding box center [448, 115] width 137 height 23
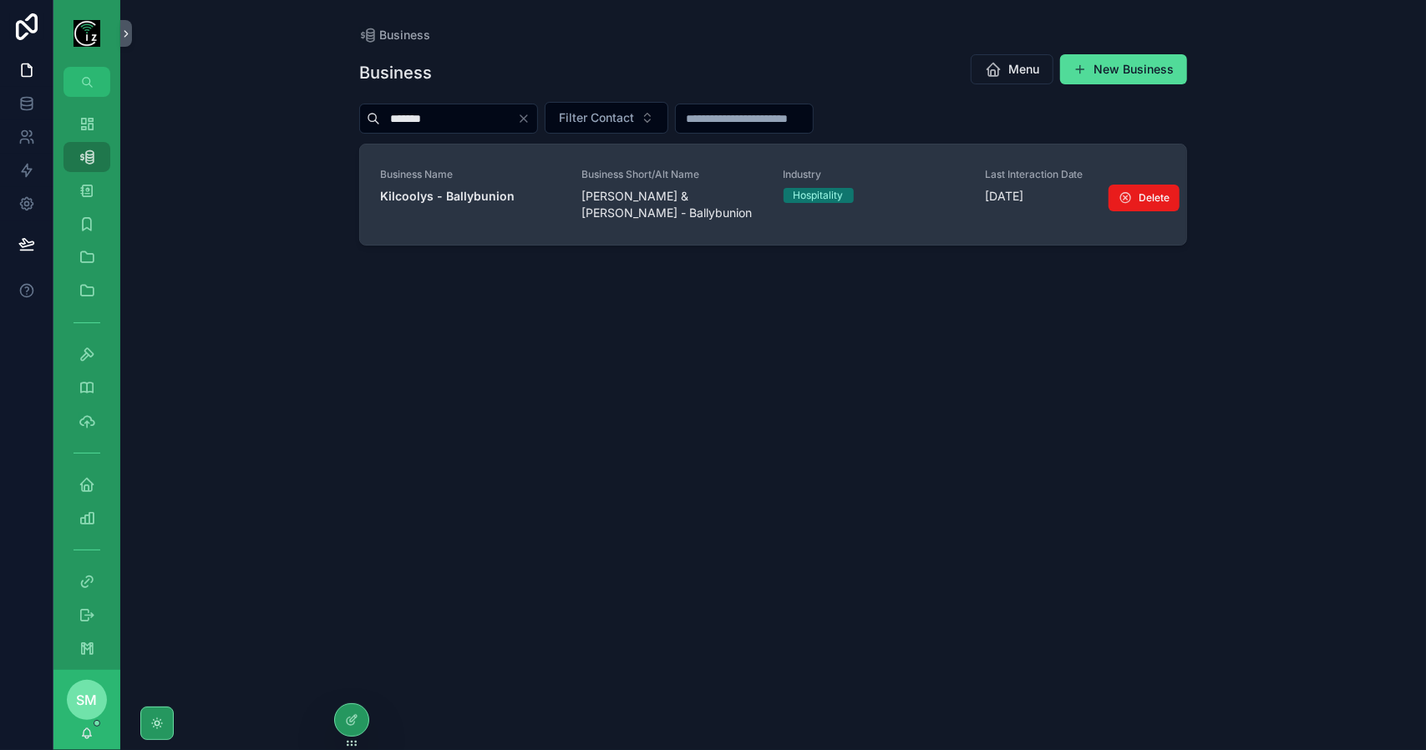
type input "*******"
click at [494, 203] on span "Kilcoolys - Ballybunion" at bounding box center [470, 196] width 181 height 17
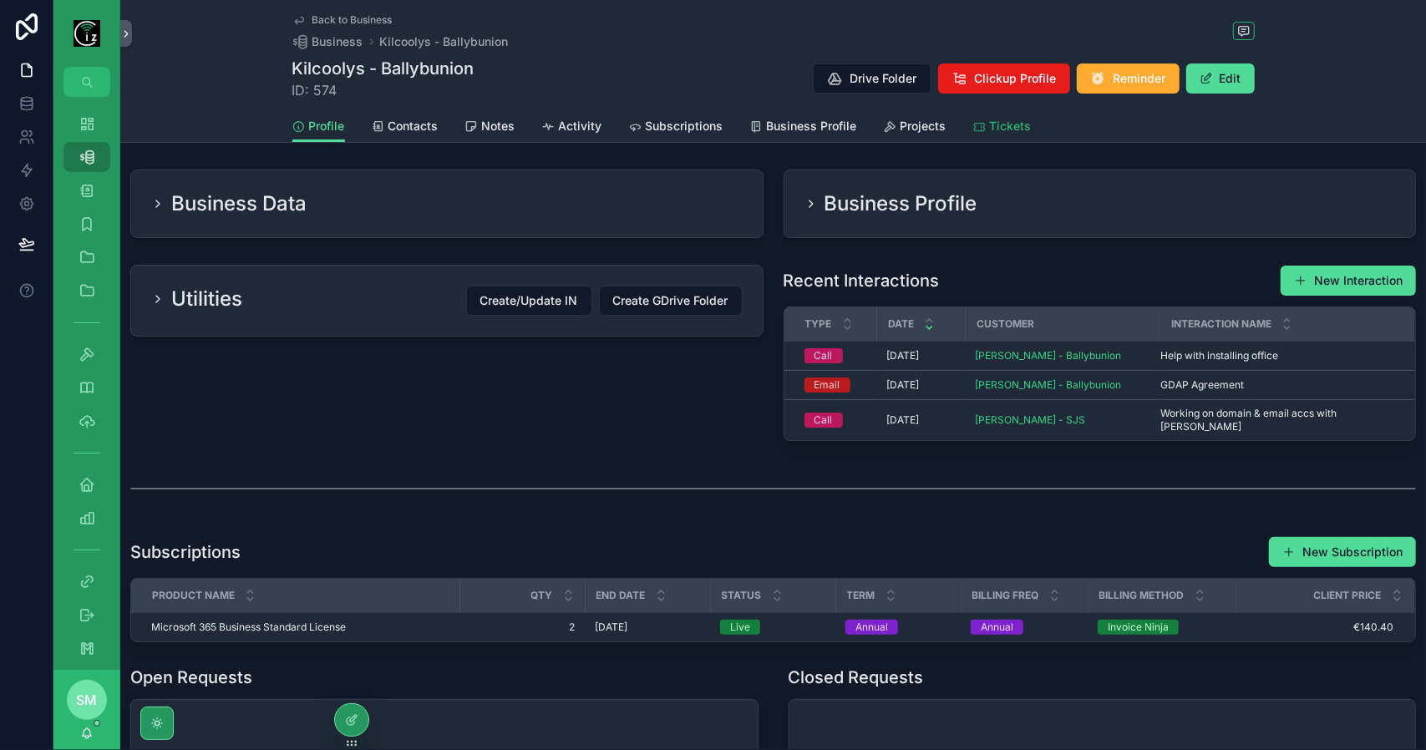
click at [973, 129] on icon "scrollable content" at bounding box center [979, 126] width 13 height 13
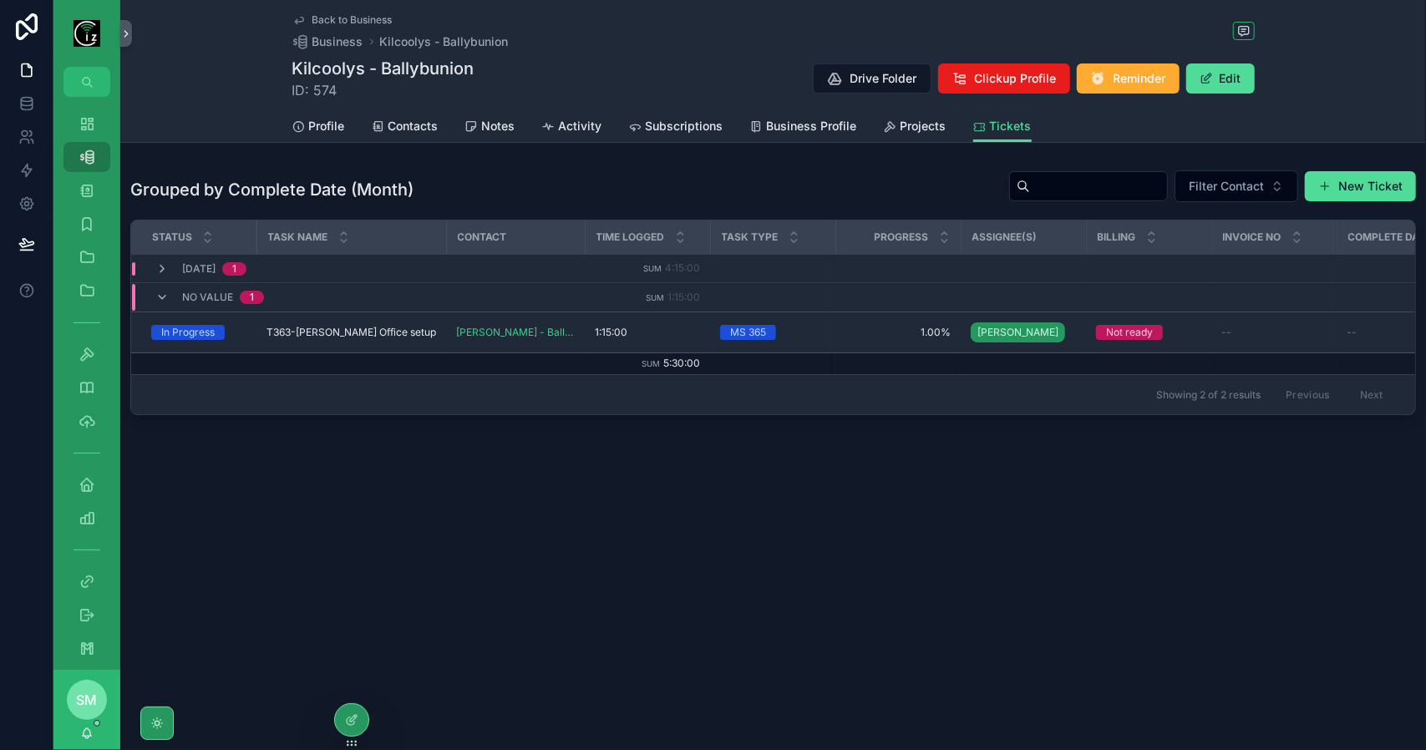
click at [211, 263] on span "[DATE]" at bounding box center [198, 268] width 33 height 13
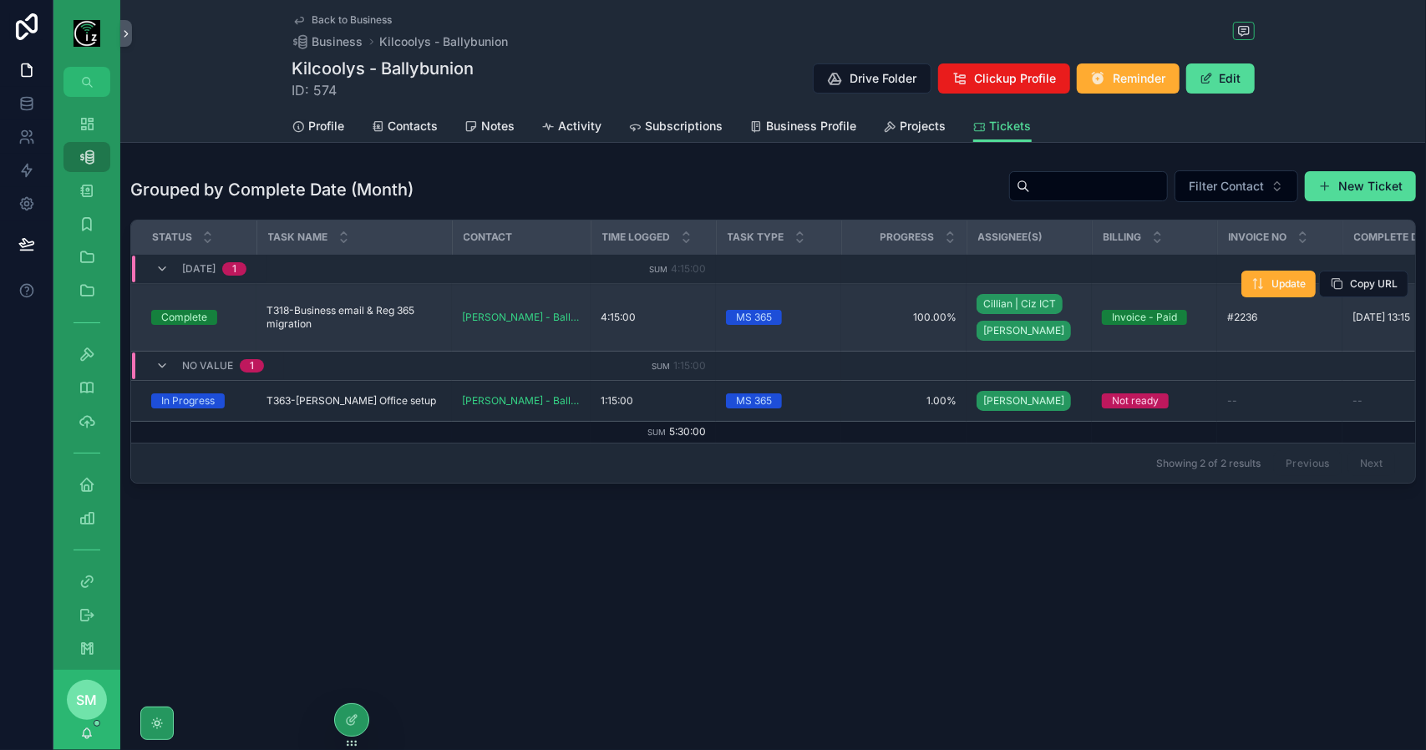
click at [369, 330] on td "T318-Business email & Reg 365 migration T318-Business email & Reg 365 migration" at bounding box center [353, 318] width 195 height 68
click at [356, 315] on span "T318-Business email & Reg 365 migration" at bounding box center [353, 317] width 175 height 27
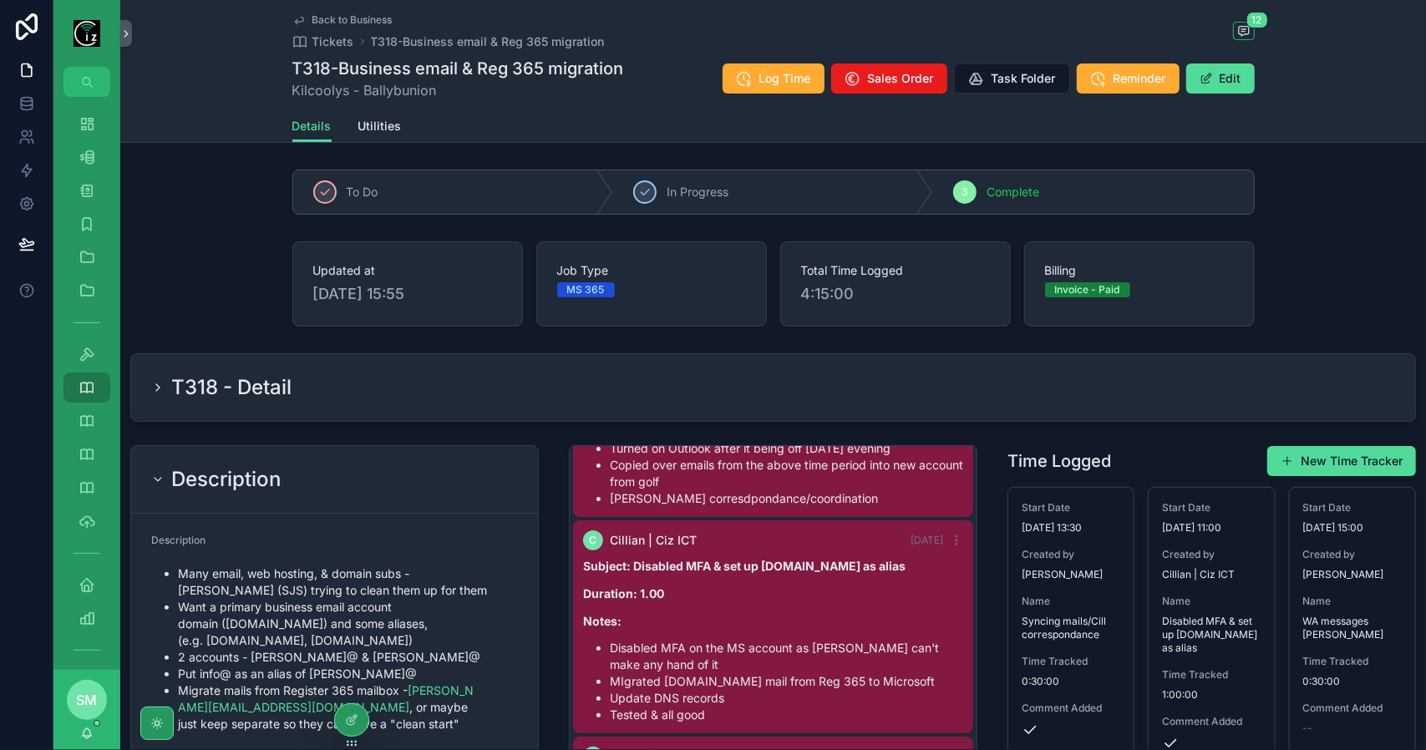
click at [362, 20] on span "Back to Business" at bounding box center [352, 19] width 80 height 13
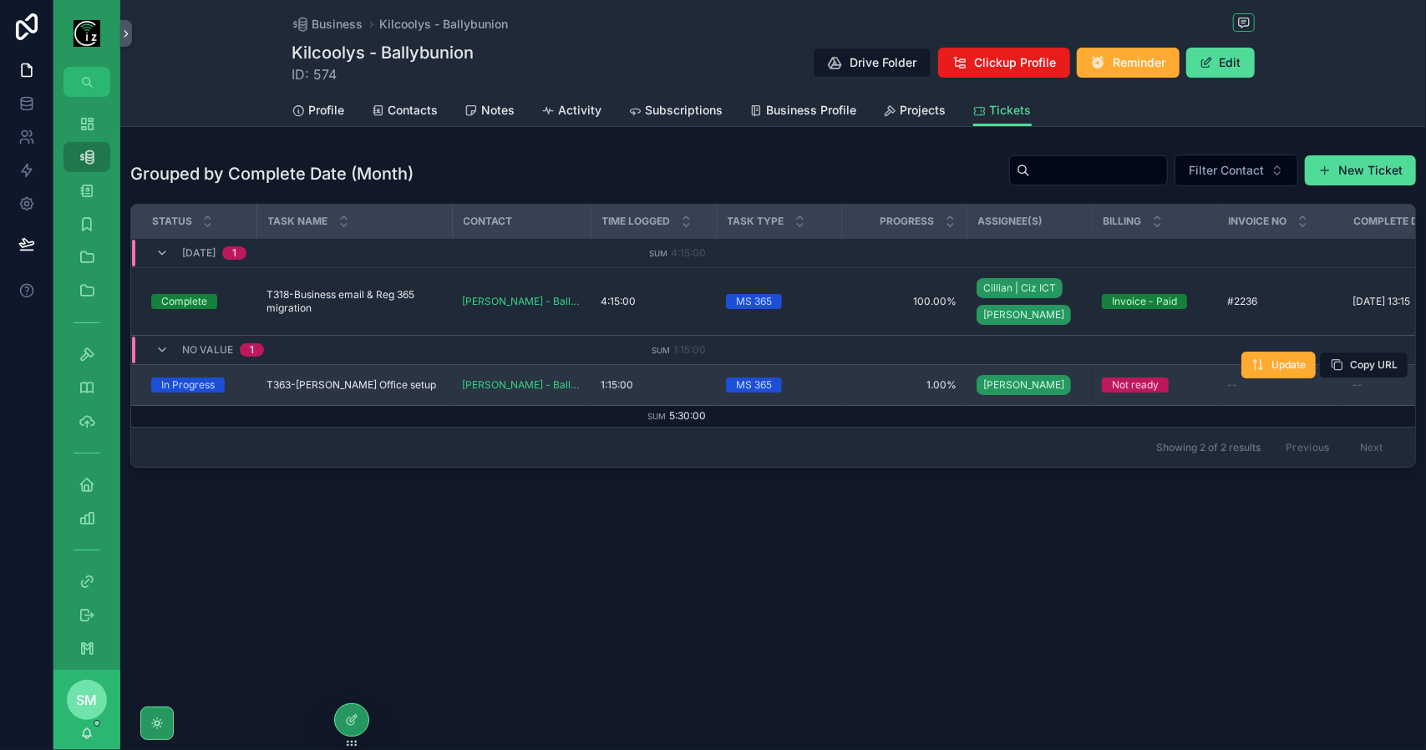
click at [374, 380] on span "T363-[PERSON_NAME] Office setup" at bounding box center [351, 384] width 170 height 13
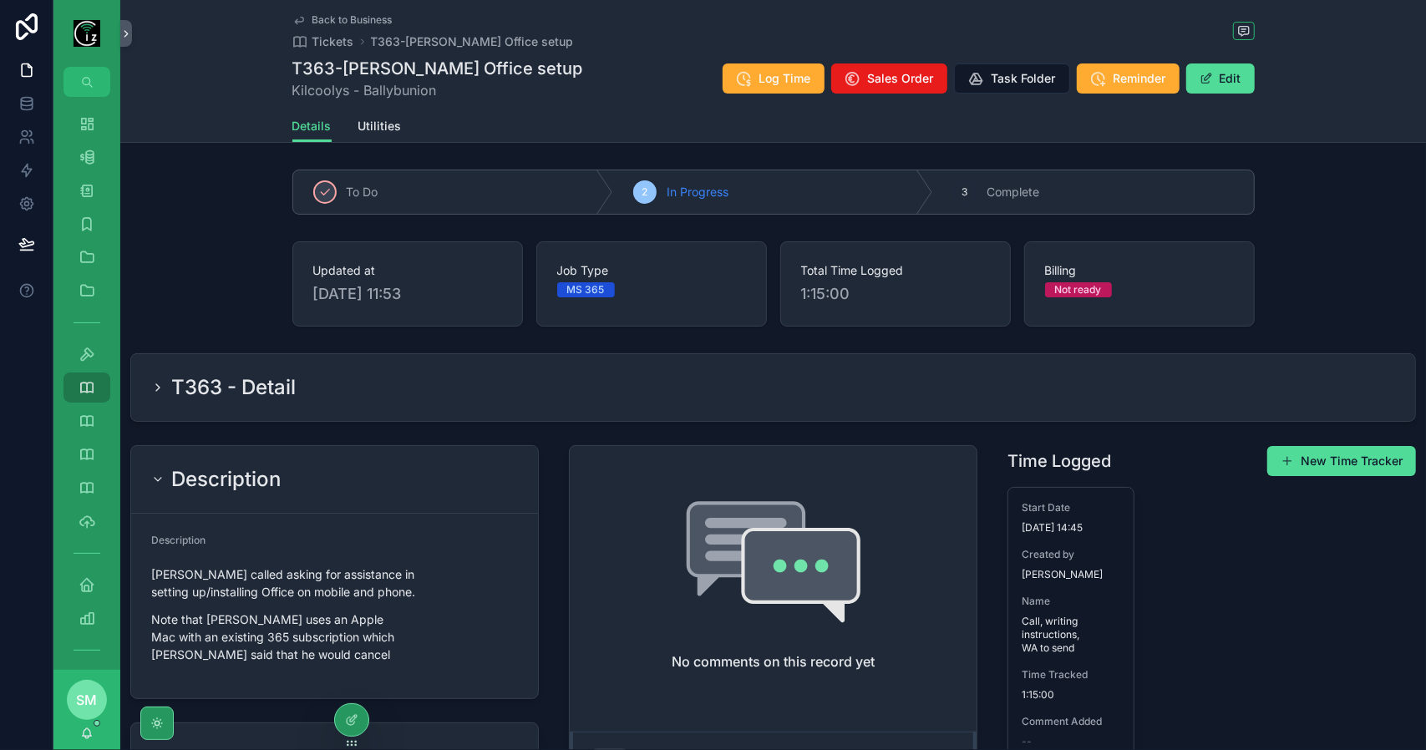
click at [368, 19] on span "Back to Business" at bounding box center [352, 19] width 80 height 13
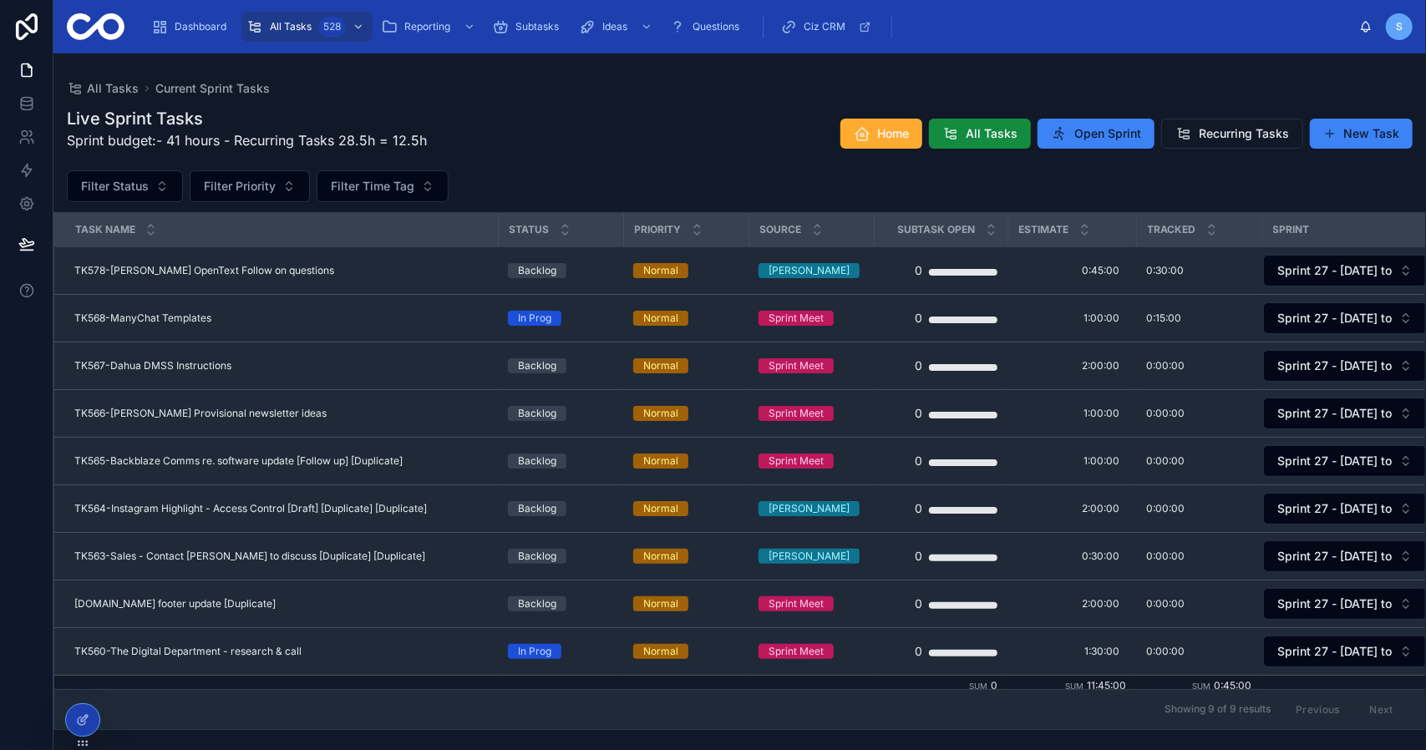
click at [677, 142] on div "Live Sprint Tasks Sprint budget:- 41 hours - Recurring Tasks 28.5h = 12.5h Home…" at bounding box center [740, 133] width 1346 height 53
click at [1227, 141] on span "Recurring Tasks" at bounding box center [1244, 133] width 90 height 17
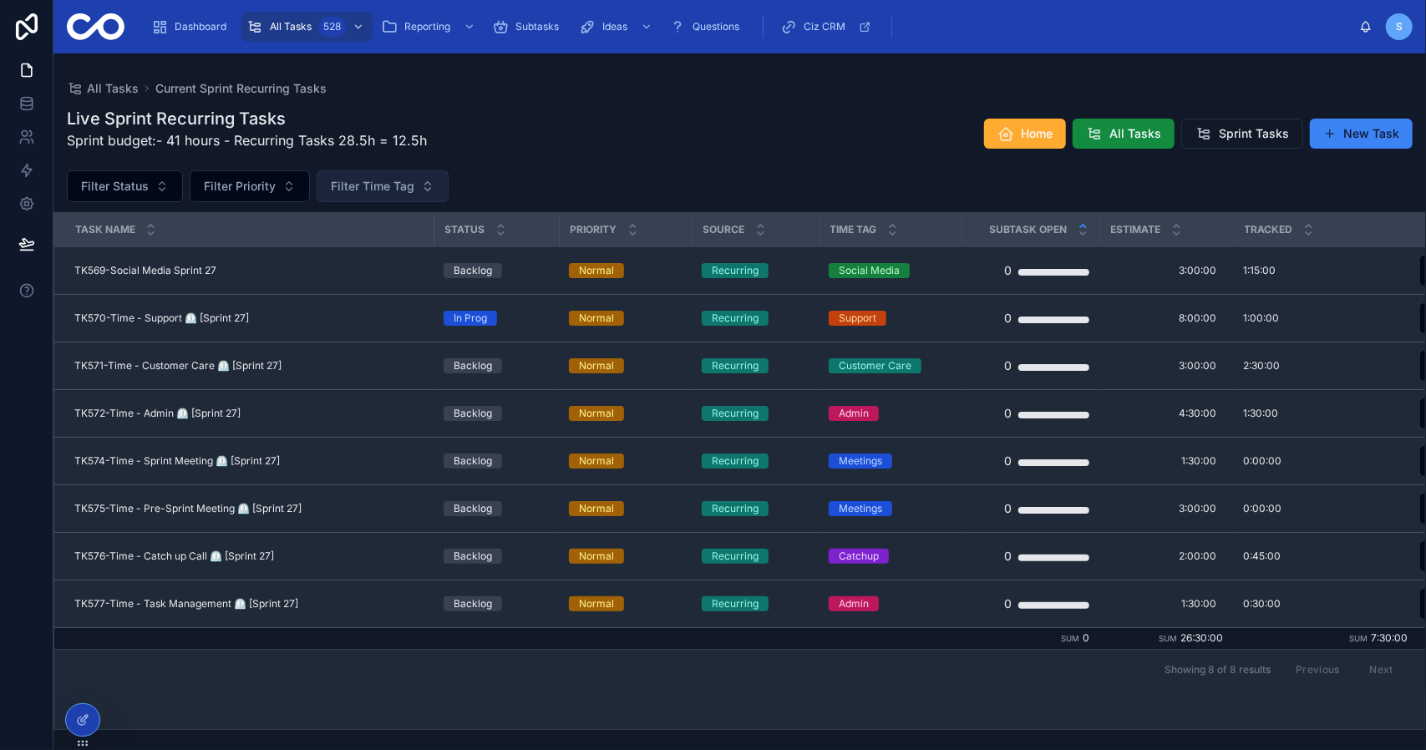
click at [408, 188] on span "Filter Time Tag" at bounding box center [373, 186] width 84 height 17
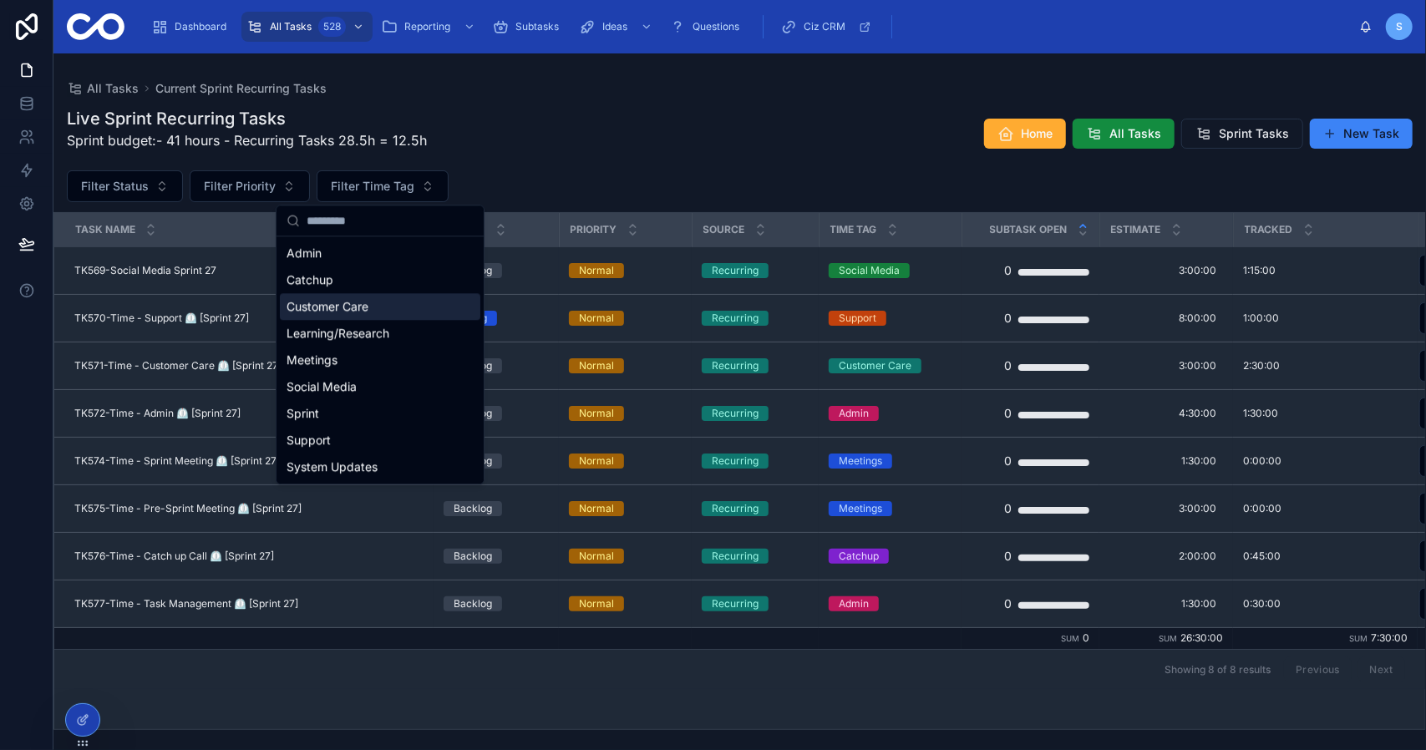
click at [390, 308] on div "Customer Care" at bounding box center [380, 306] width 200 height 27
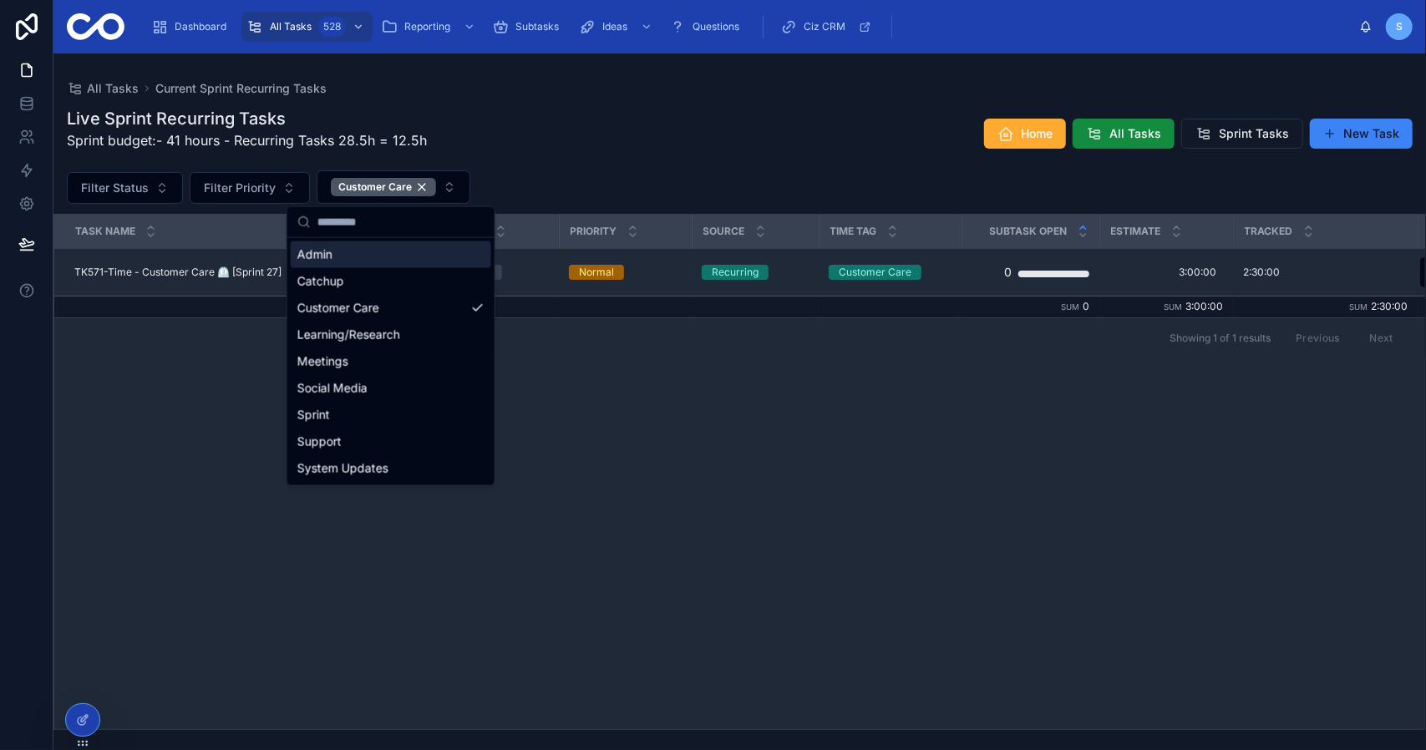
click at [617, 181] on div "Filter Status Filter Priority Customer Care" at bounding box center [739, 186] width 1373 height 33
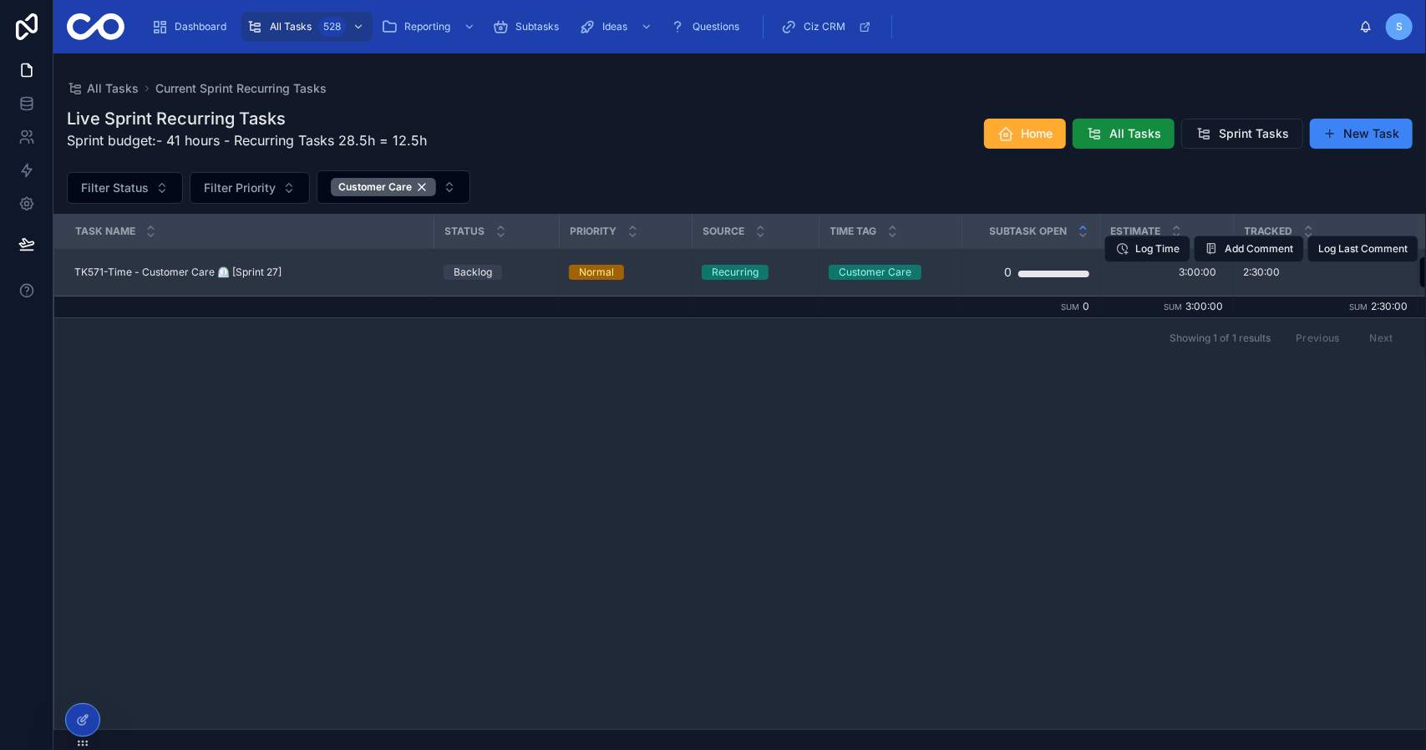
click at [359, 275] on div "TK571-Time - Customer Care ⏲️ [Sprint 27] TK571-Time - Customer Care ⏲️ [Sprint…" at bounding box center [248, 272] width 349 height 13
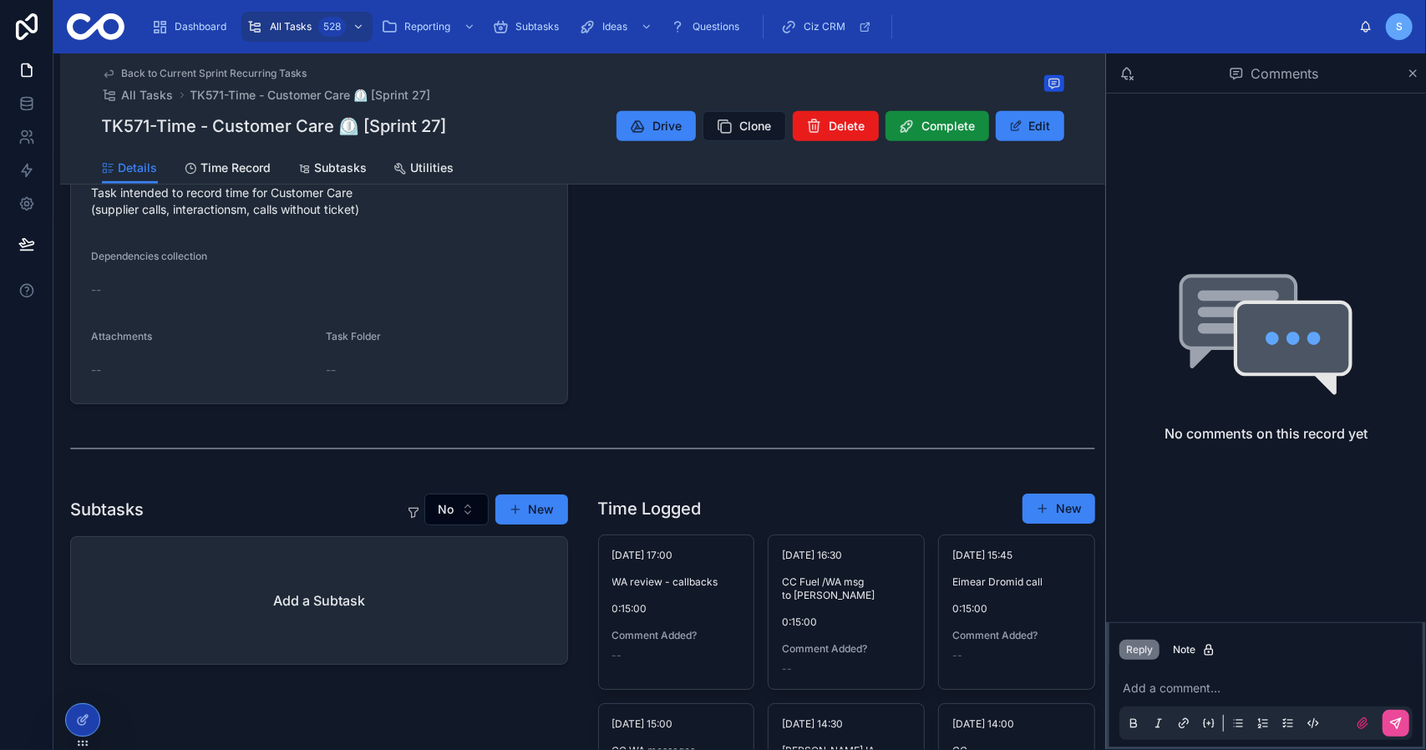
scroll to position [668, 0]
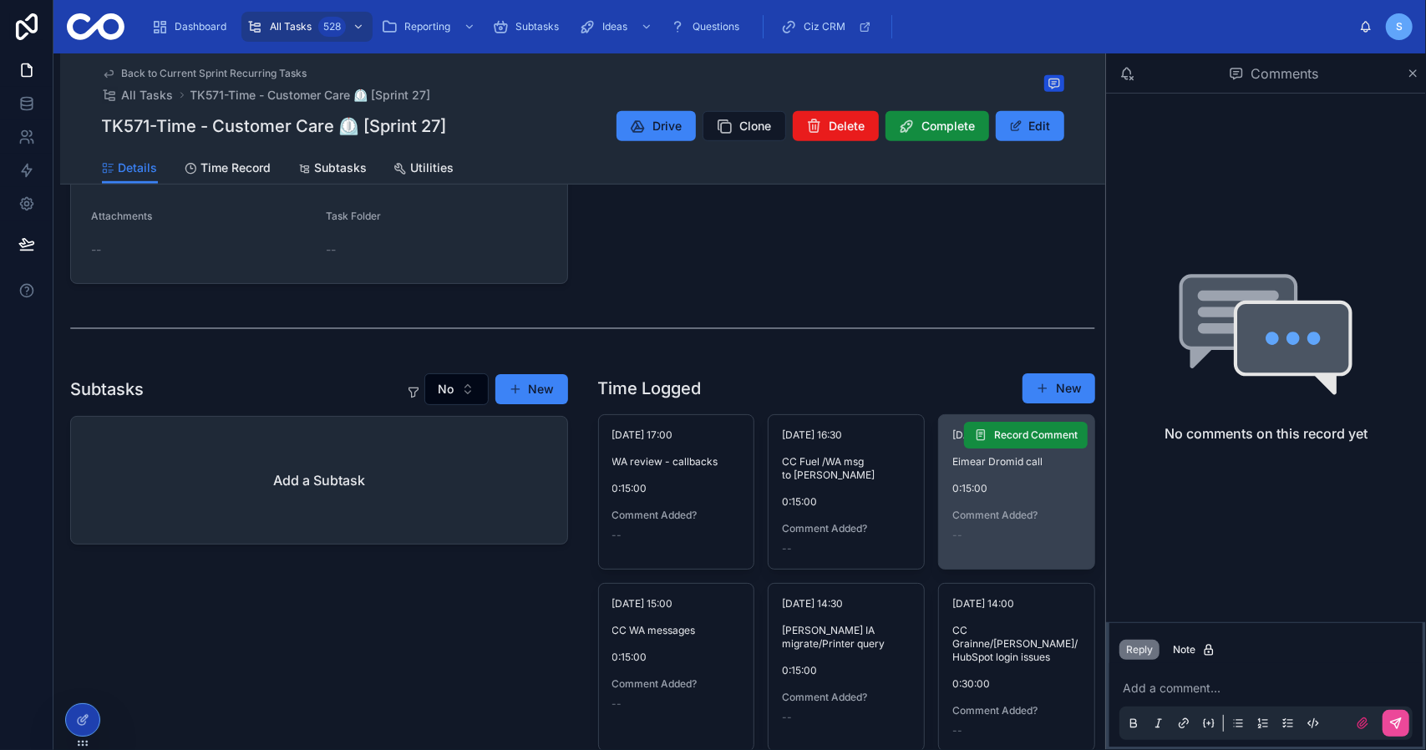
click at [977, 490] on span "0:15:00" at bounding box center [1016, 488] width 129 height 13
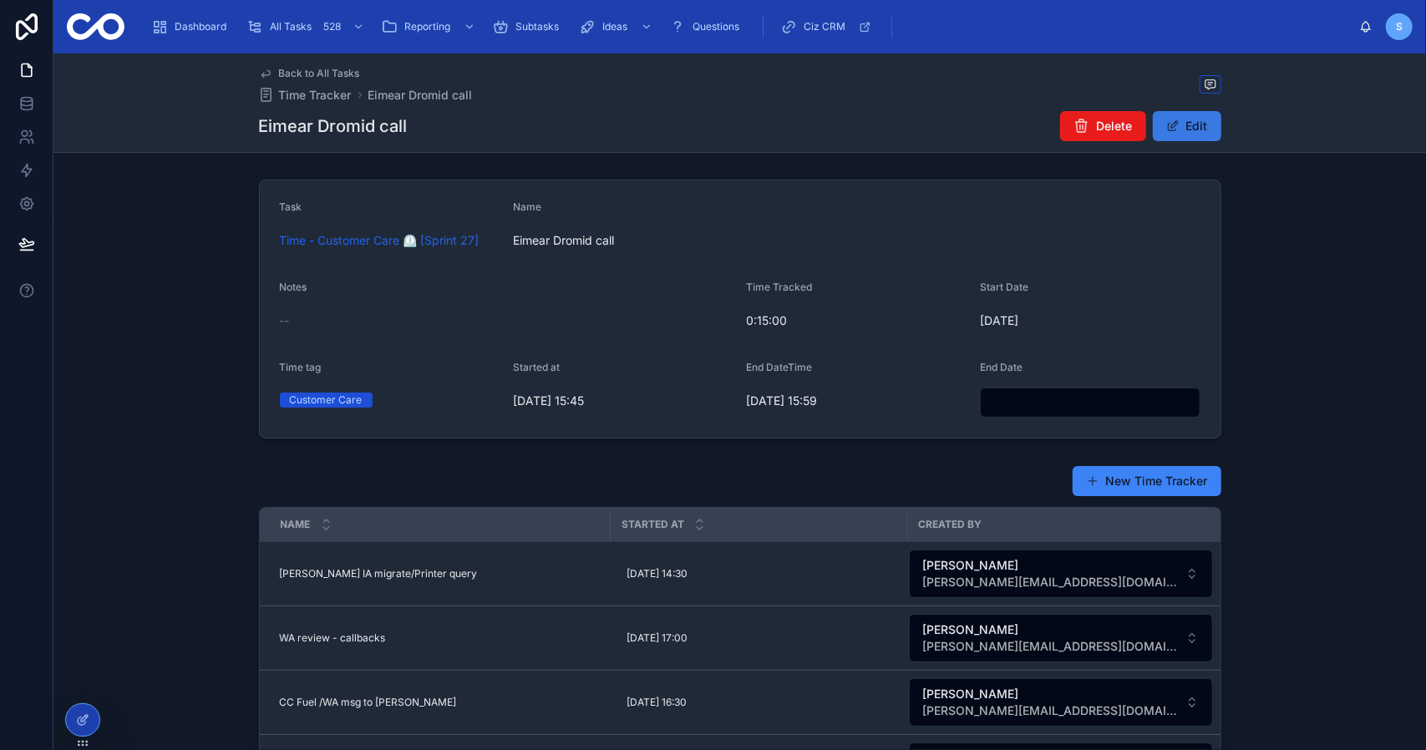
click at [1190, 136] on button "Edit" at bounding box center [1187, 126] width 69 height 30
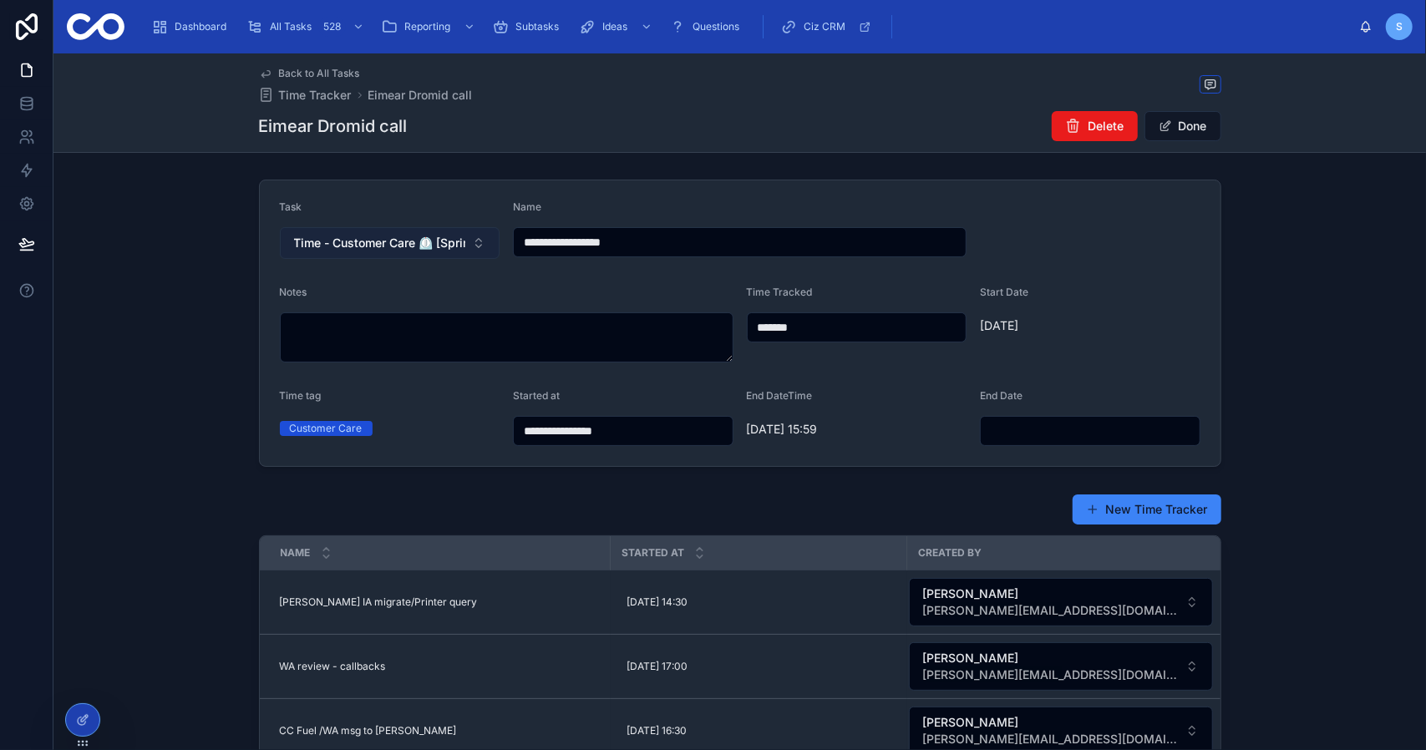
click at [480, 240] on button "Time - Customer Care ⏲️ [Sprint 27]" at bounding box center [390, 243] width 221 height 32
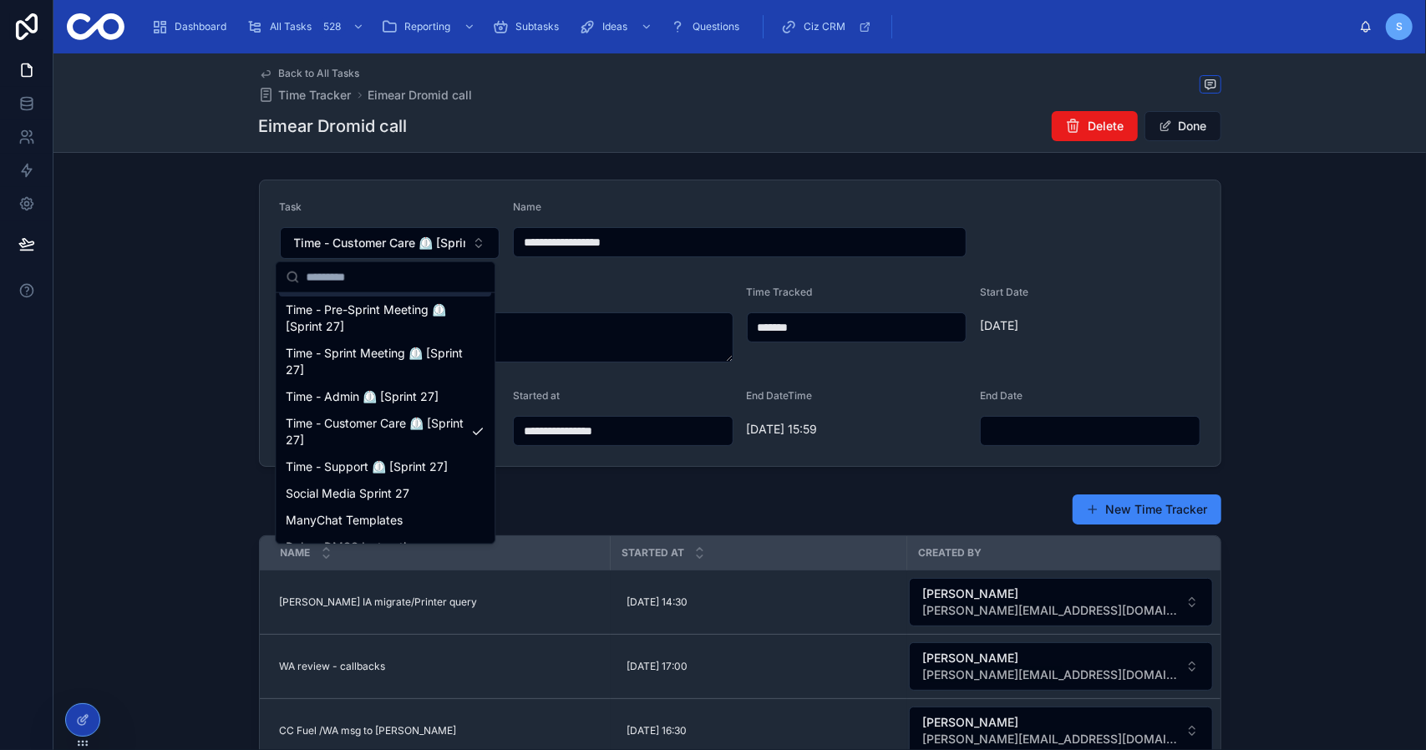
scroll to position [167, 0]
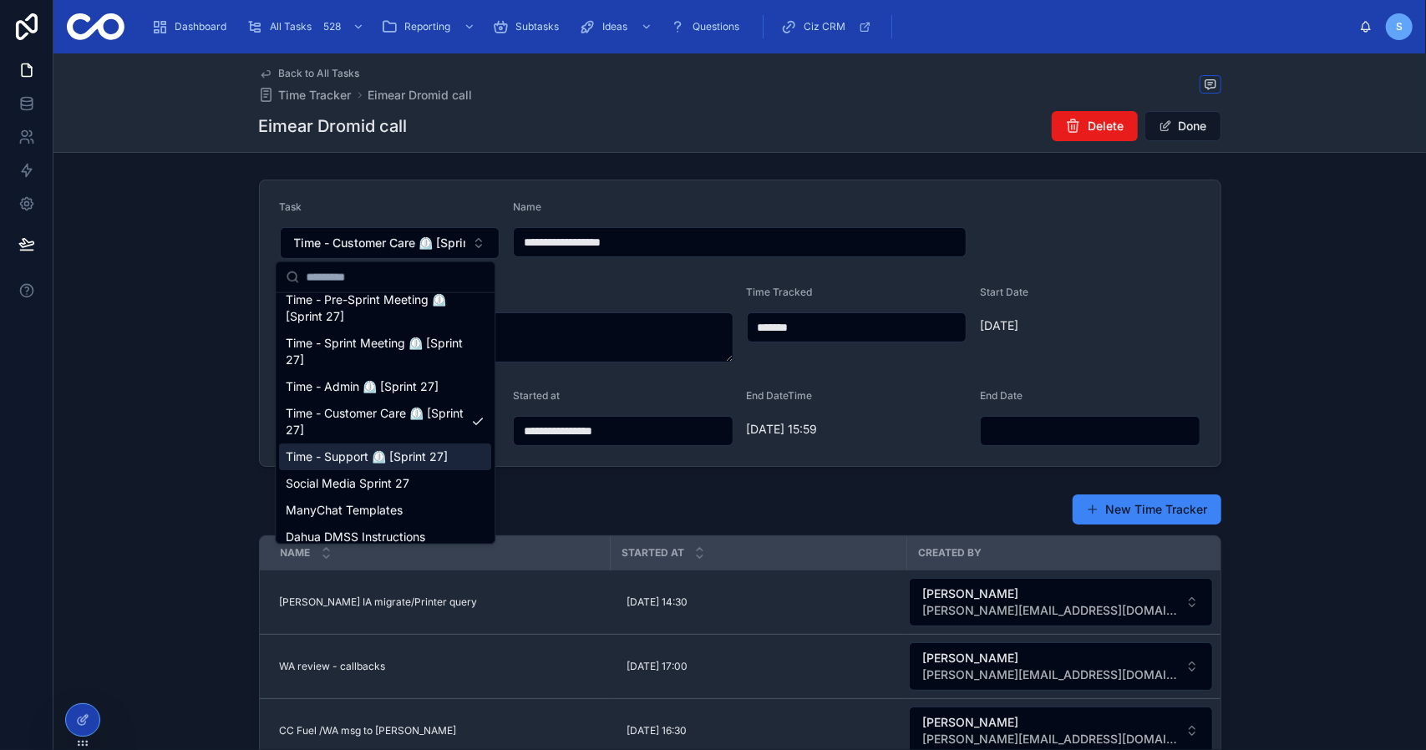
click at [419, 460] on span "Time - Support ⏲️ [Sprint 27]" at bounding box center [367, 457] width 162 height 17
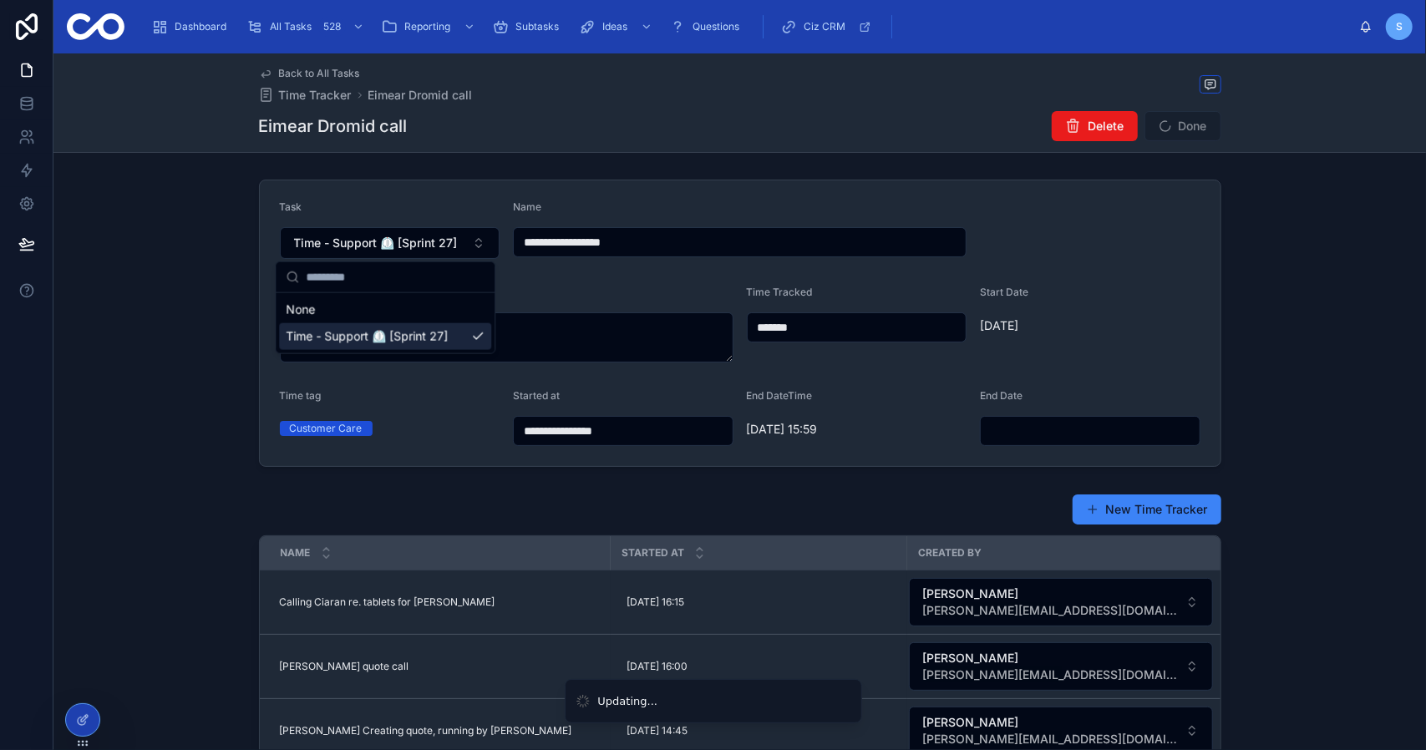
scroll to position [0, 0]
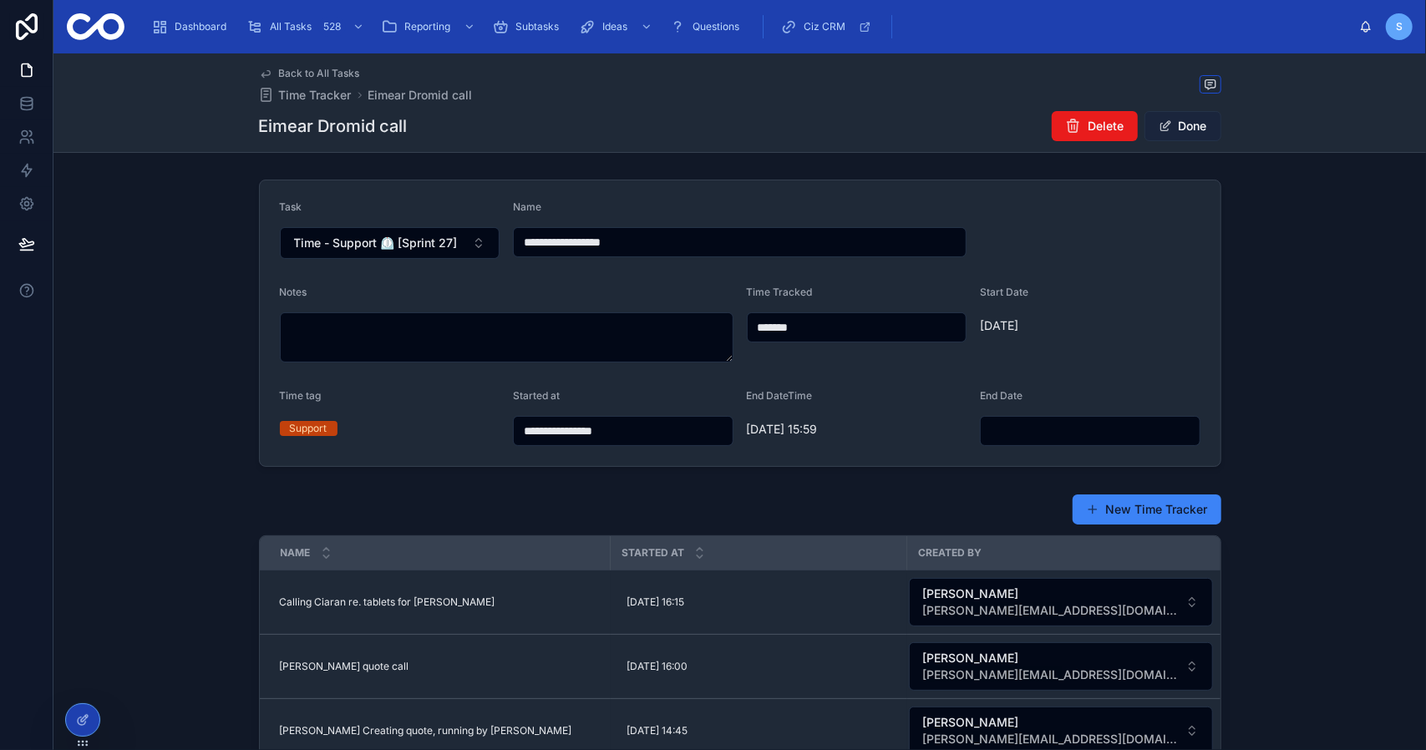
click at [1193, 134] on button "Done" at bounding box center [1183, 126] width 77 height 30
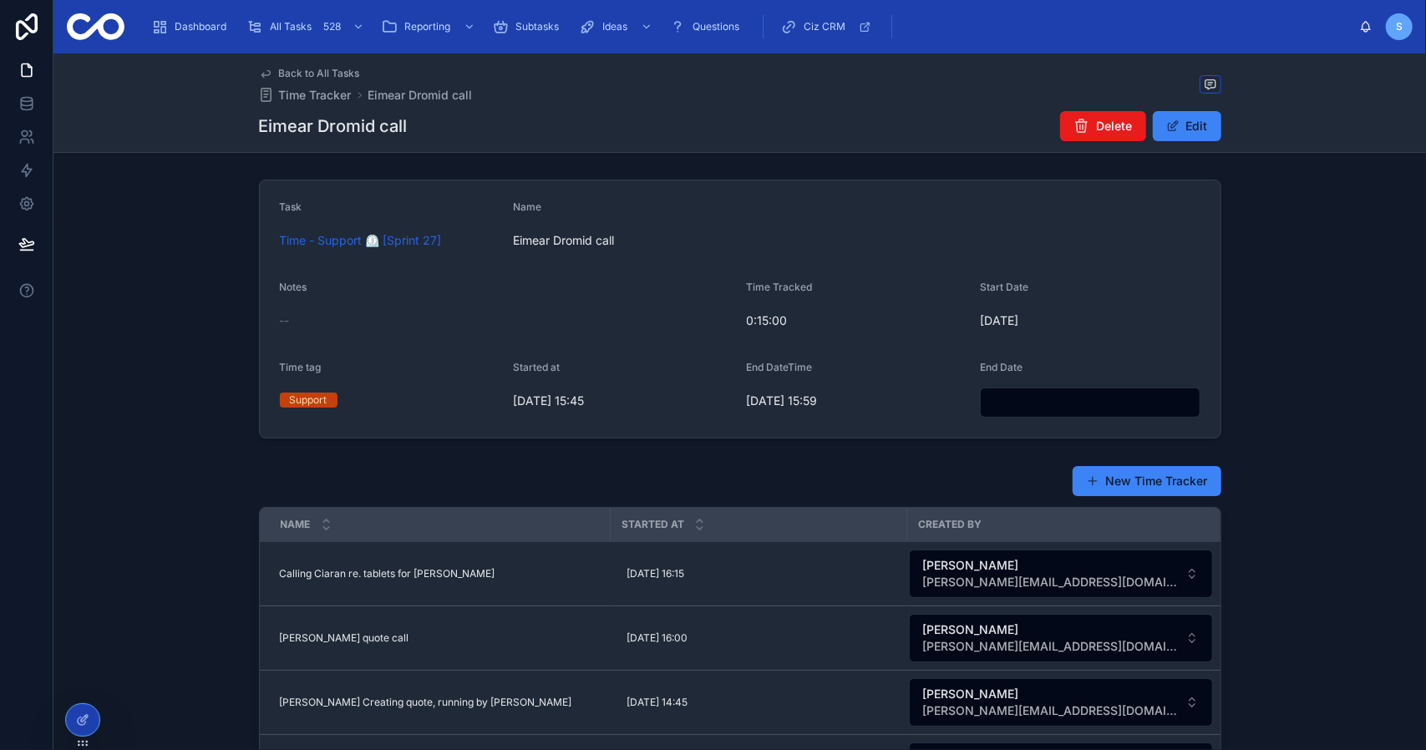
click at [316, 66] on div "Back to All Tasks Time Tracker Eimear Dromid call Eimear Dromid call Delete Edit" at bounding box center [740, 102] width 962 height 99
click at [322, 74] on span "Back to All Tasks" at bounding box center [319, 73] width 81 height 13
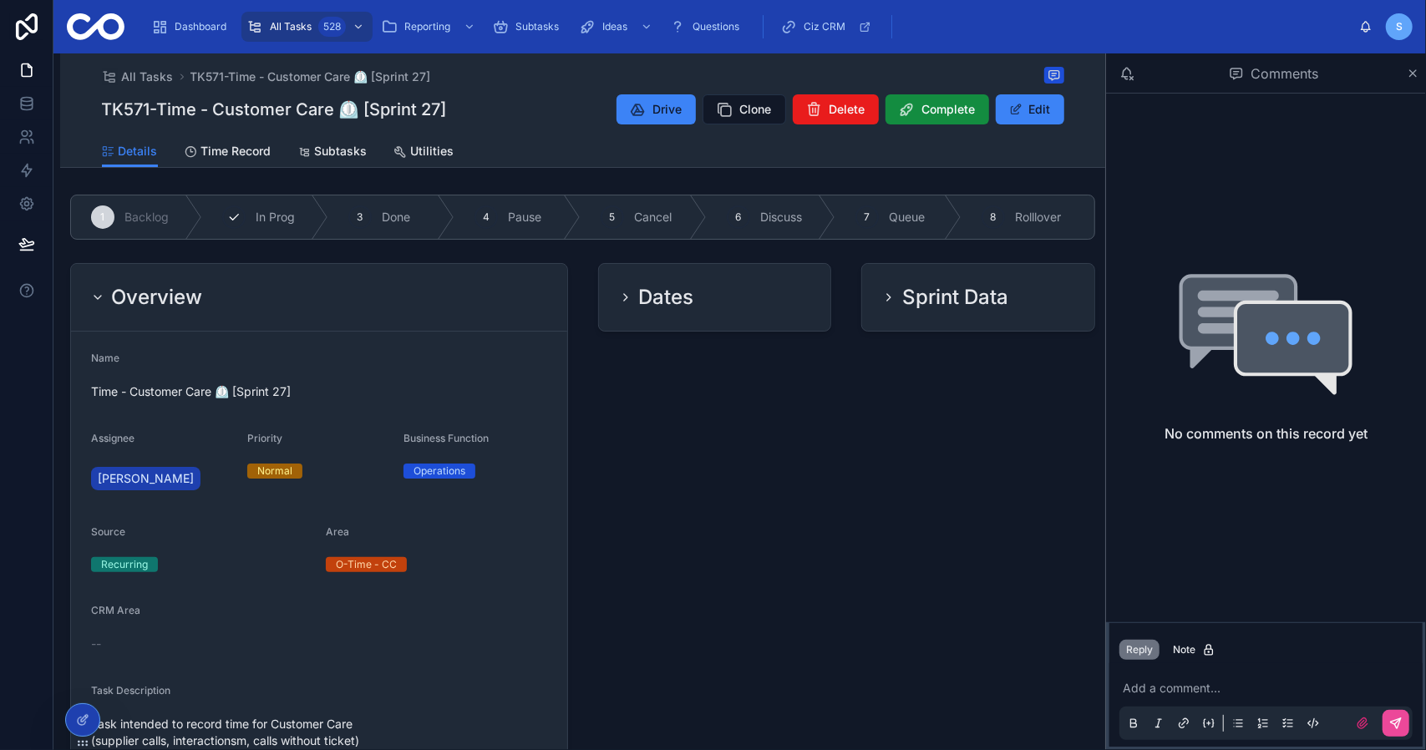
click at [284, 221] on span "In Prog" at bounding box center [275, 217] width 39 height 17
click at [439, 316] on div "Overview" at bounding box center [319, 298] width 496 height 68
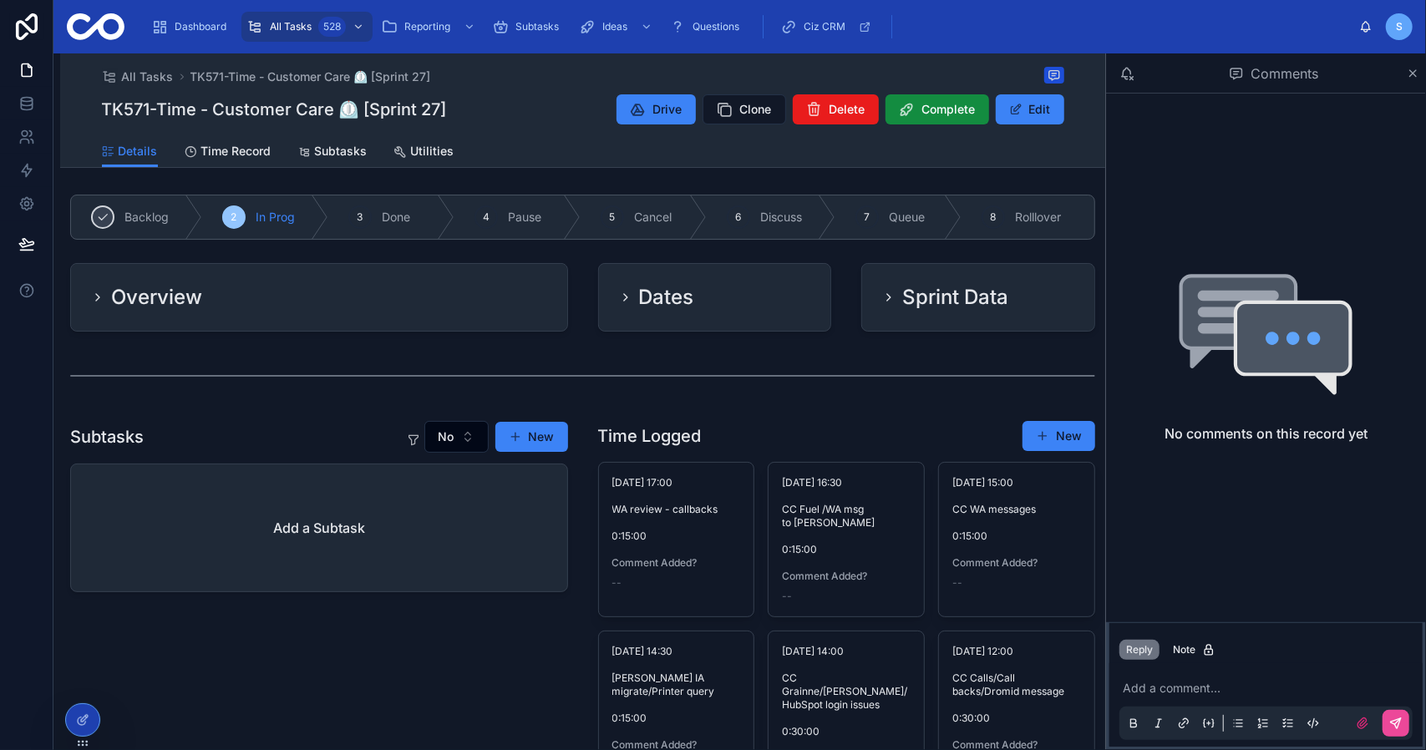
click at [702, 307] on div "Dates" at bounding box center [715, 297] width 192 height 27
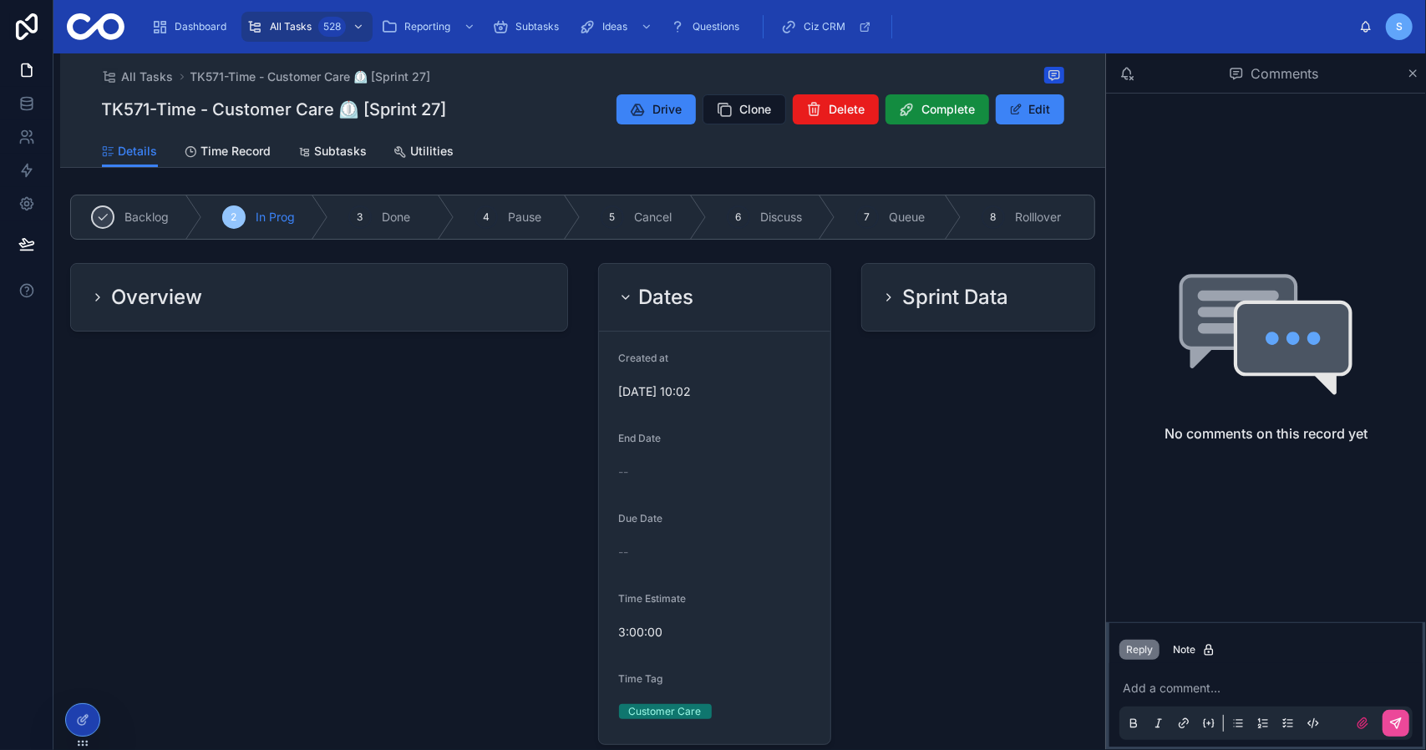
click at [702, 307] on div "Dates" at bounding box center [715, 297] width 192 height 27
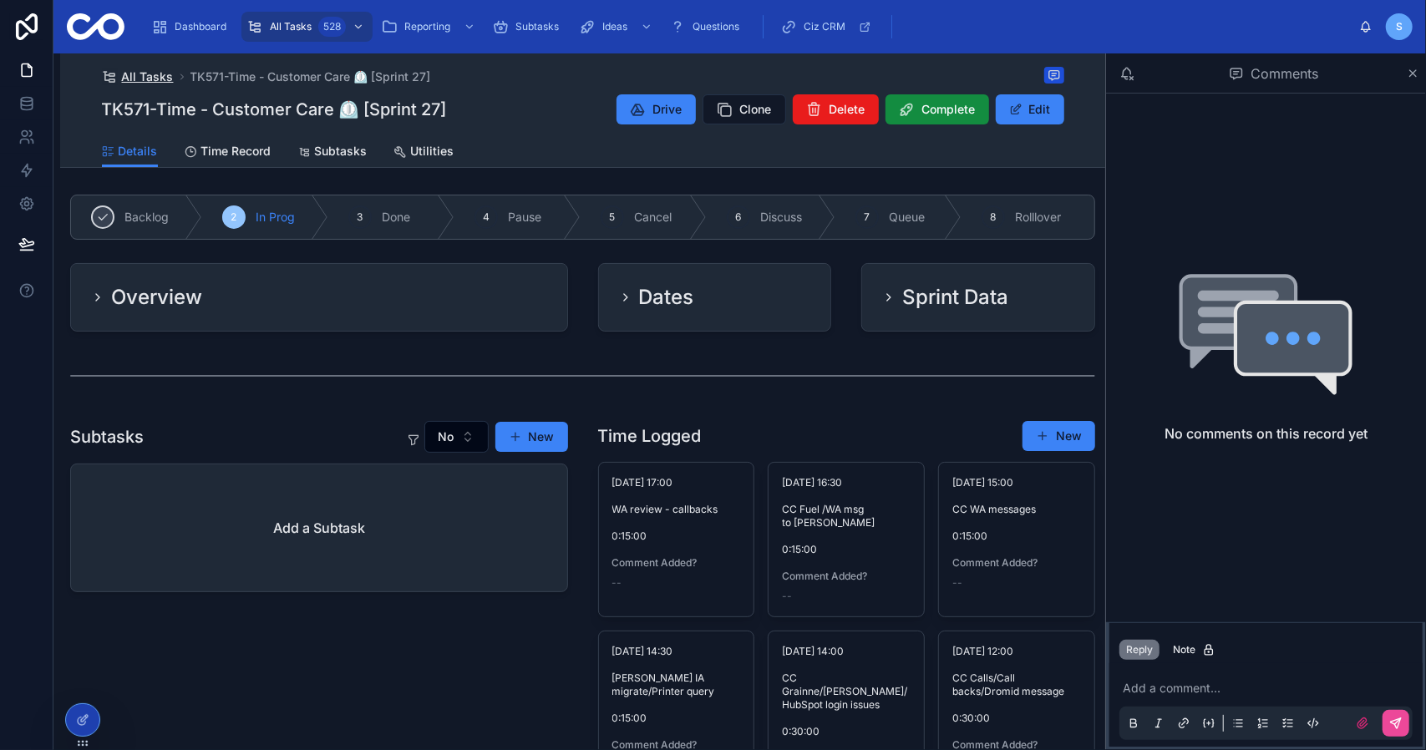
click at [152, 83] on span "All Tasks" at bounding box center [148, 77] width 52 height 17
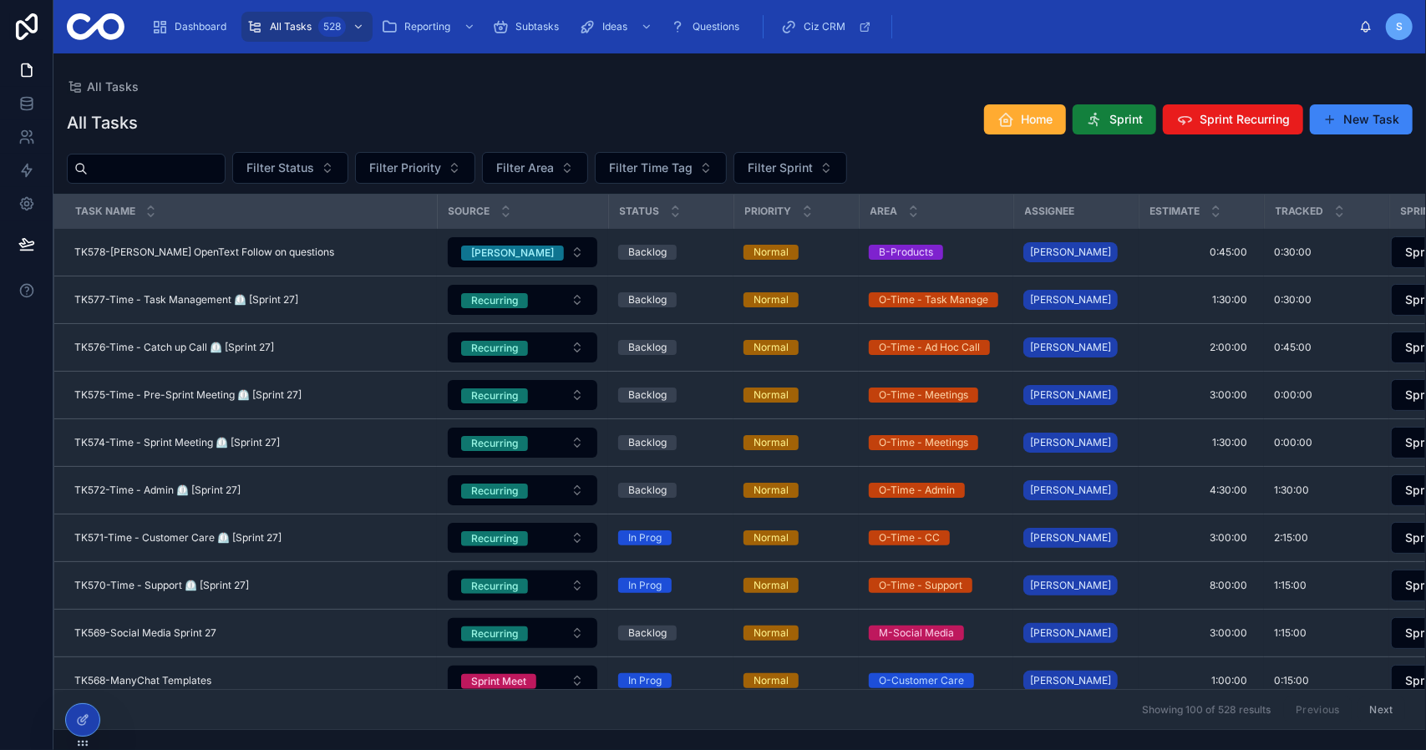
click at [1134, 125] on span "Sprint" at bounding box center [1125, 119] width 33 height 17
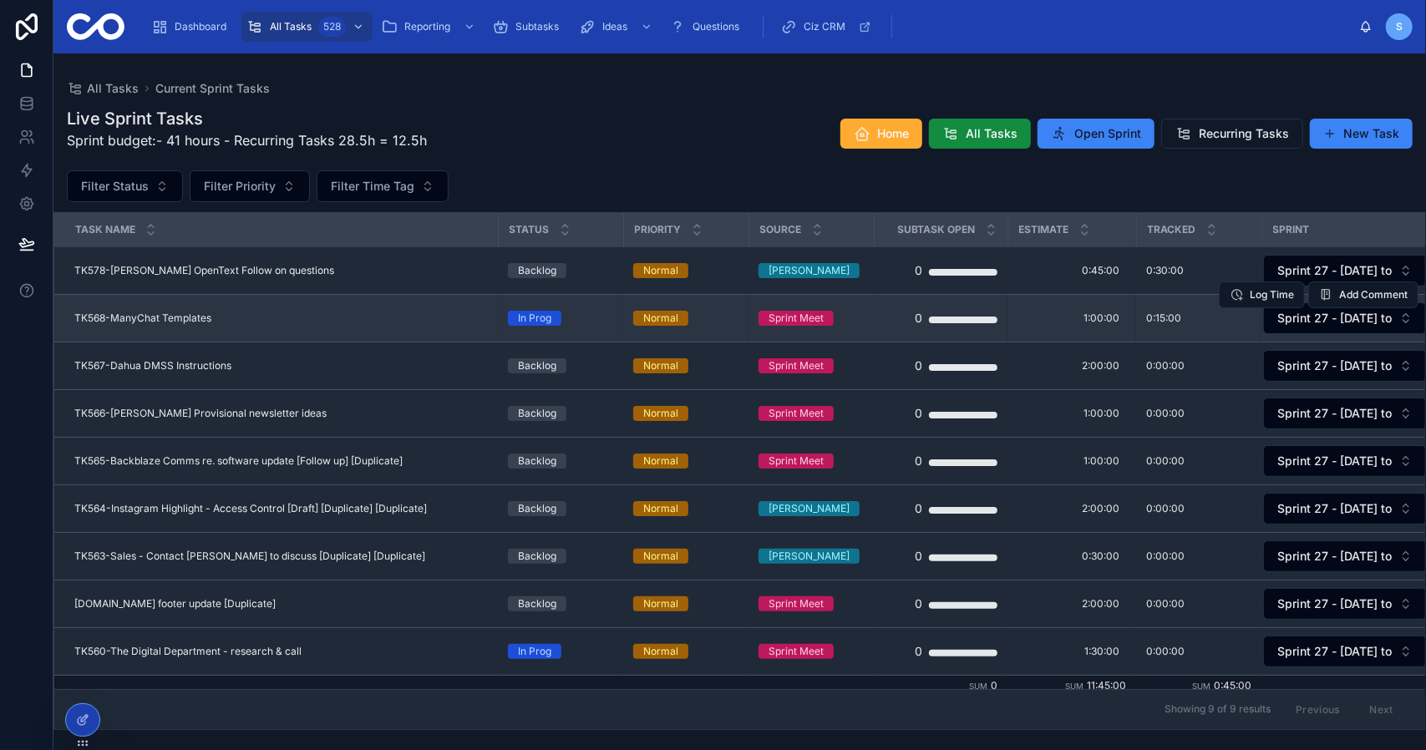
click at [328, 318] on div "TK568-ManyChat Templates TK568-ManyChat Templates" at bounding box center [281, 318] width 414 height 13
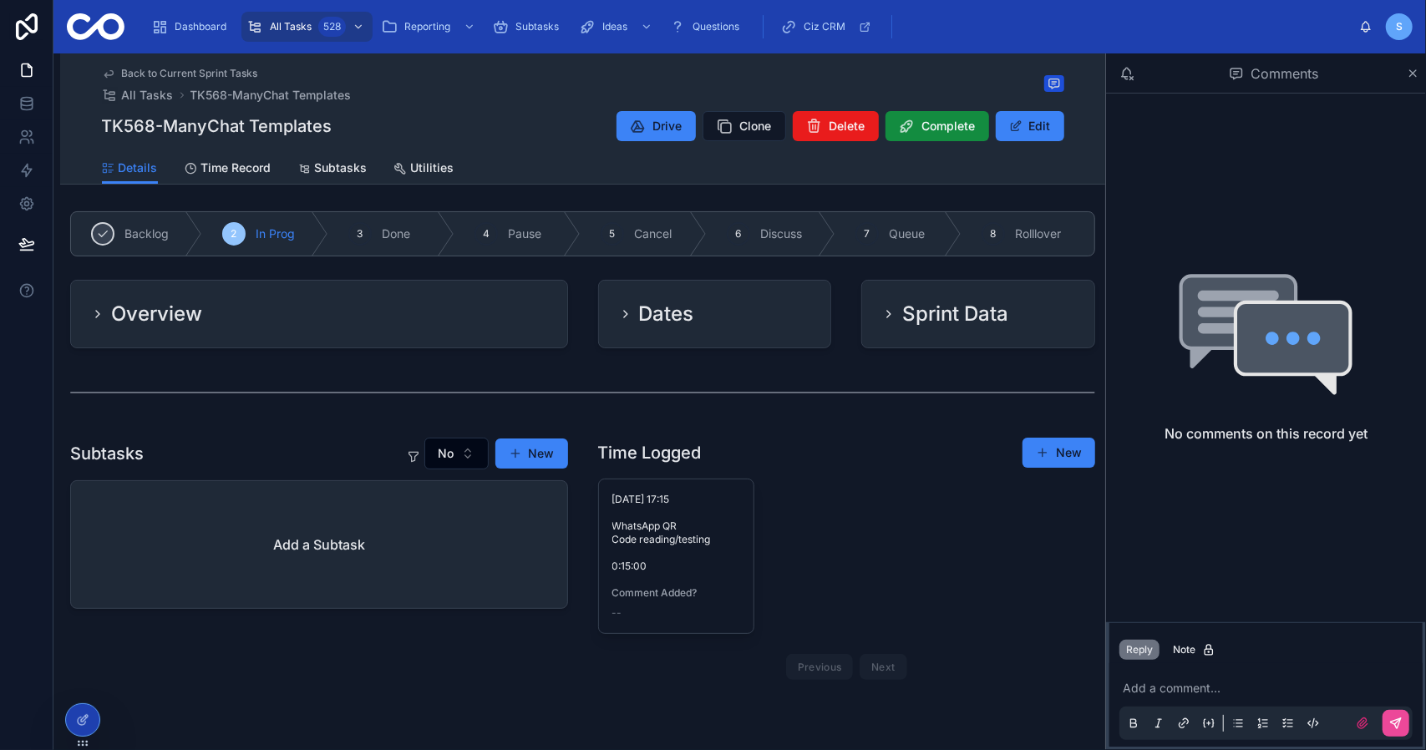
click at [328, 318] on div "Overview" at bounding box center [319, 314] width 456 height 27
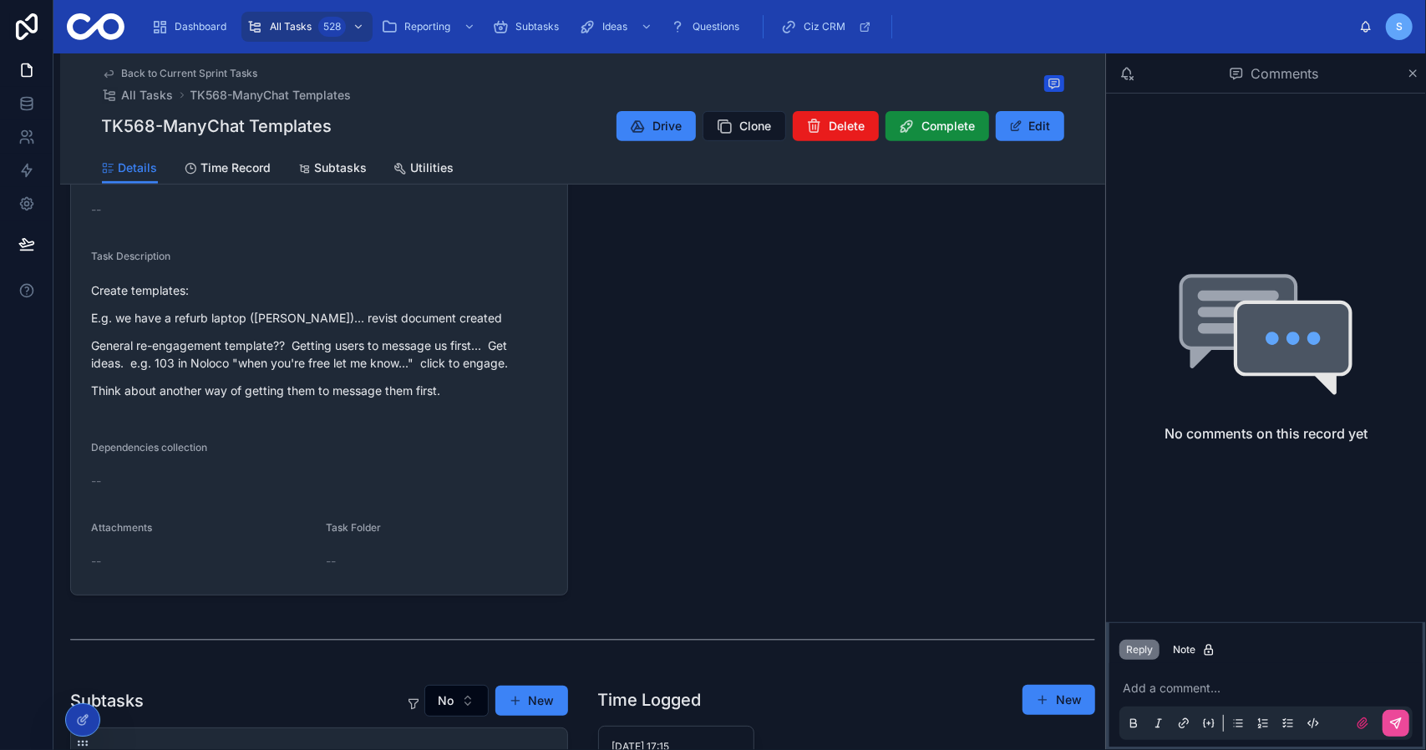
scroll to position [501, 0]
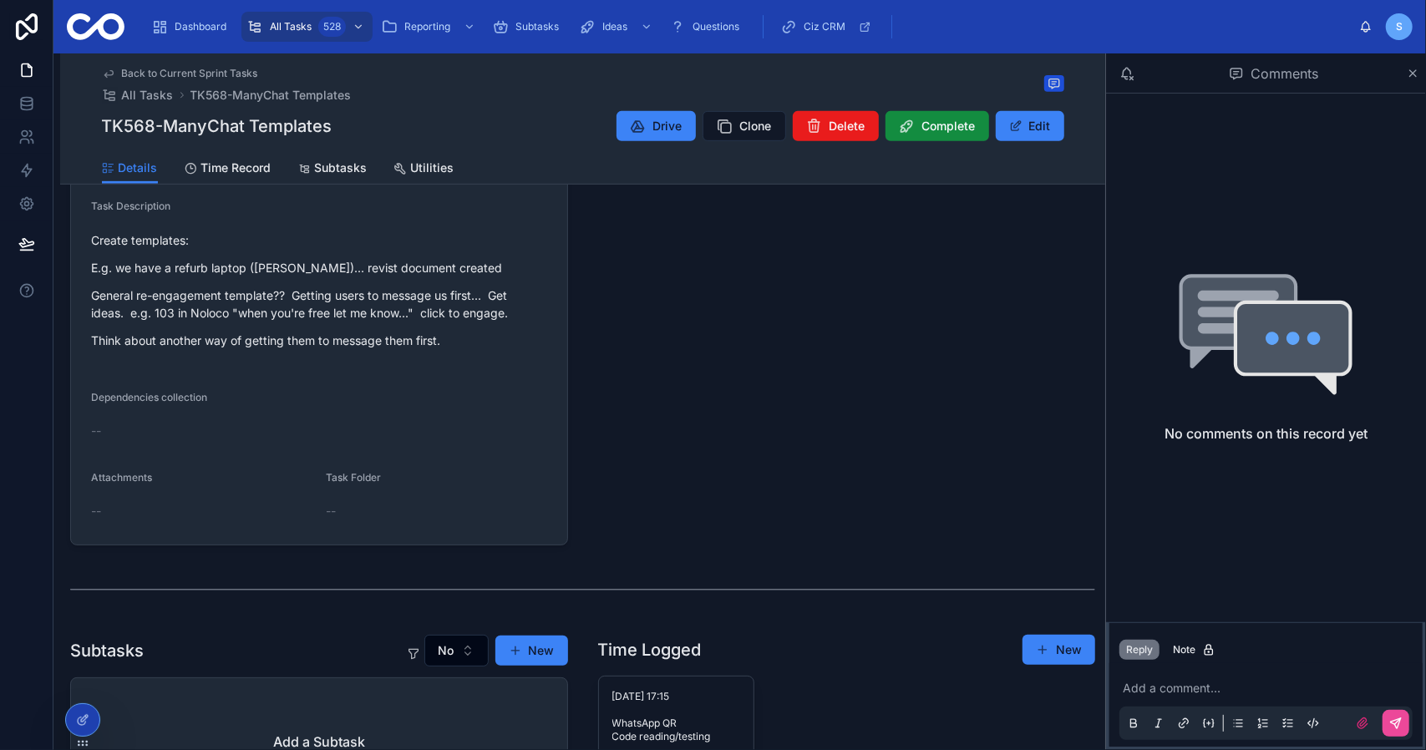
click at [209, 75] on span "Back to Current Sprint Tasks" at bounding box center [190, 73] width 136 height 13
